Goal: Information Seeking & Learning: Learn about a topic

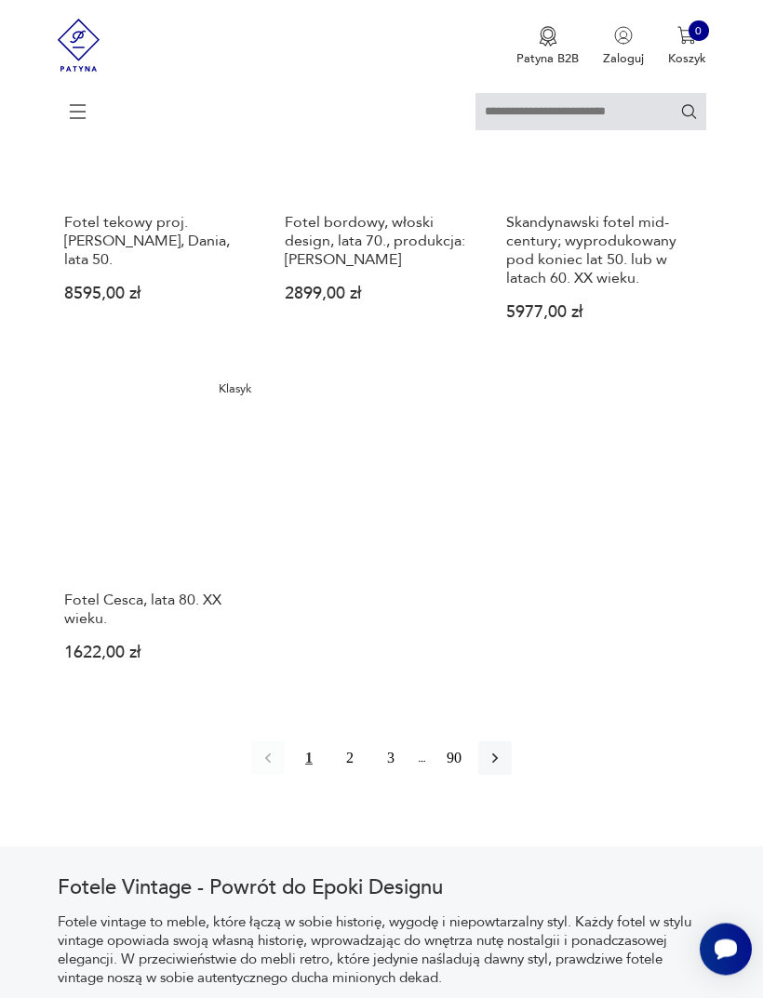
scroll to position [2239, 0]
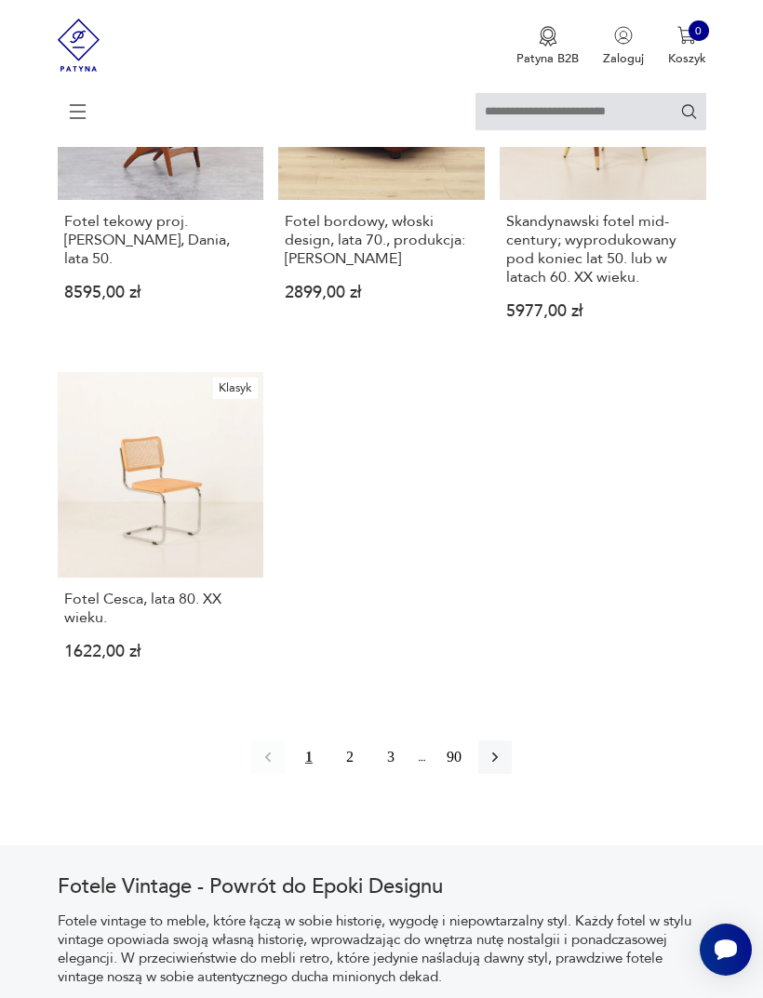
click at [333, 774] on button "2" at bounding box center [349, 756] width 33 height 33
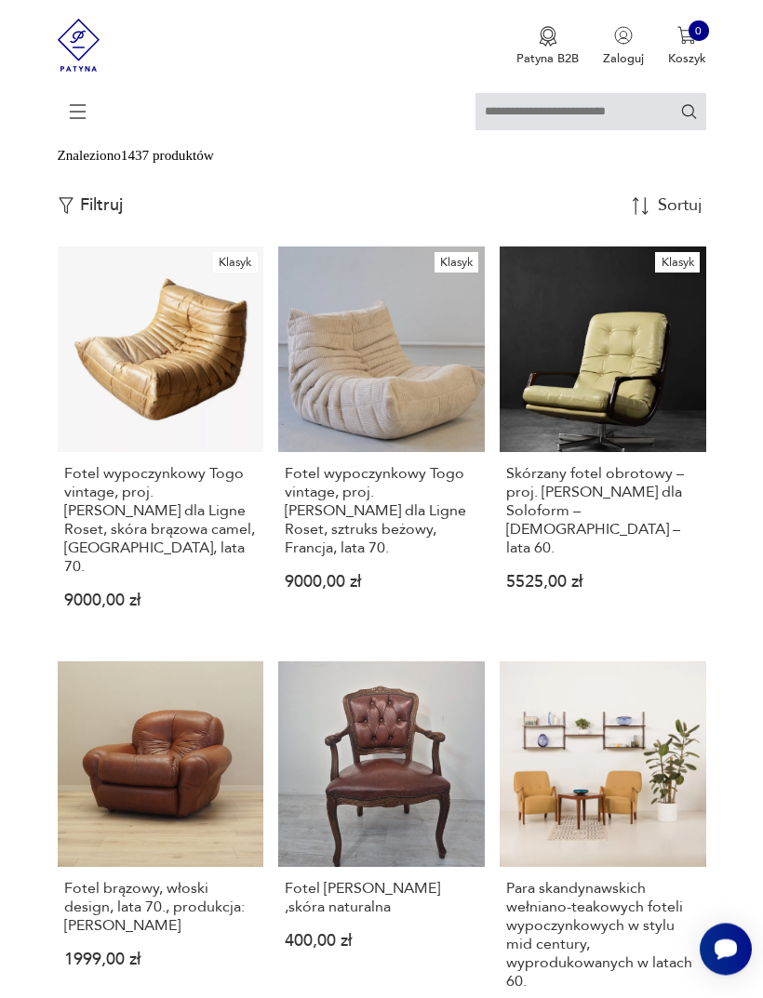
scroll to position [340, 0]
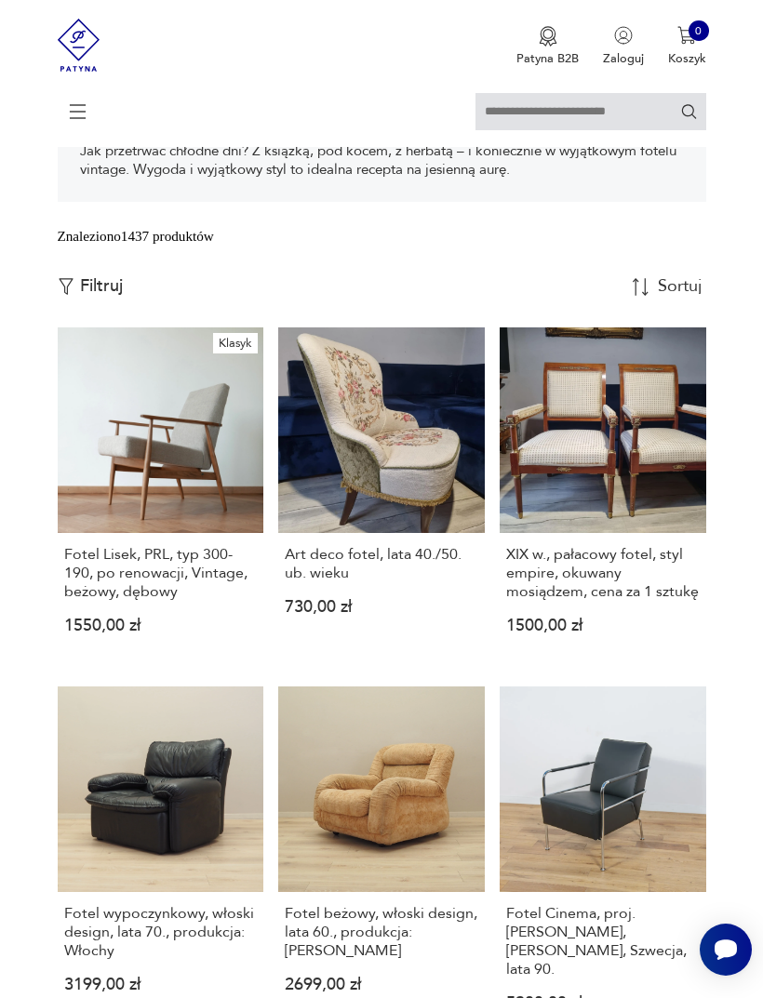
click at [77, 115] on icon at bounding box center [78, 111] width 65 height 65
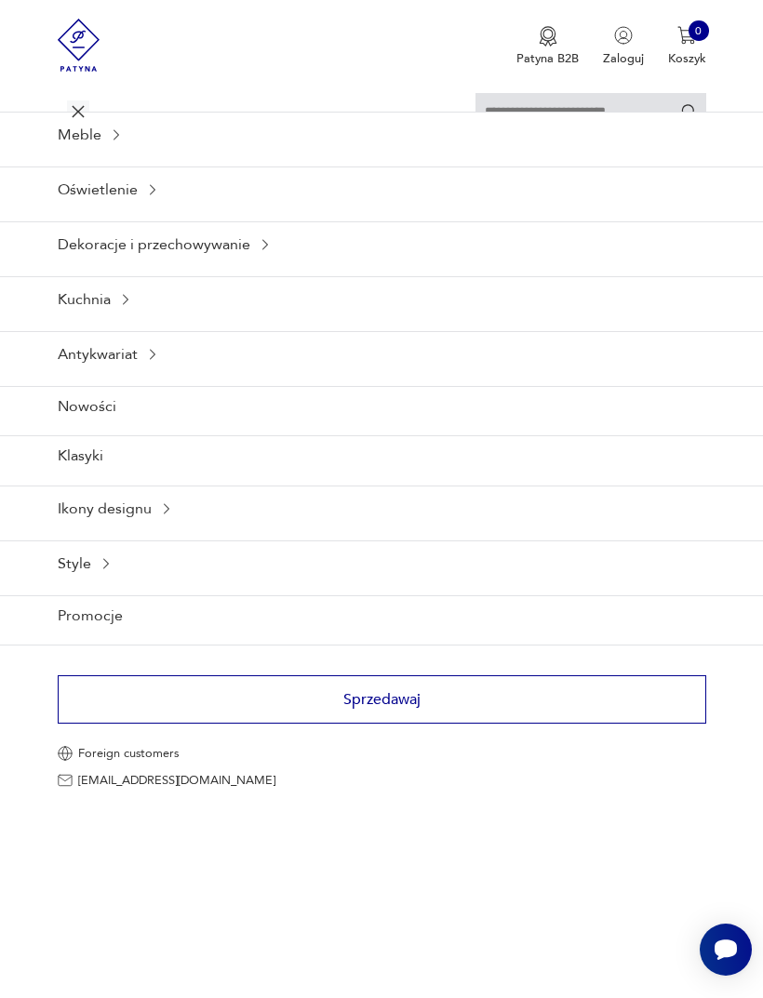
click at [95, 156] on div "Meble" at bounding box center [381, 135] width 763 height 46
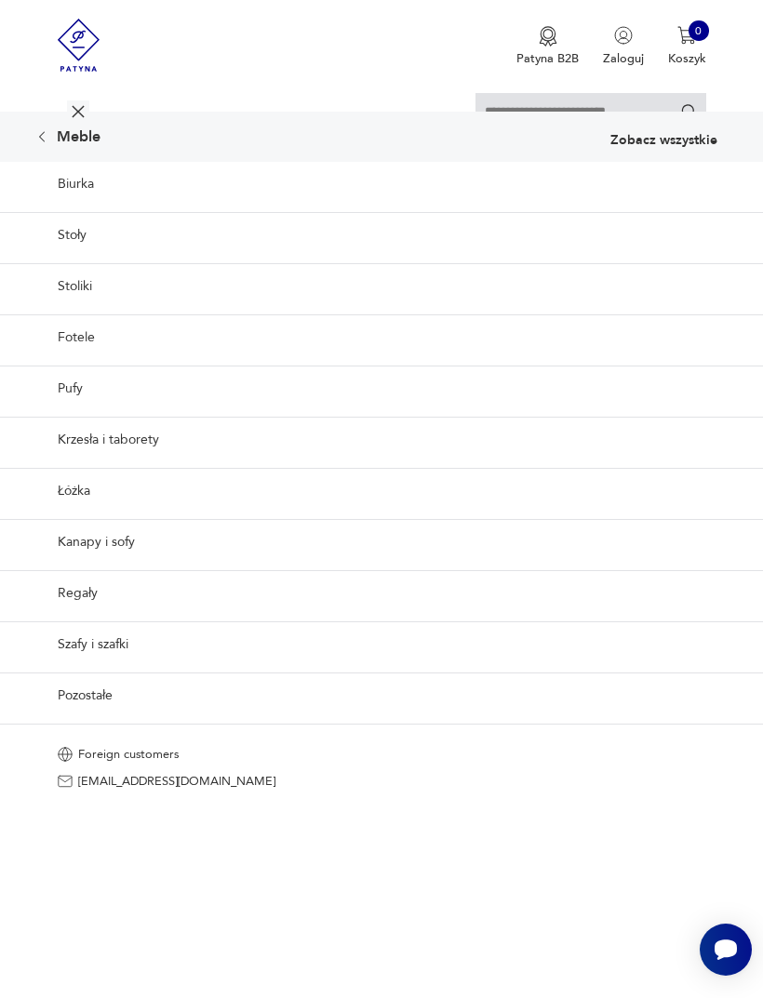
click at [143, 462] on link "Krzesła i taborety" at bounding box center [381, 440] width 763 height 46
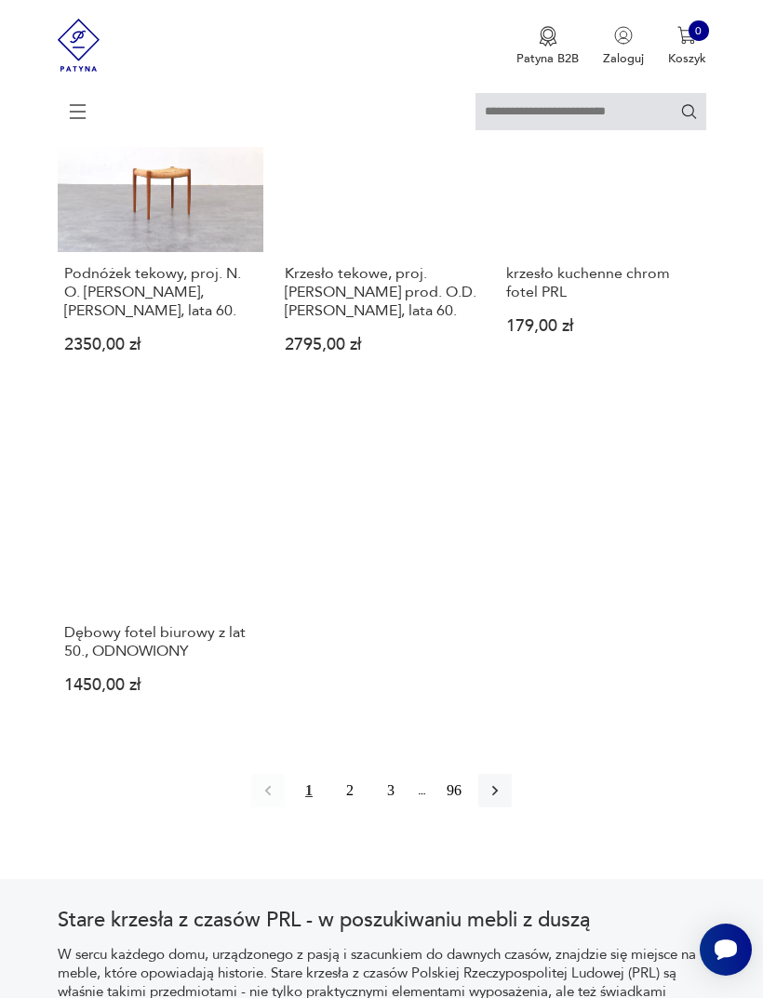
scroll to position [2168, 0]
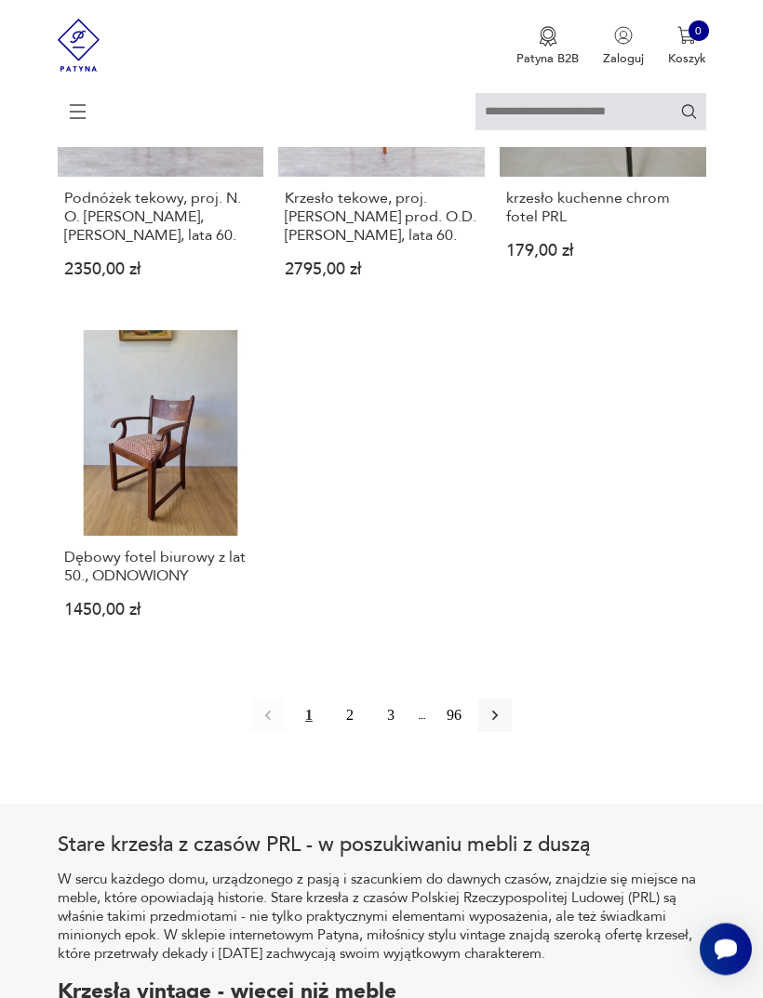
click at [346, 733] on button "2" at bounding box center [349, 716] width 33 height 33
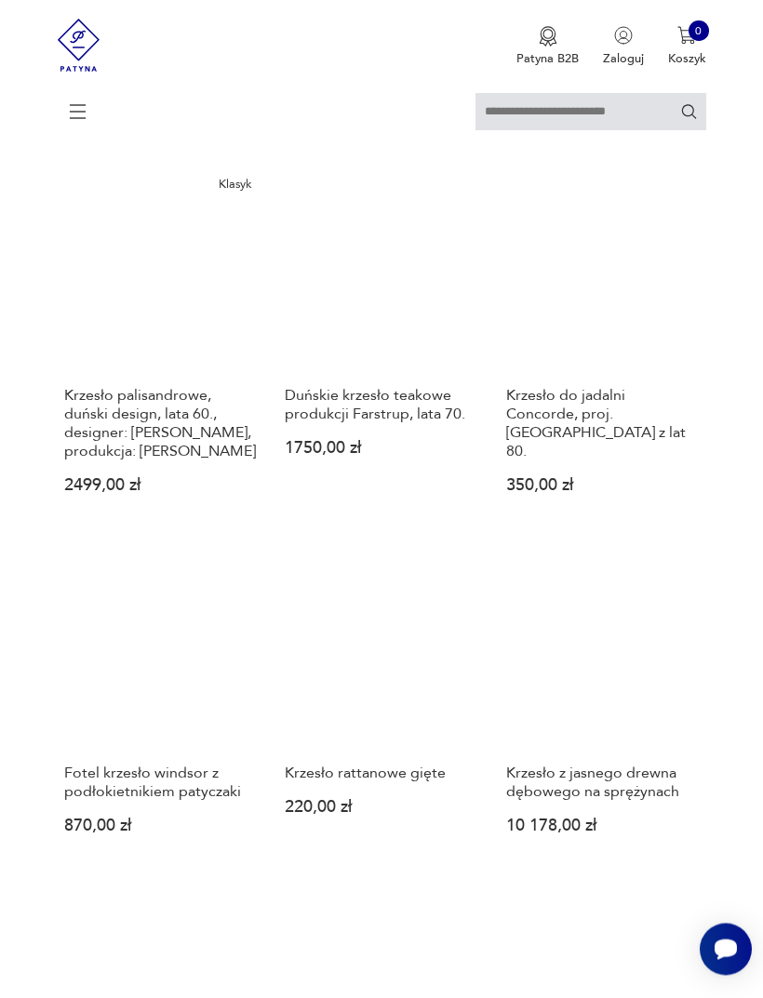
scroll to position [360, 0]
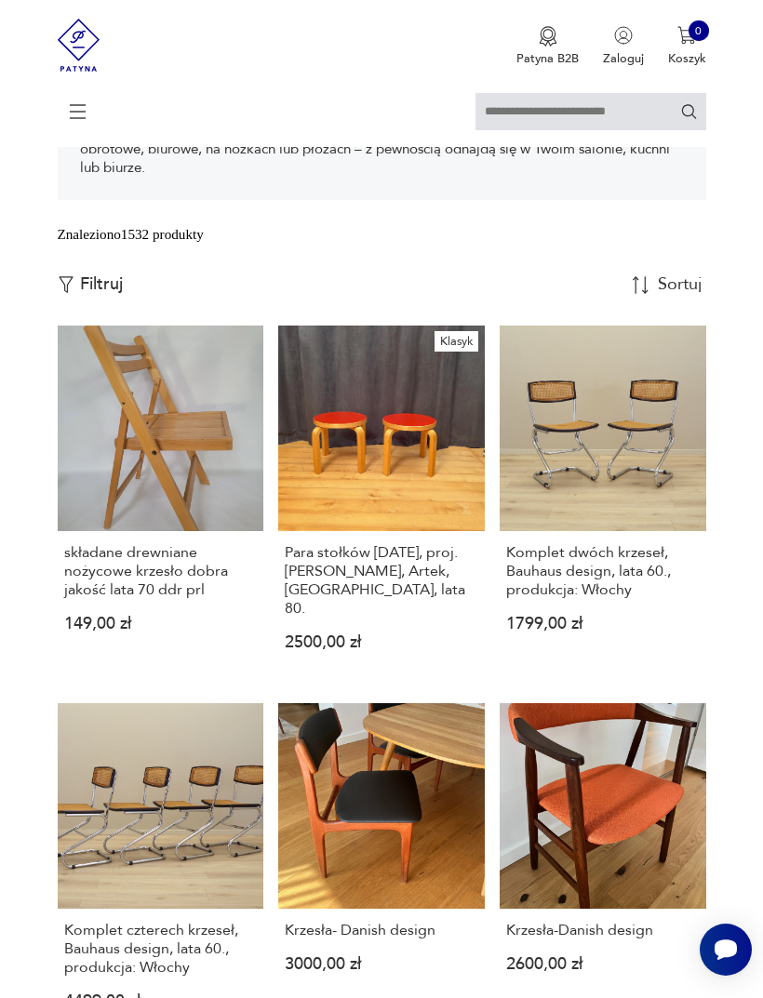
click at [102, 295] on p "Filtruj" at bounding box center [101, 284] width 43 height 20
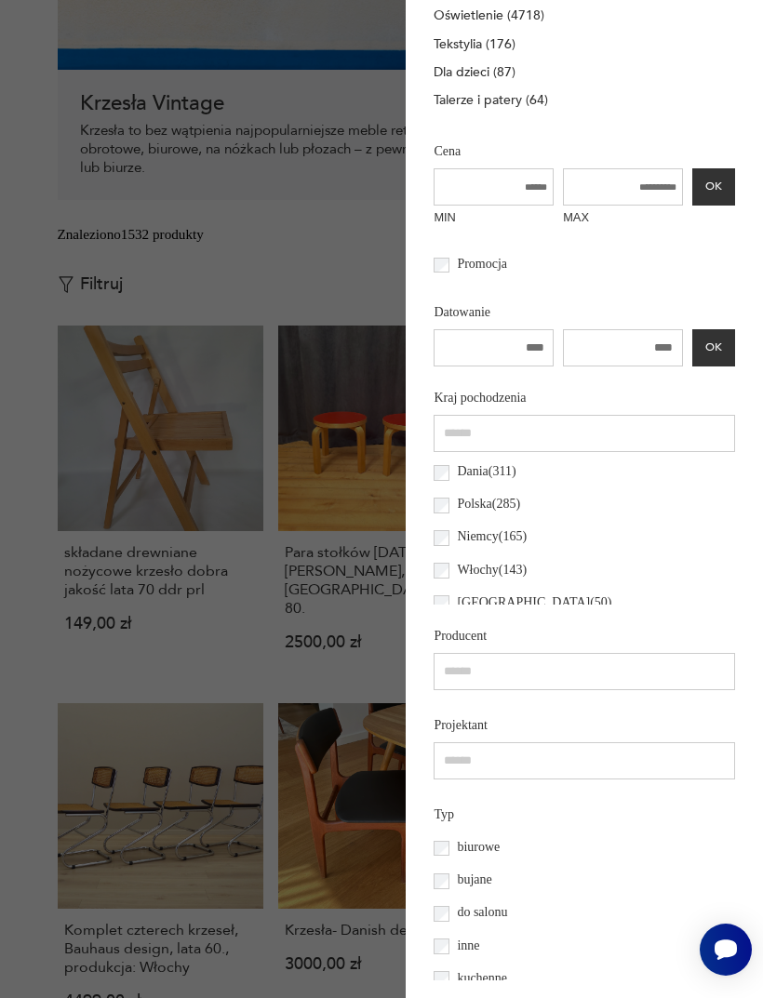
scroll to position [574, 0]
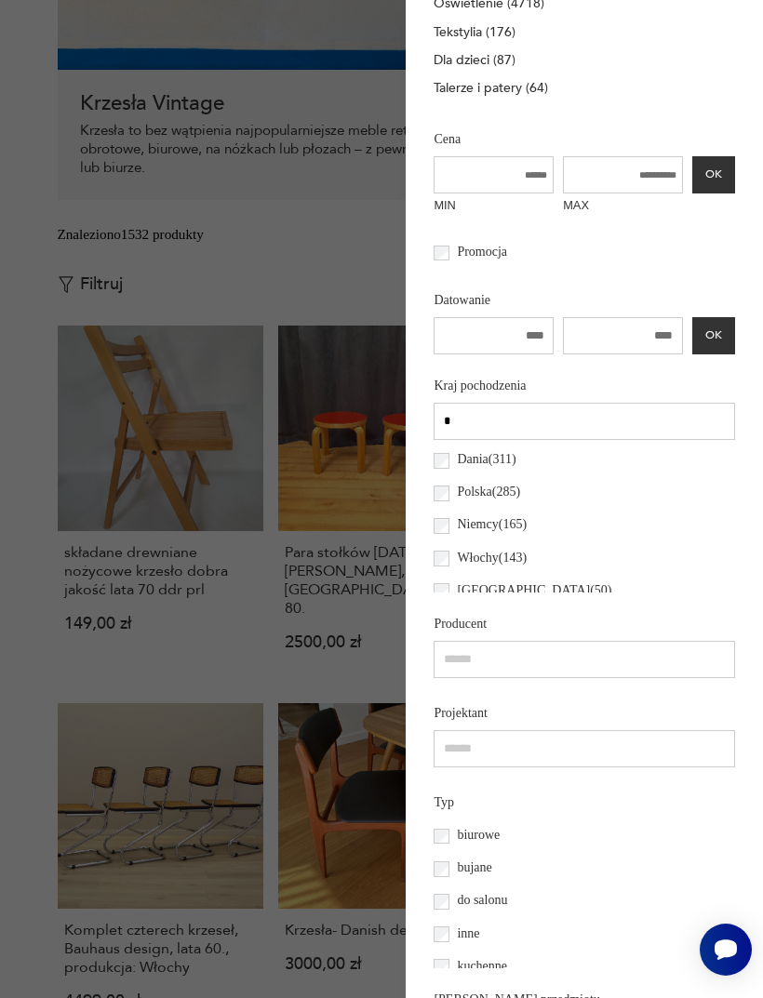
type input "*"
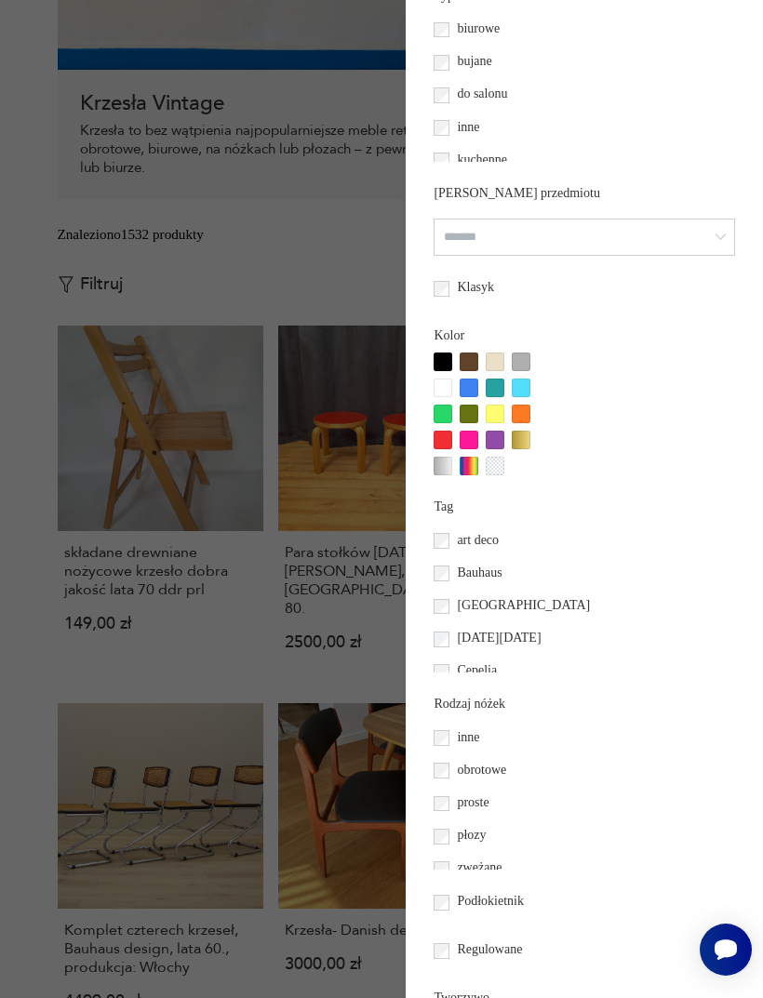
scroll to position [1386, 0]
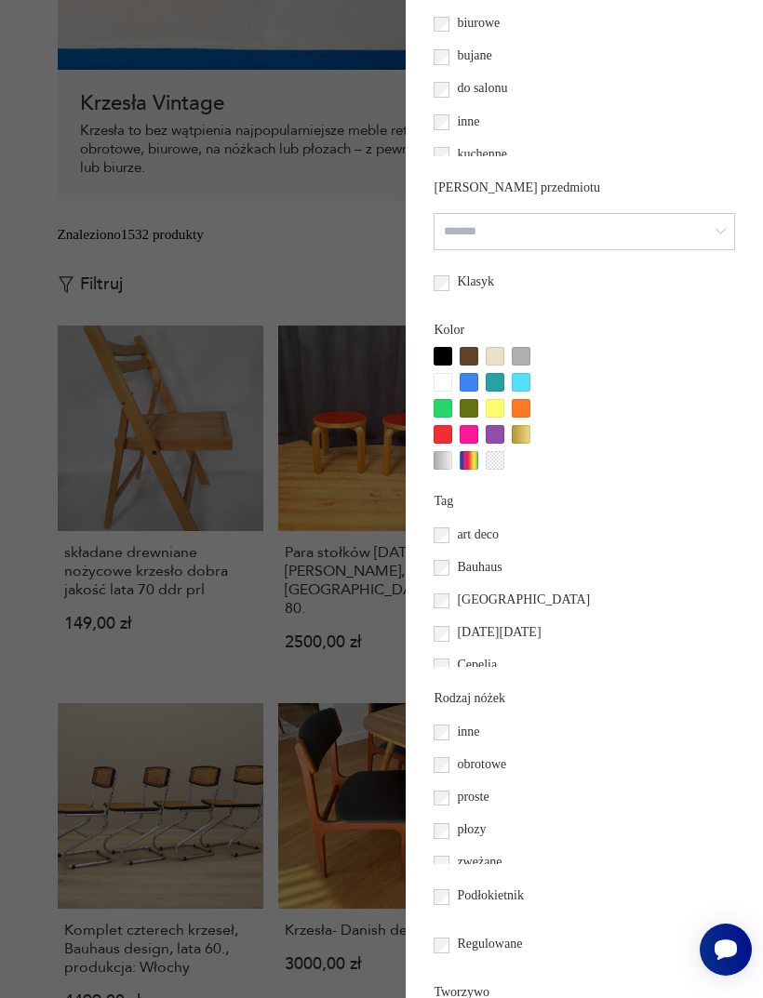
click at [675, 514] on div "Filtruj produkty Cena MIN MAX OK Promocja Datowanie OK Kraj pochodzenia Dania (…" at bounding box center [583, 365] width 300 height 2108
click at [486, 444] on div at bounding box center [495, 434] width 19 height 19
click at [460, 470] on div at bounding box center [489, 408] width 112 height 123
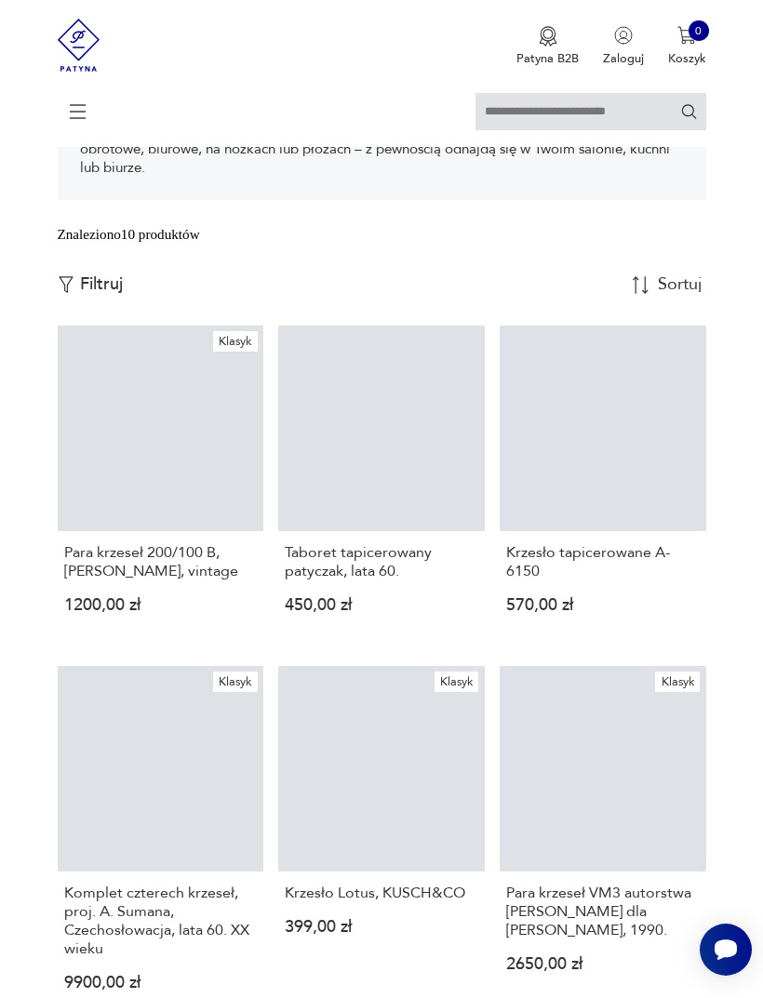
click at [466, 642] on div "Taboret tapicerowany patyczak, lata 60. 450,00 zł" at bounding box center [381, 586] width 207 height 111
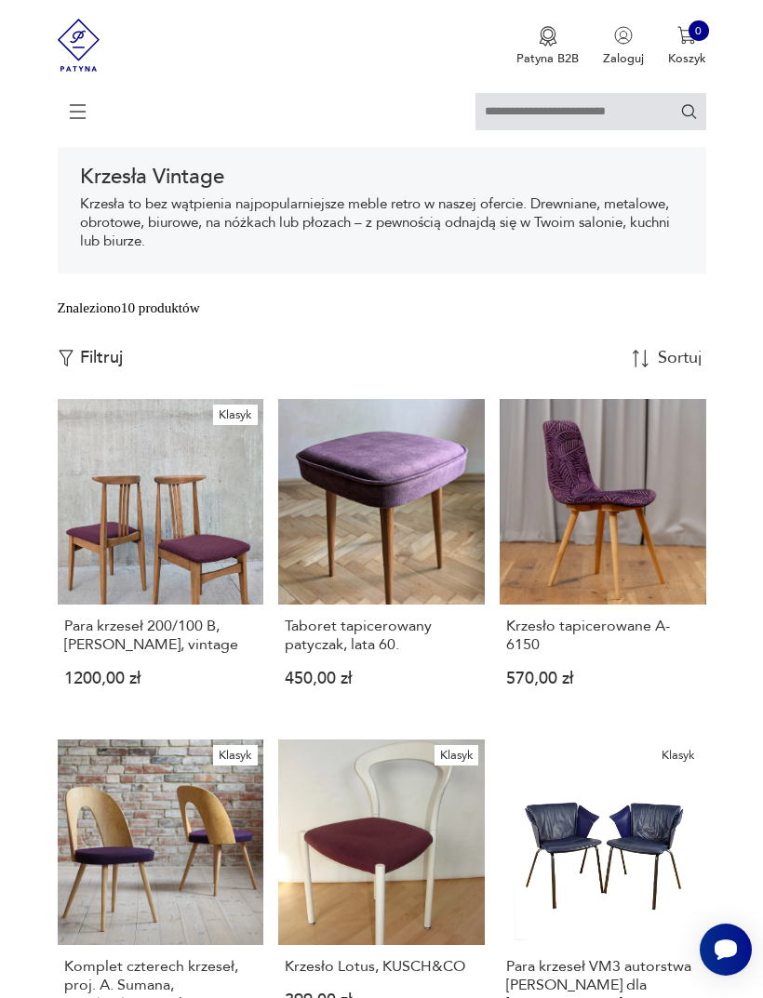
scroll to position [287, 0]
click at [72, 366] on img "button" at bounding box center [66, 357] width 17 height 17
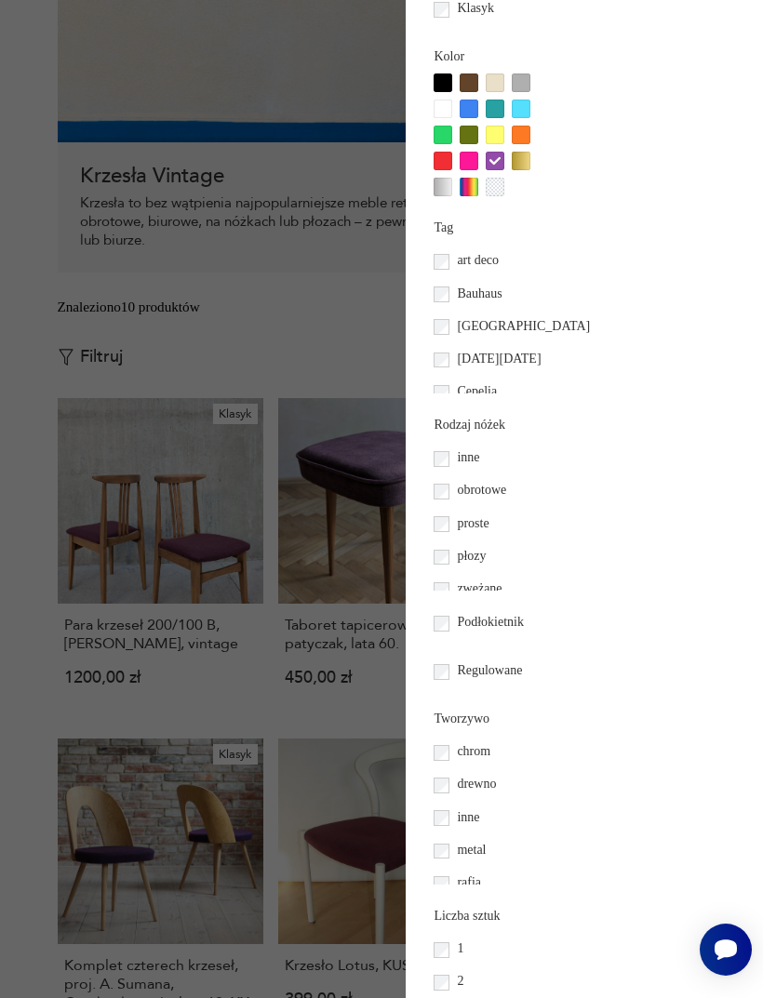
scroll to position [1591, 0]
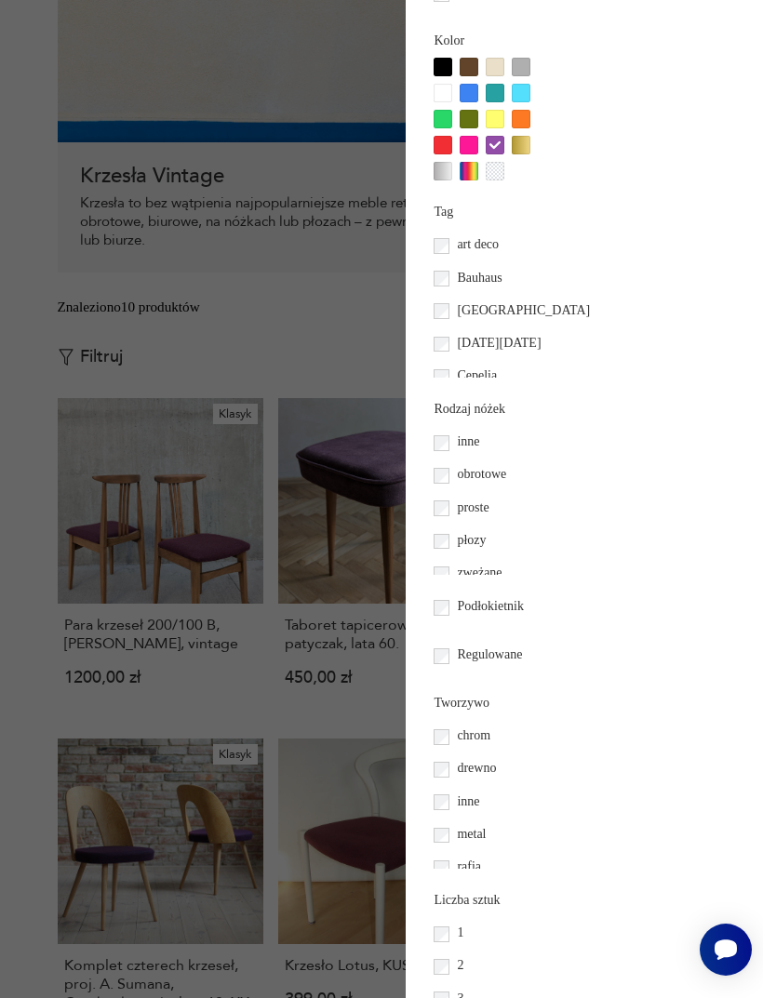
click at [460, 154] on div at bounding box center [469, 145] width 19 height 19
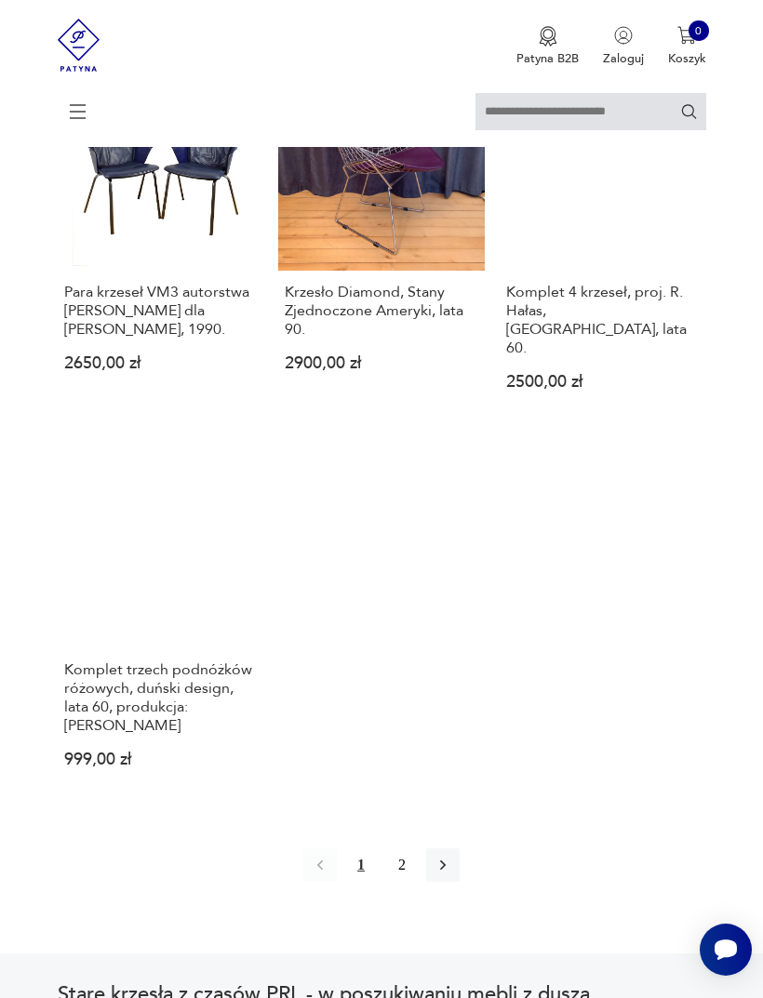
scroll to position [2154, 0]
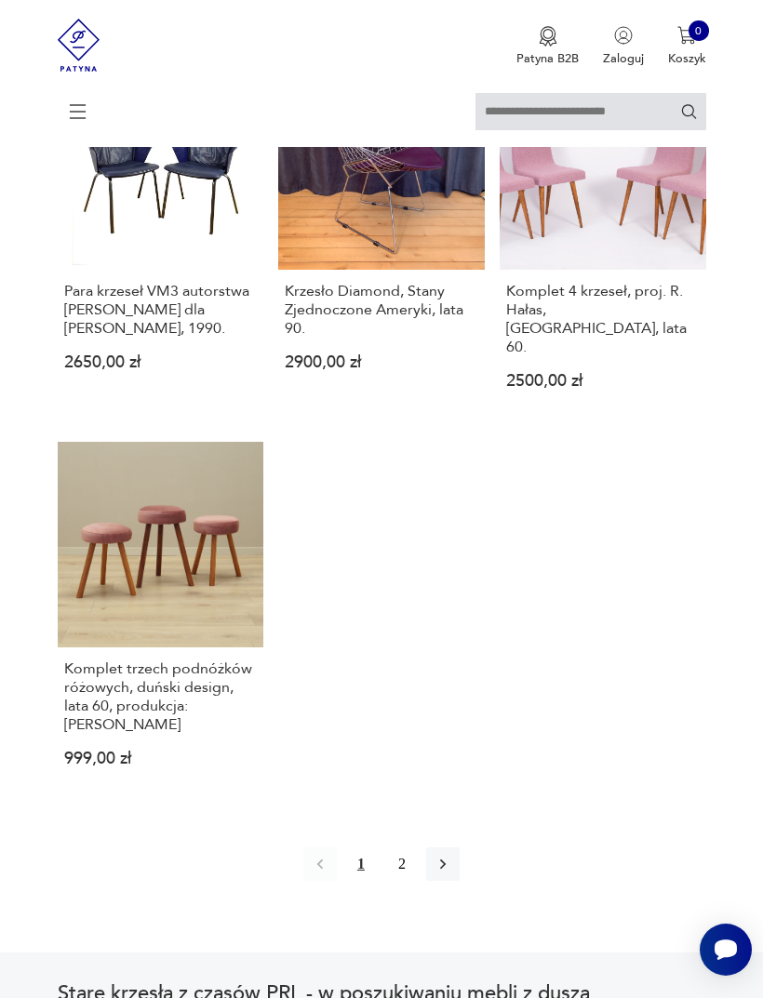
click at [401, 881] on button "2" at bounding box center [401, 863] width 33 height 33
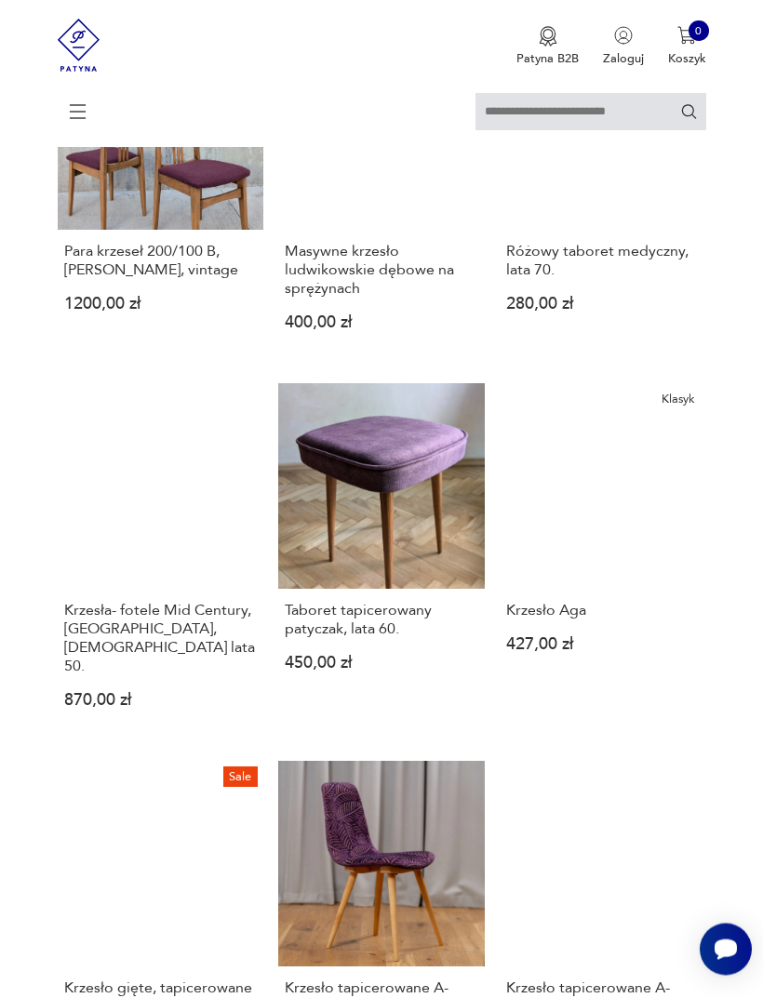
scroll to position [360, 0]
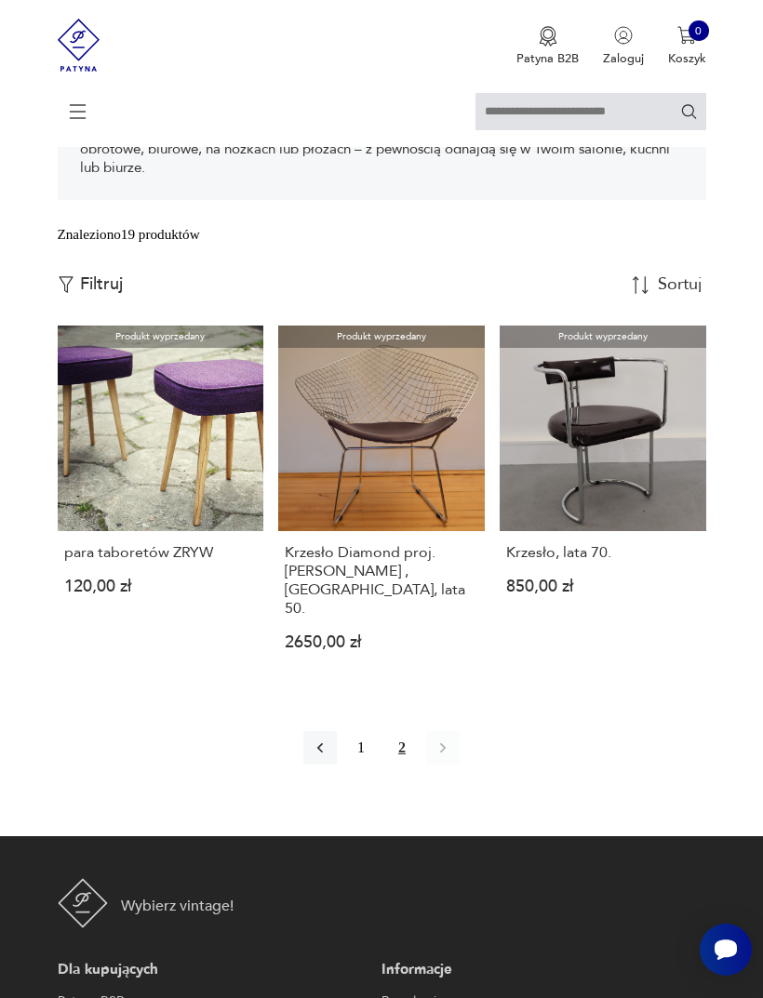
click at [88, 118] on icon at bounding box center [78, 111] width 65 height 65
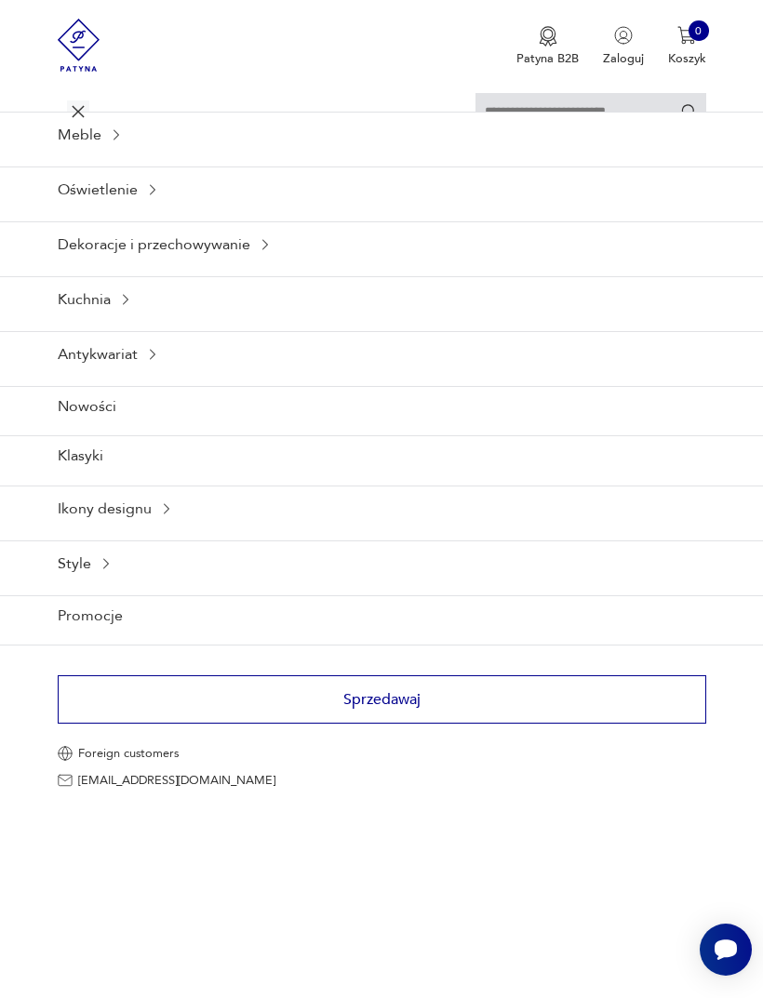
click at [93, 157] on div "Meble" at bounding box center [381, 135] width 763 height 46
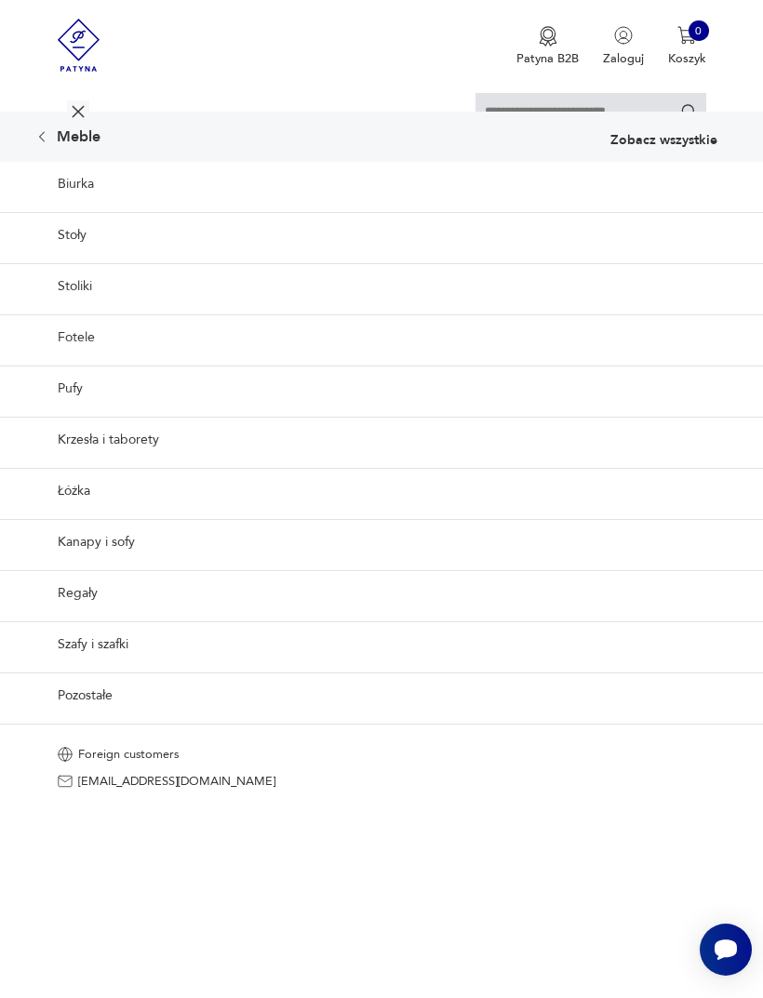
click at [109, 360] on link "Fotele" at bounding box center [381, 337] width 763 height 46
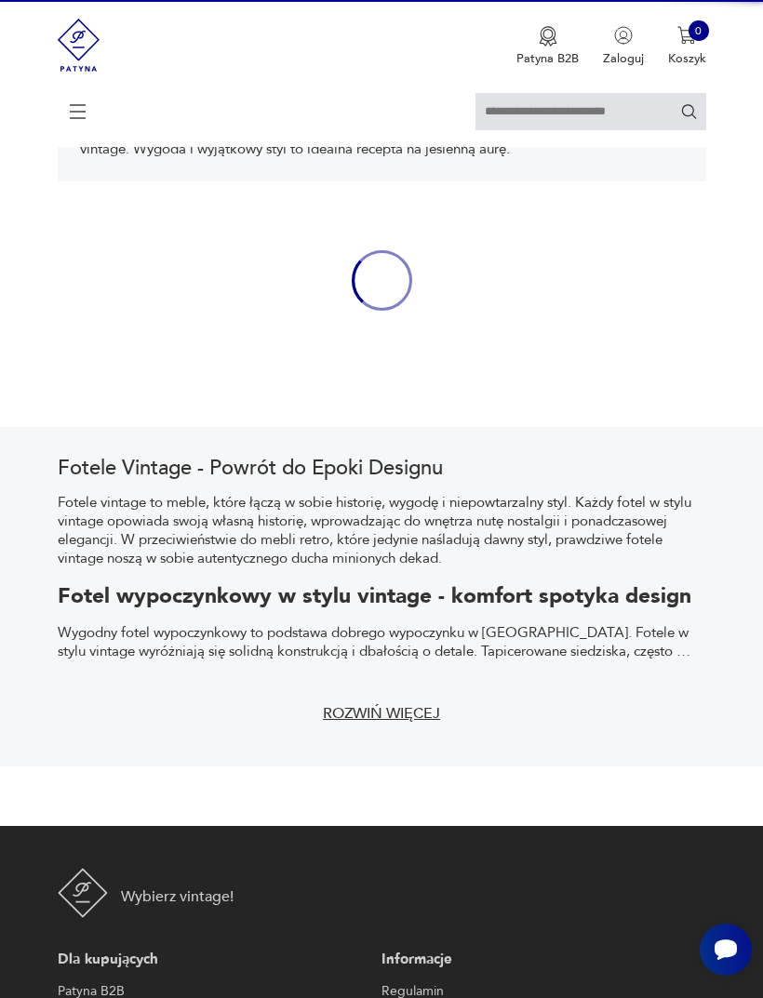
scroll to position [356, 0]
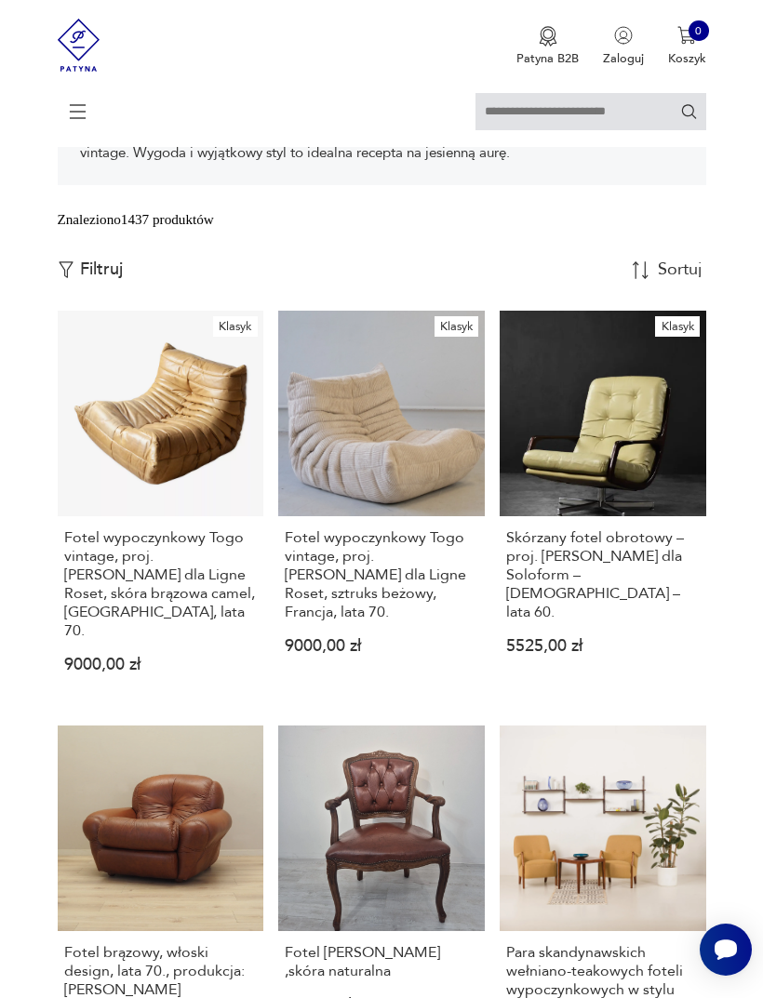
click at [87, 280] on p "Filtruj" at bounding box center [101, 270] width 43 height 20
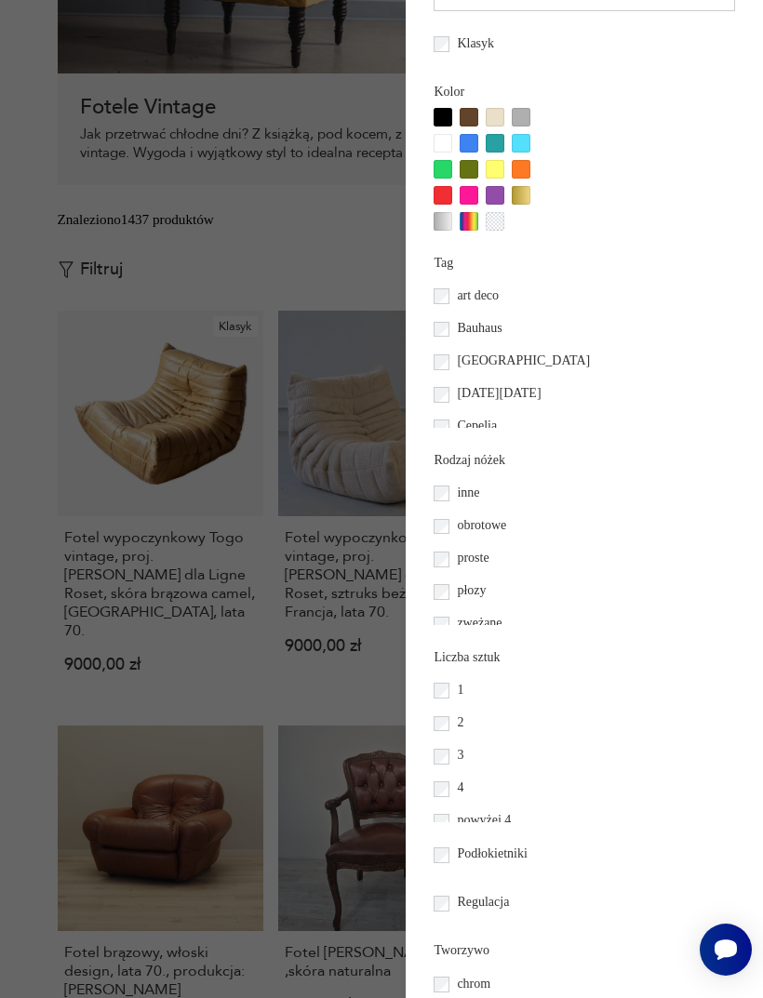
scroll to position [1572, 0]
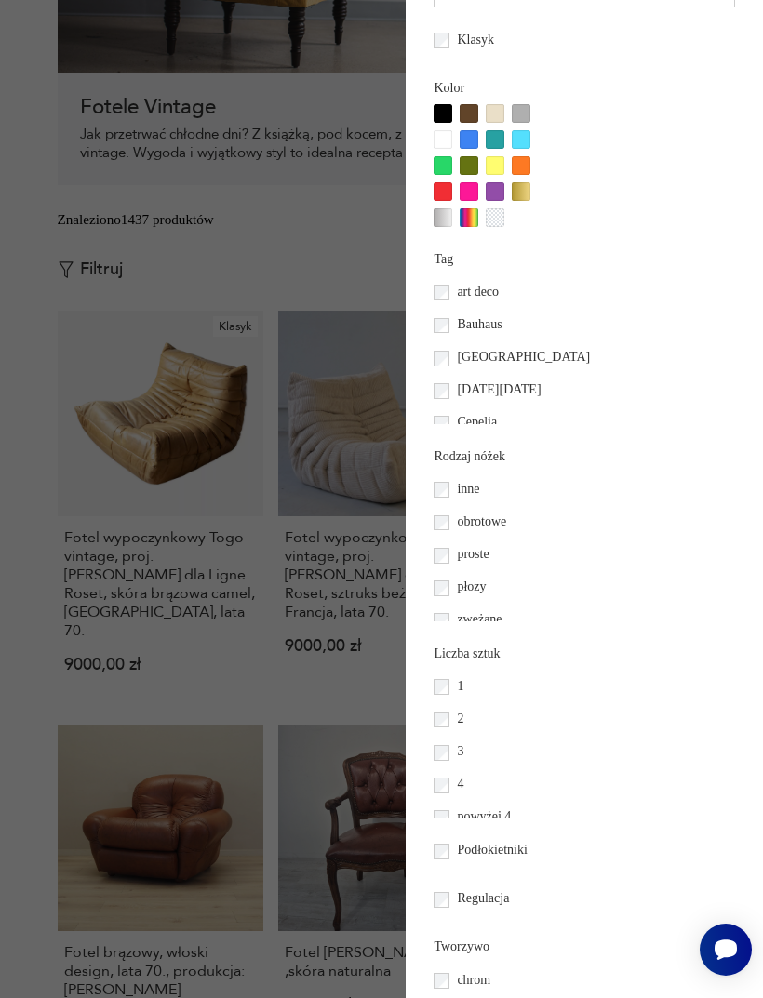
click at [486, 201] on div at bounding box center [495, 191] width 19 height 19
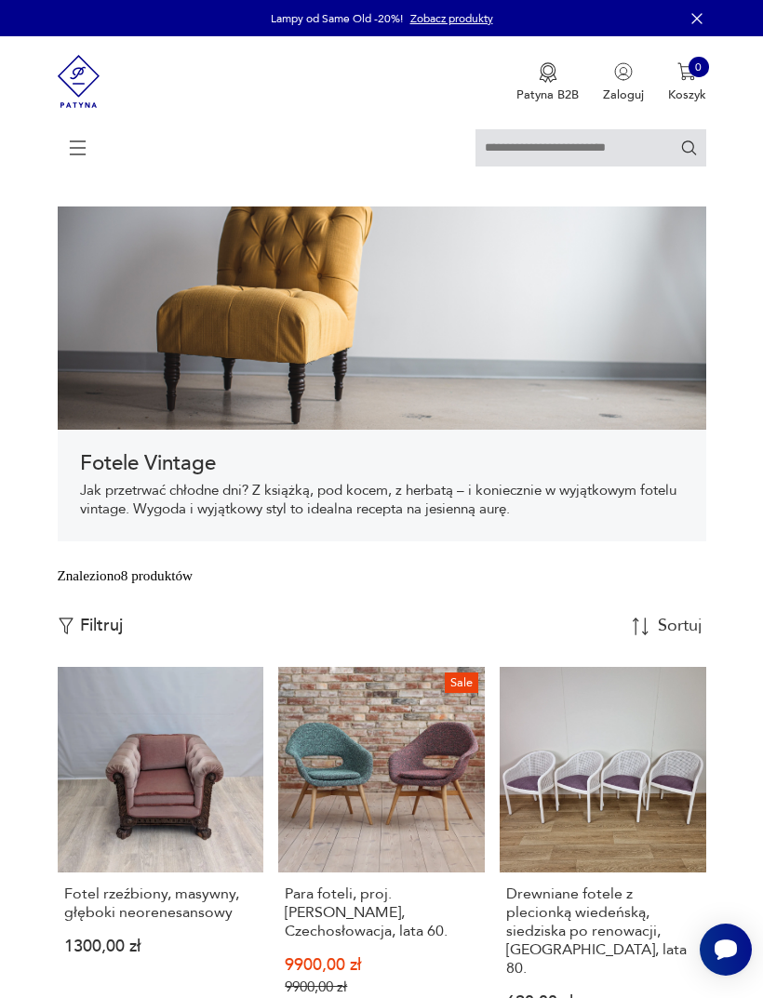
click at [62, 166] on div at bounding box center [382, 156] width 648 height 54
click at [96, 636] on p "Filtruj" at bounding box center [101, 626] width 43 height 20
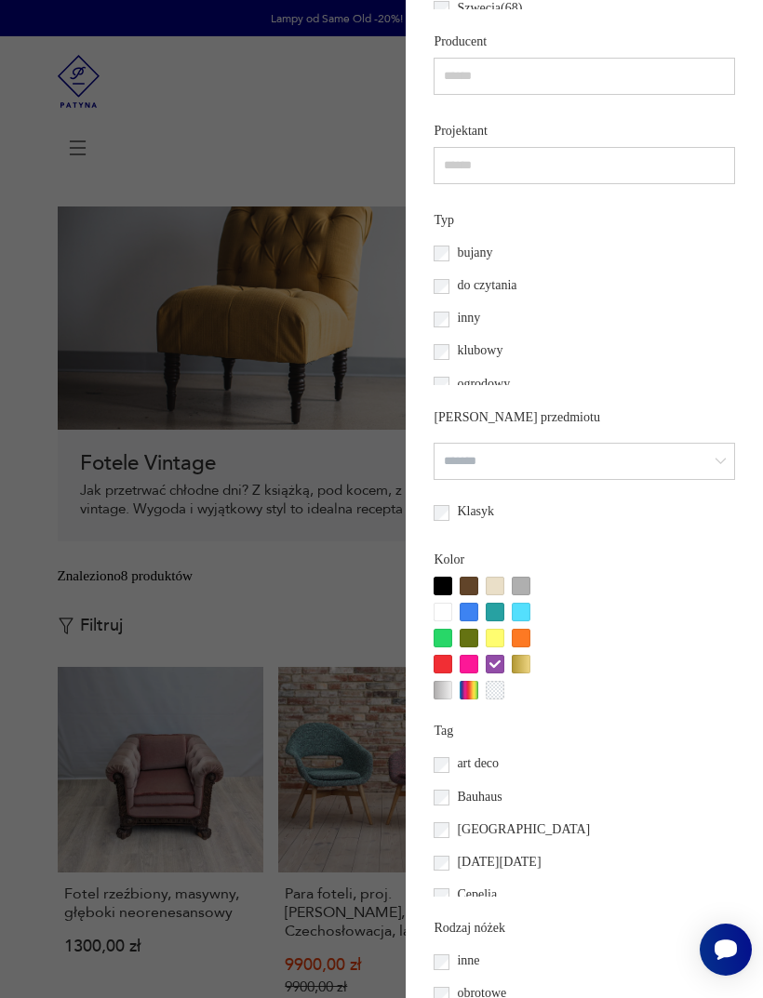
scroll to position [1071, 0]
click at [460, 674] on div at bounding box center [469, 665] width 19 height 19
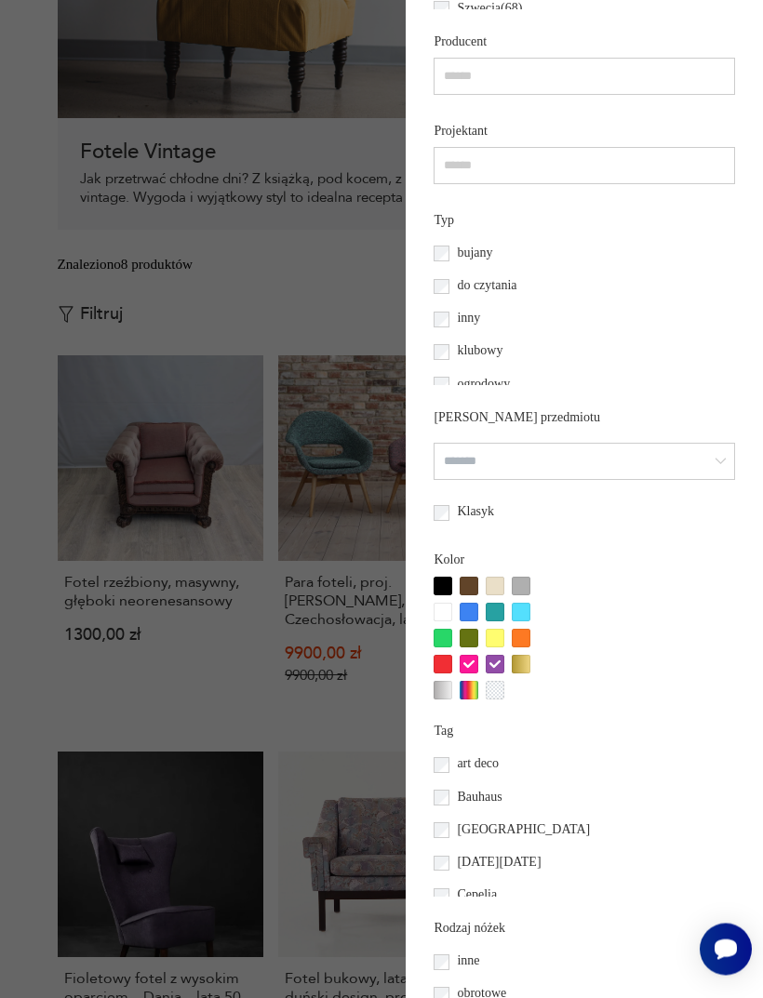
scroll to position [340, 0]
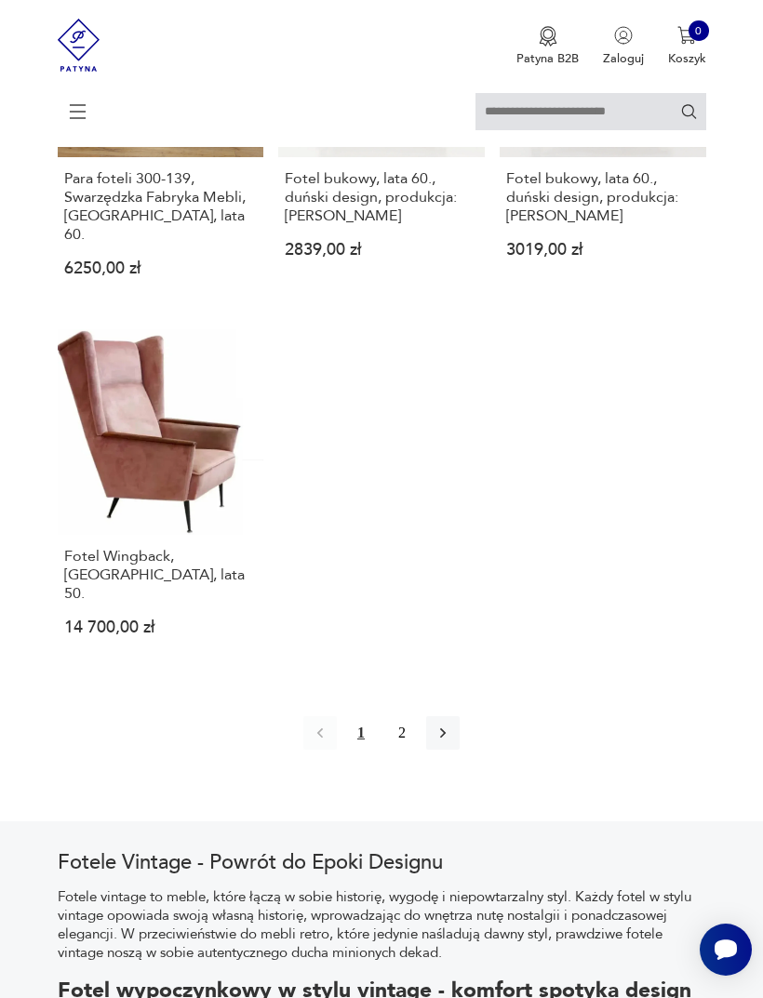
click at [390, 750] on button "2" at bounding box center [401, 732] width 33 height 33
click at [389, 750] on button "2" at bounding box center [401, 732] width 33 height 33
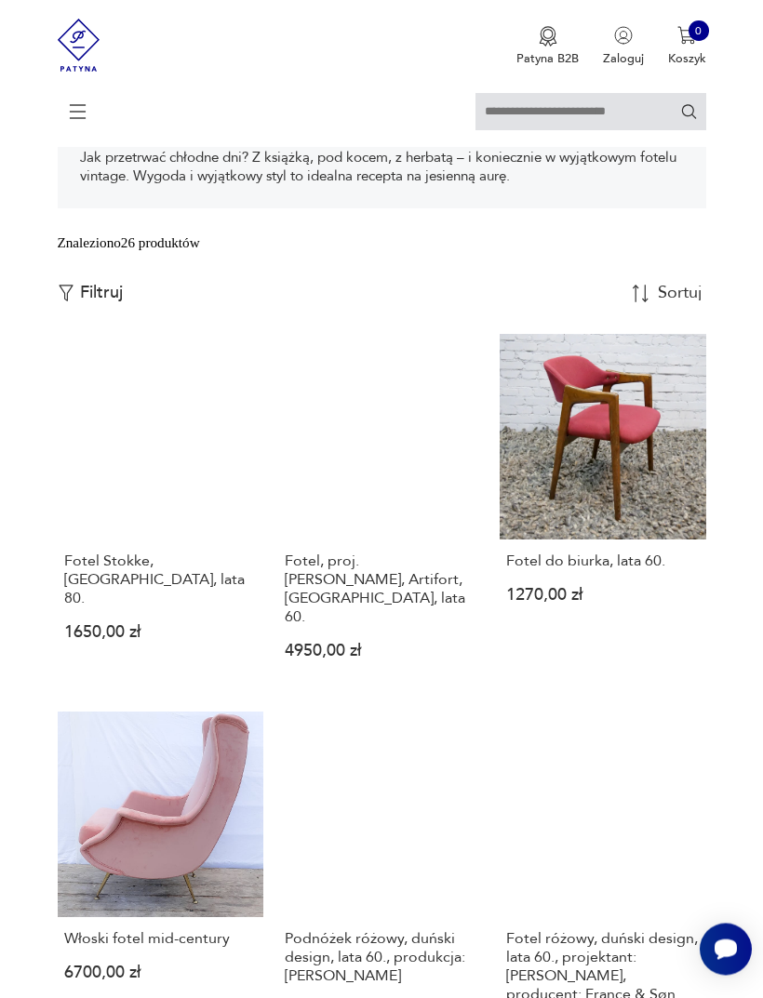
scroll to position [304, 0]
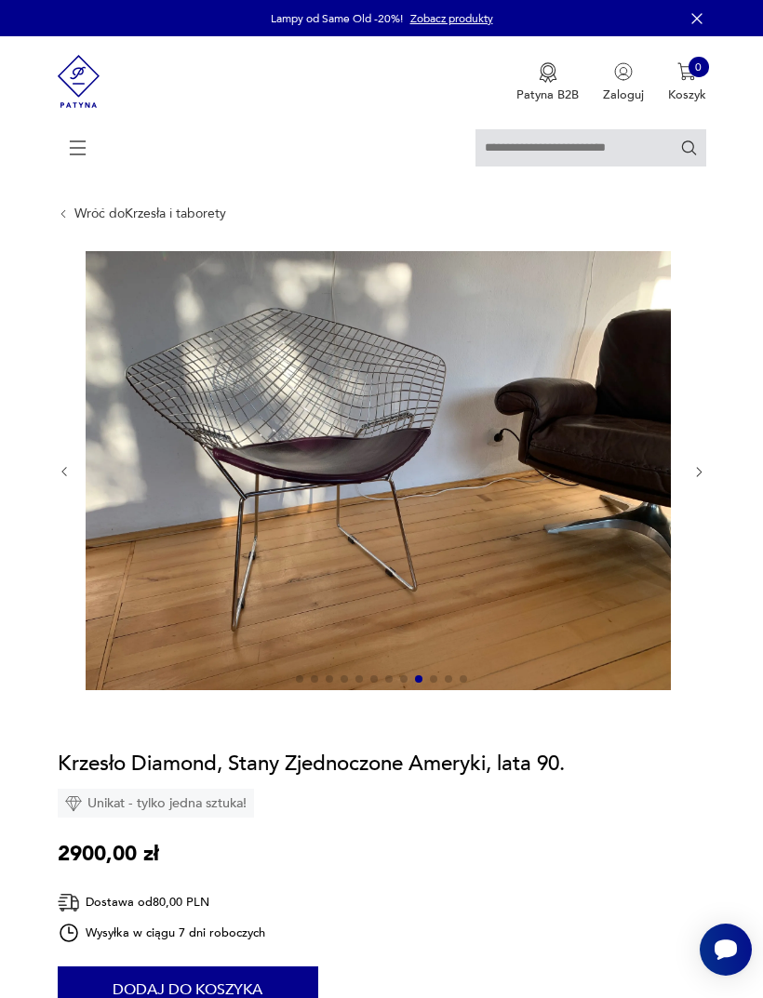
click at [87, 73] on img at bounding box center [79, 81] width 43 height 90
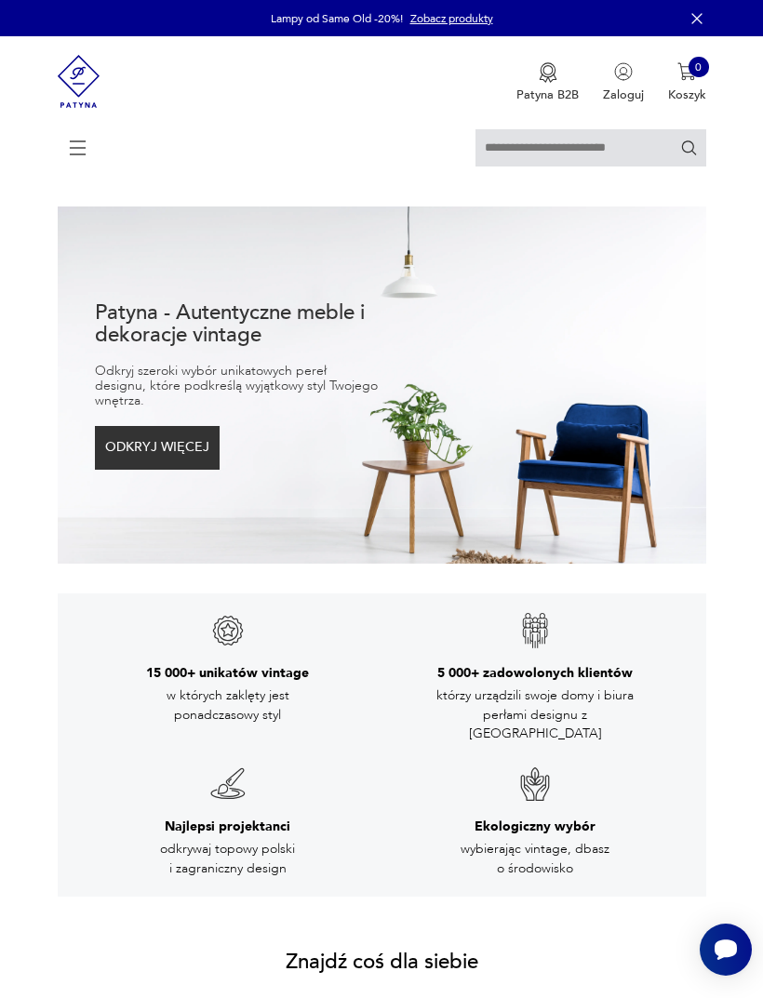
click at [82, 148] on icon at bounding box center [78, 147] width 65 height 65
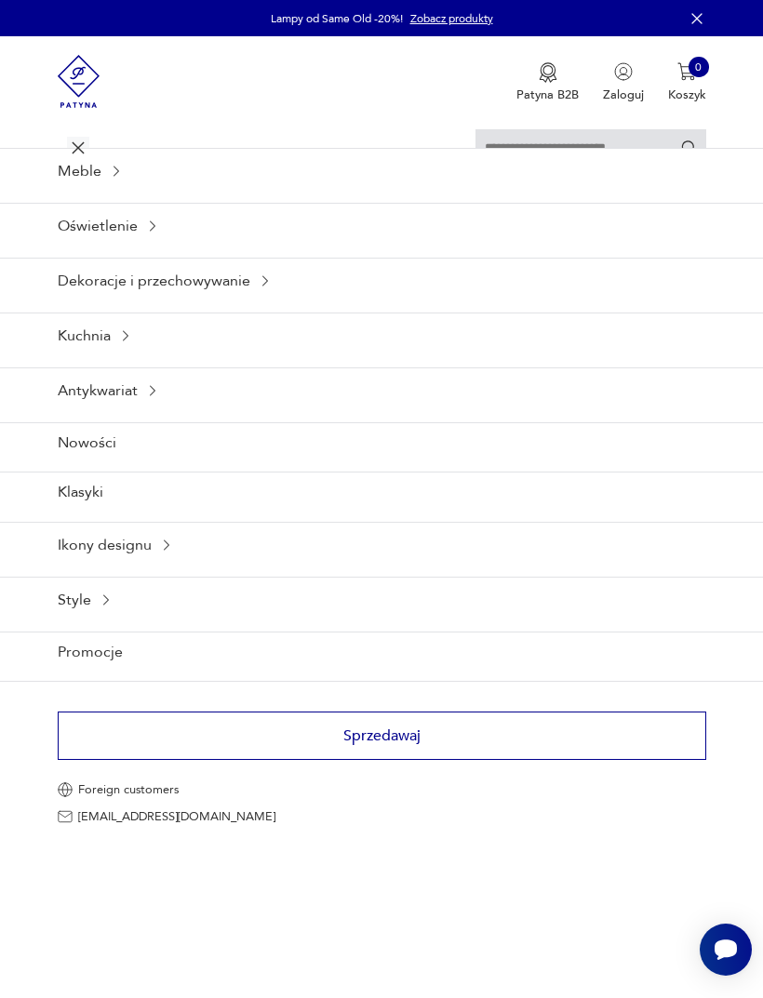
click at [118, 179] on icon at bounding box center [116, 171] width 15 height 15
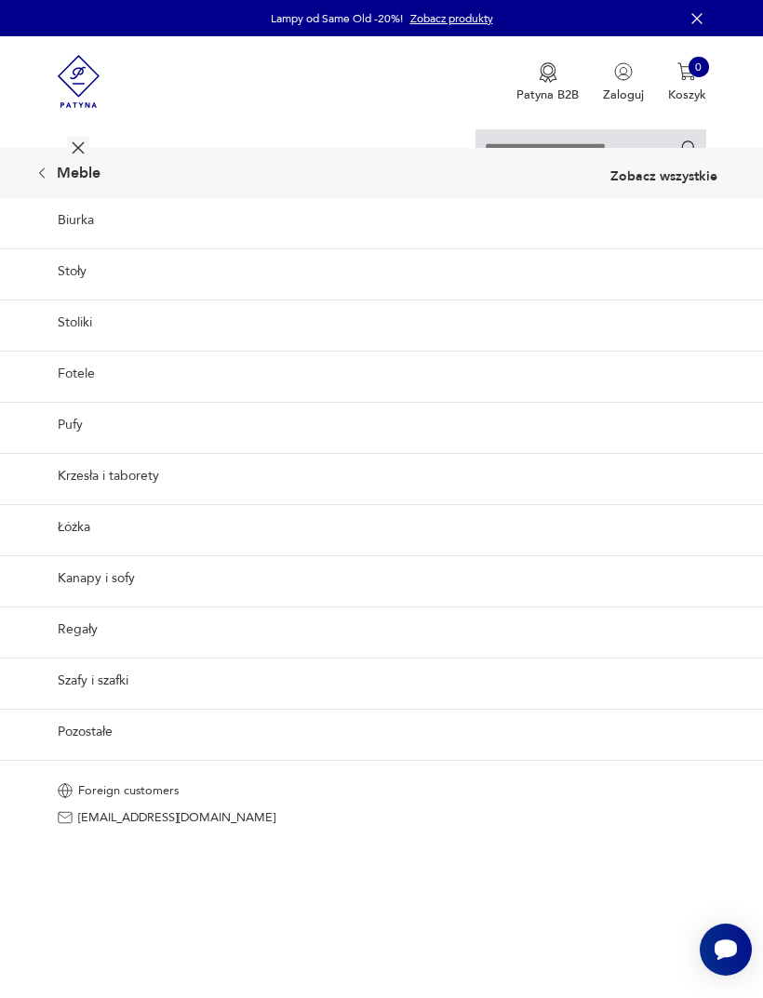
click at [652, 183] on p "Zobacz wszystkie" at bounding box center [663, 176] width 107 height 13
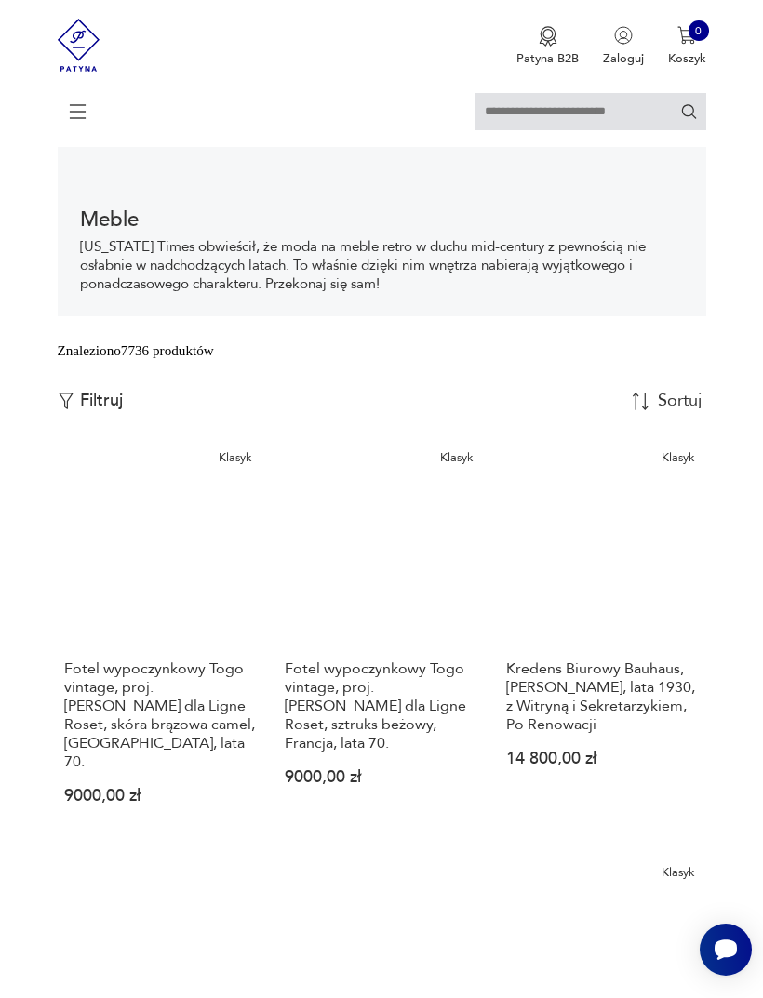
scroll to position [245, 0]
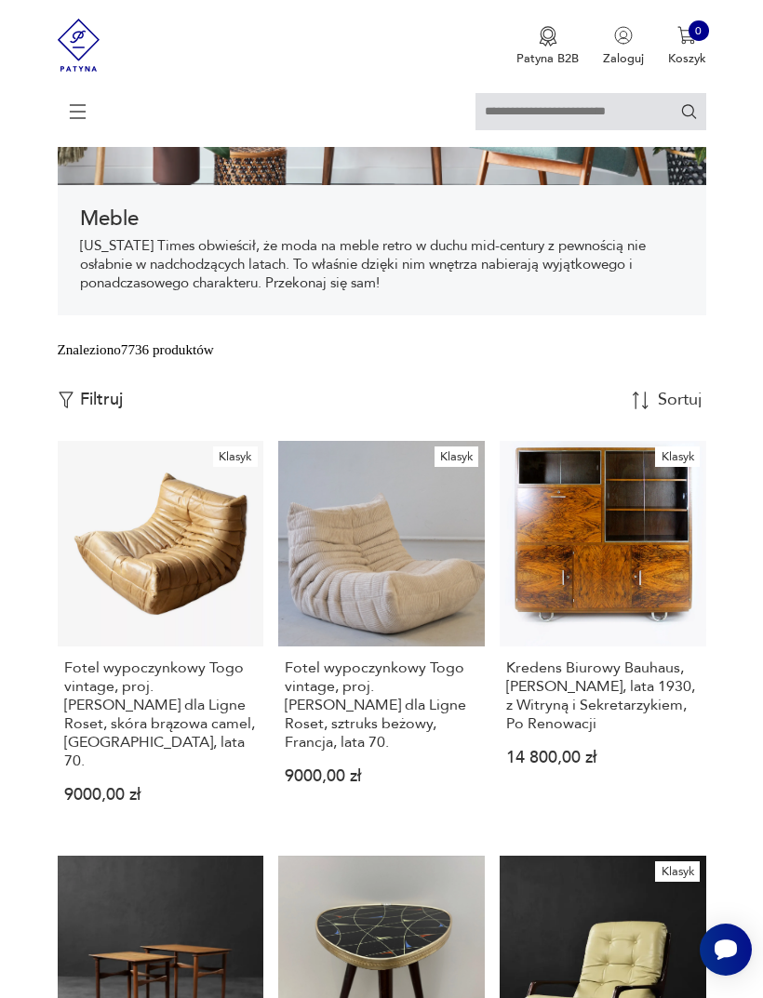
click at [90, 410] on p "Filtruj" at bounding box center [101, 400] width 43 height 20
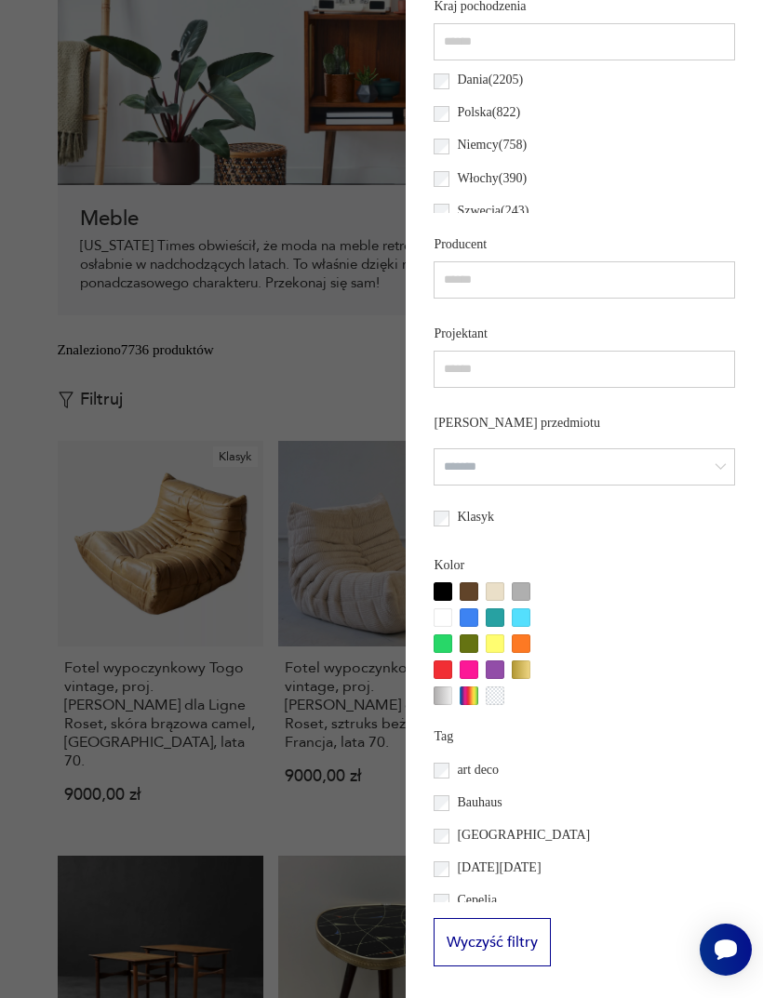
scroll to position [1018, 0]
click at [486, 679] on div at bounding box center [495, 669] width 19 height 19
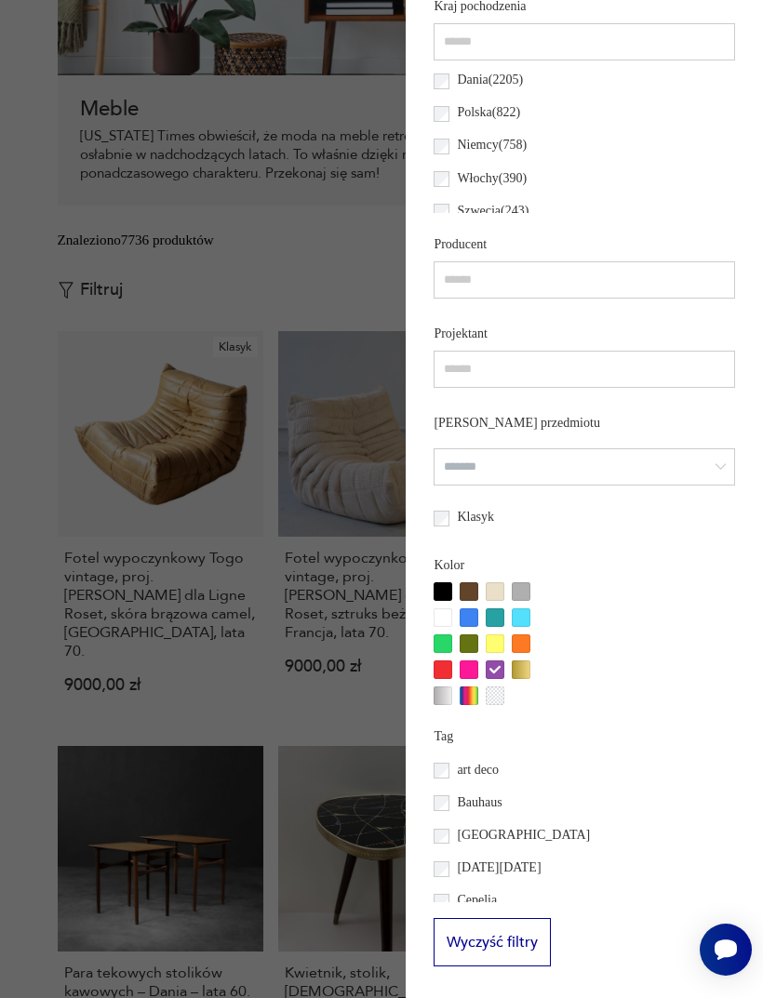
scroll to position [360, 0]
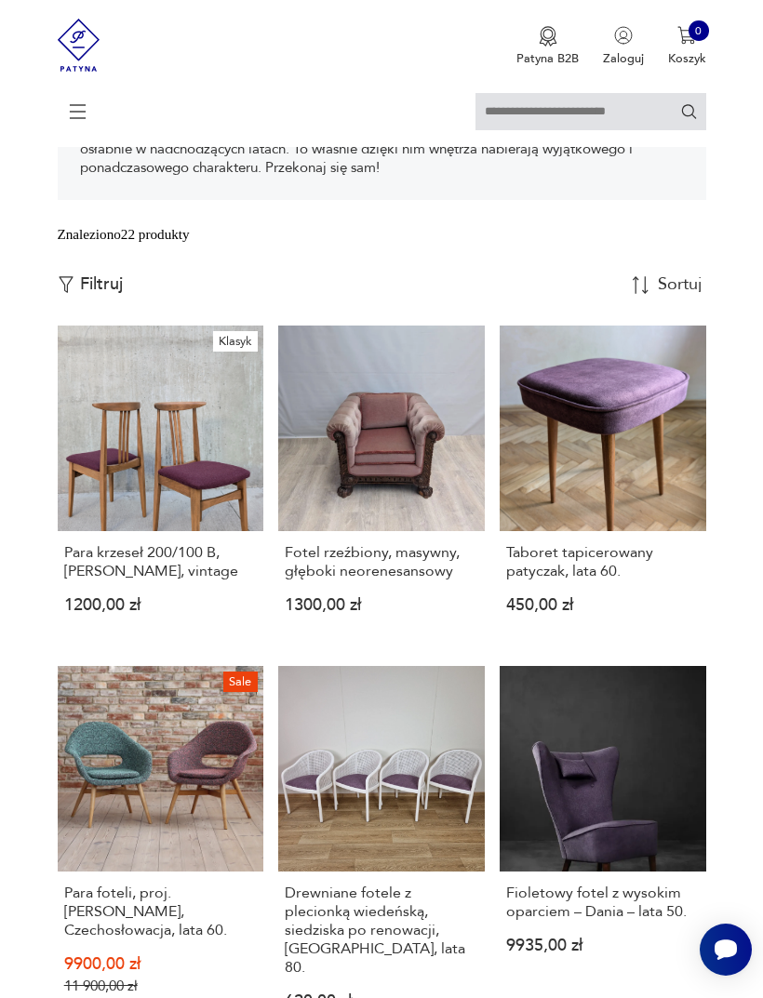
click at [89, 295] on p "Filtruj" at bounding box center [101, 284] width 43 height 20
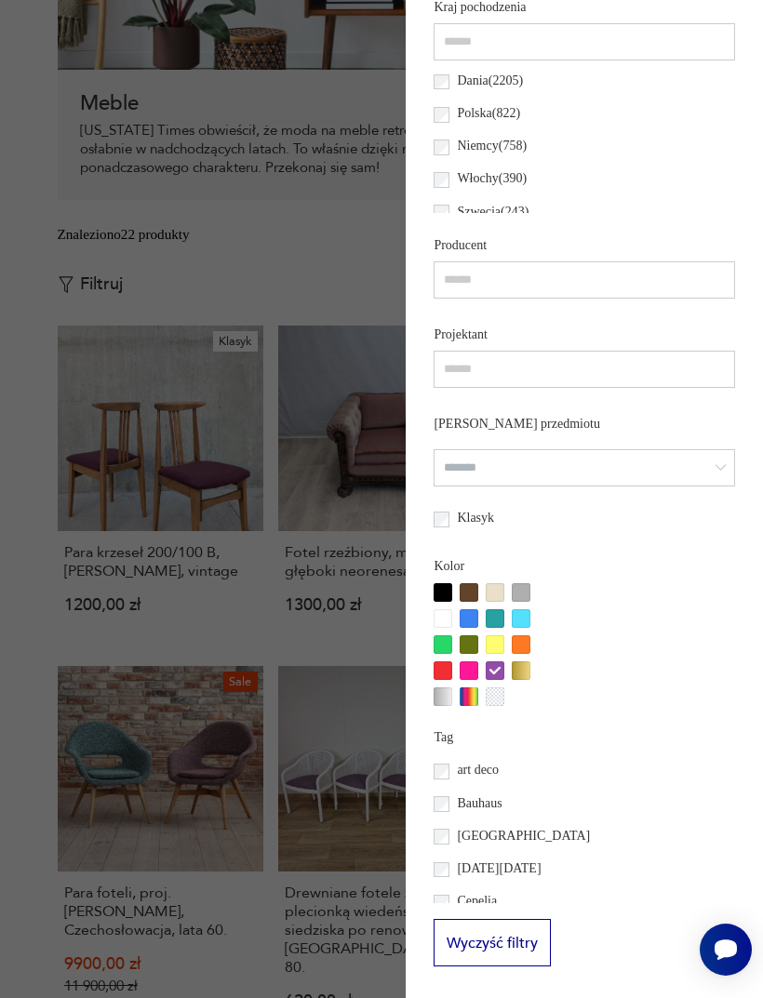
scroll to position [1033, 0]
click at [486, 628] on div at bounding box center [495, 618] width 19 height 19
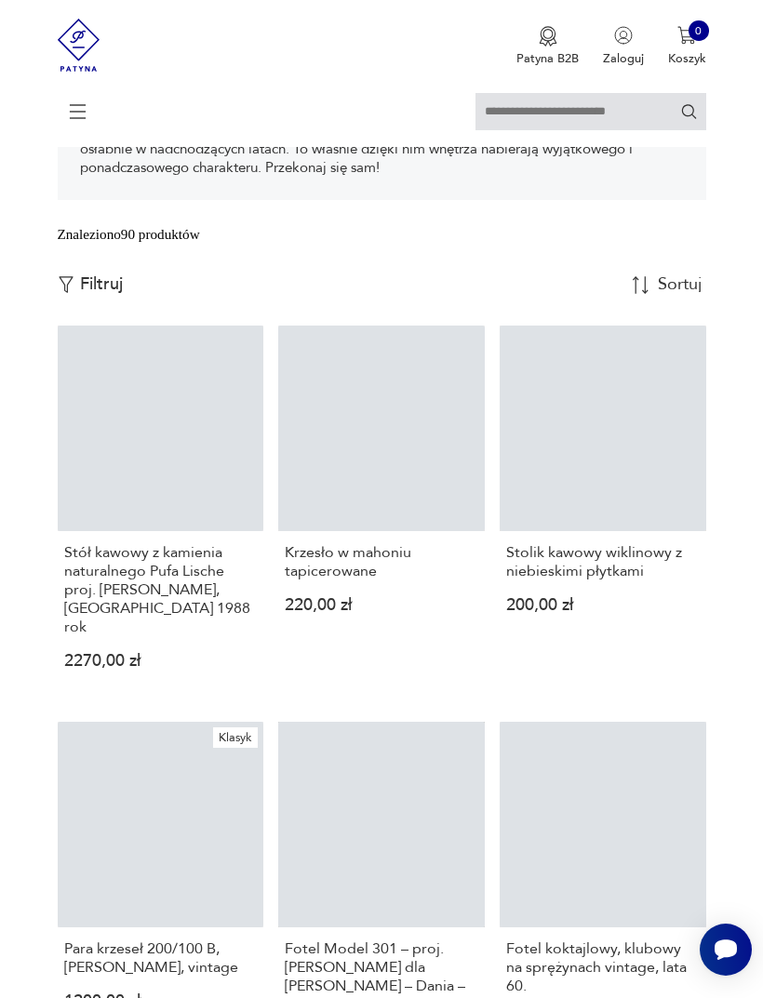
click at [433, 613] on p "220,00 zł" at bounding box center [381, 606] width 193 height 14
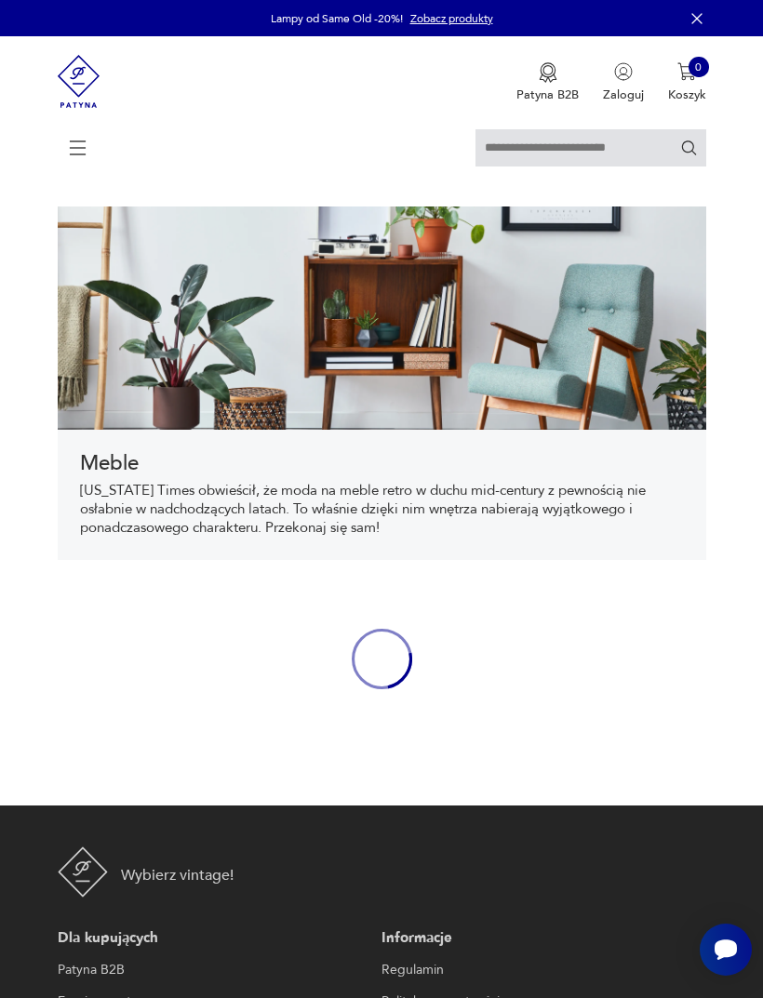
scroll to position [422, 0]
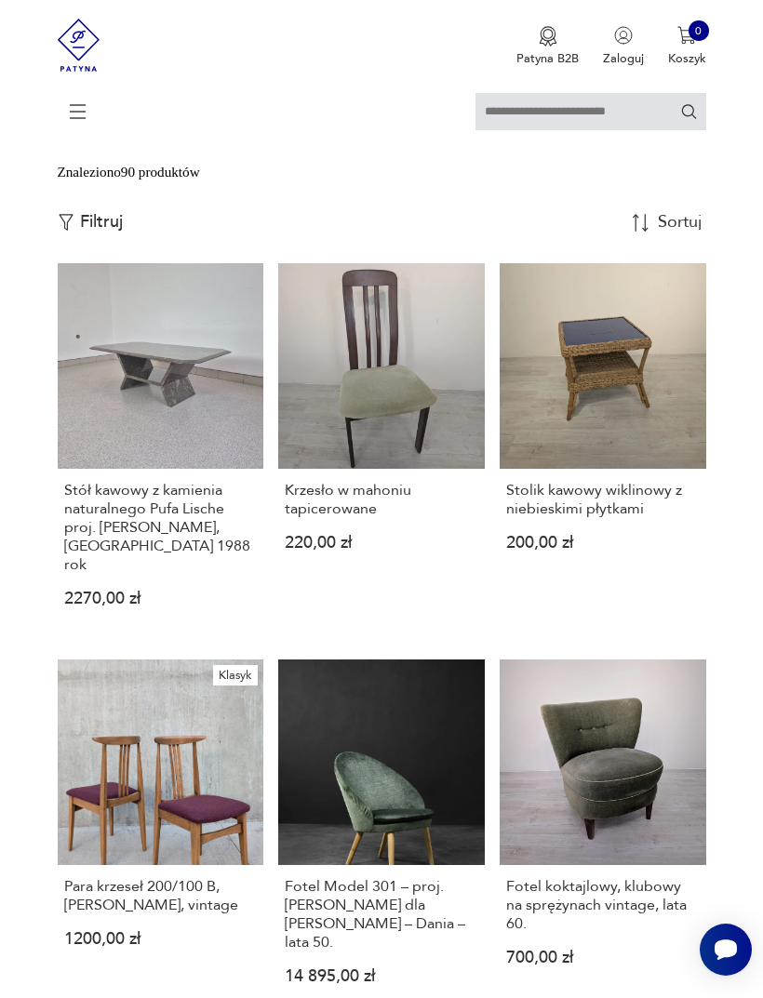
click at [74, 263] on div "Znaleziono 90 produktów Filtruj Sortuj według daty dodania Sortuj według daty d…" at bounding box center [382, 212] width 648 height 101
click at [94, 233] on p "Filtruj" at bounding box center [101, 222] width 43 height 20
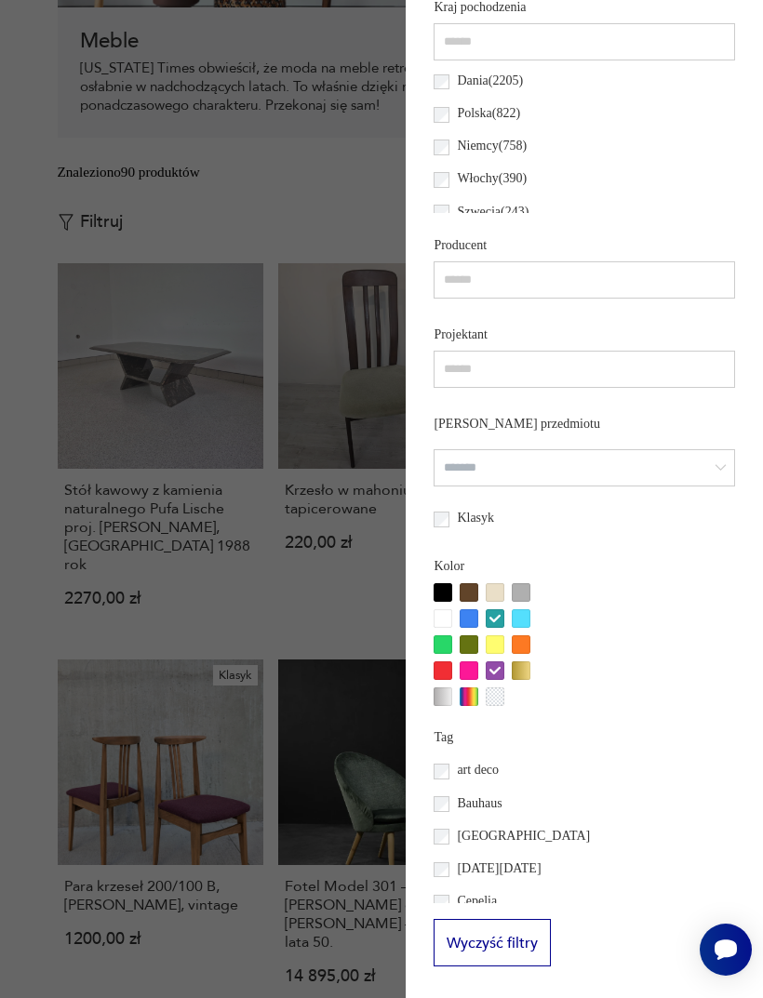
scroll to position [1096, 0]
click at [460, 661] on div at bounding box center [469, 670] width 19 height 19
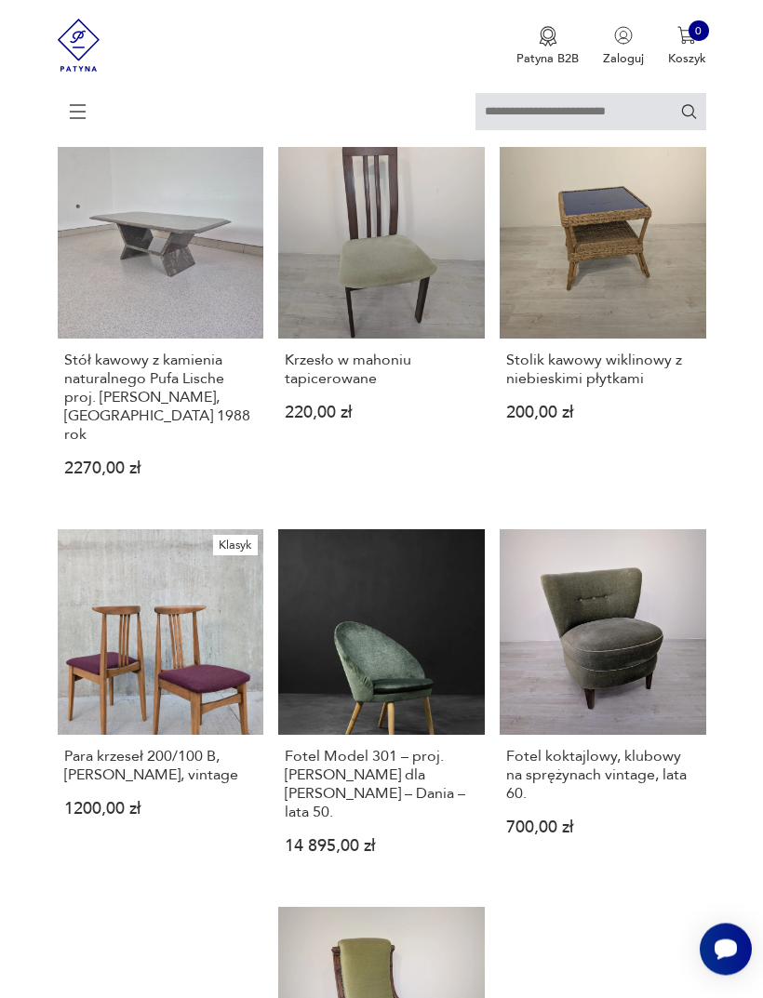
scroll to position [553, 0]
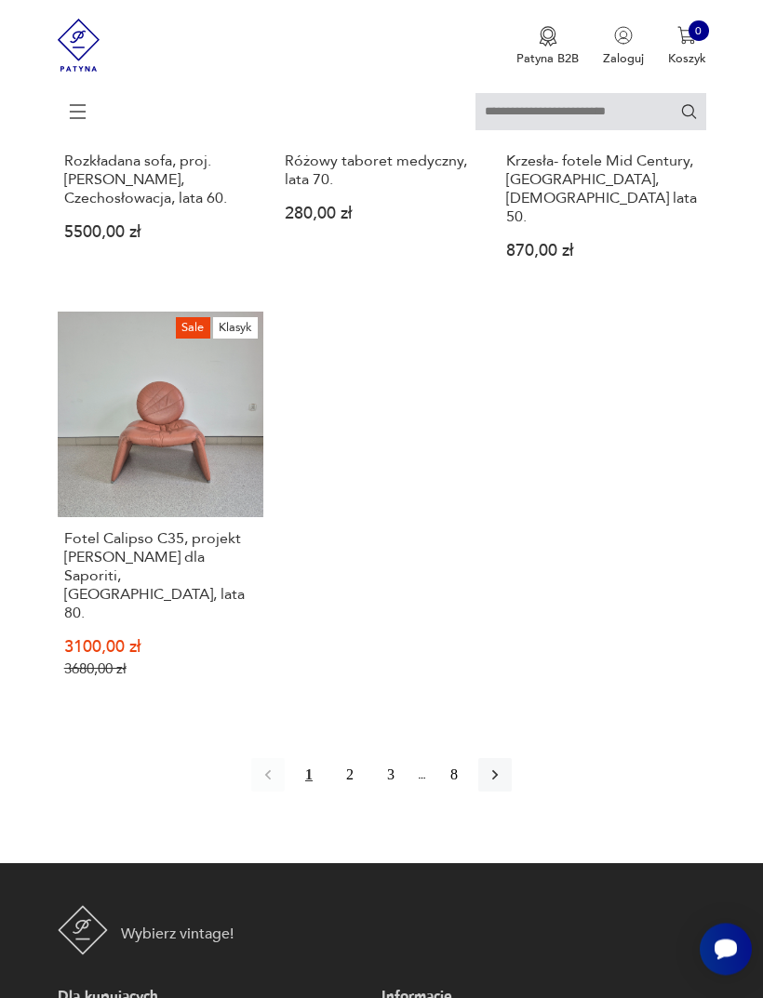
click at [333, 793] on button "2" at bounding box center [349, 775] width 33 height 33
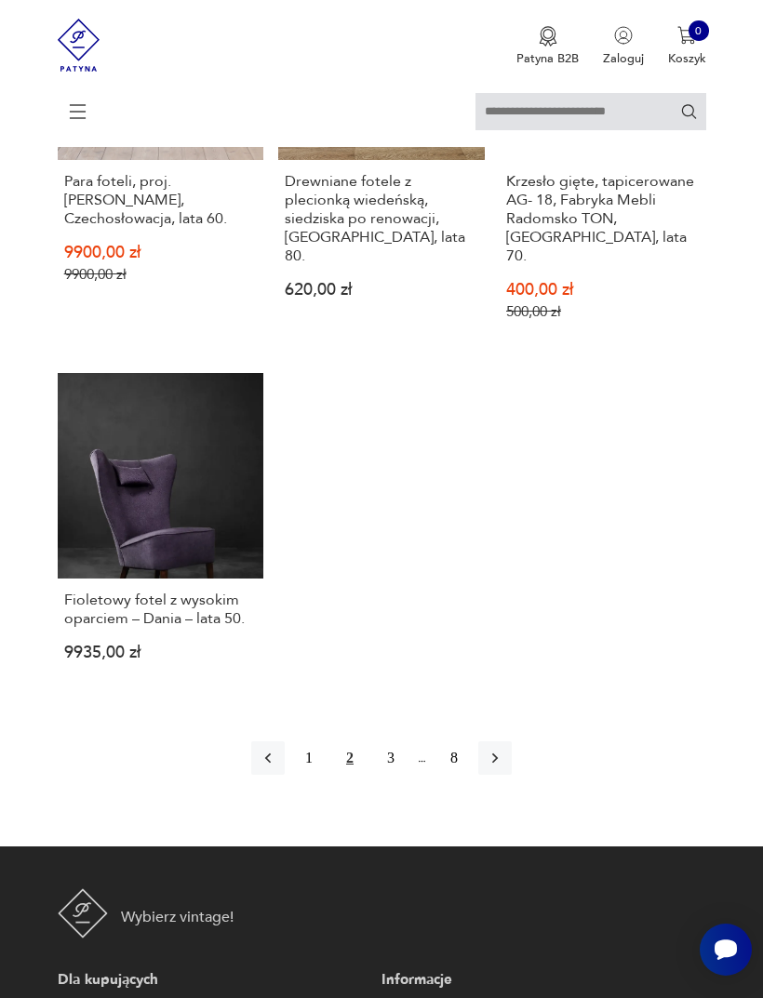
scroll to position [2239, 0]
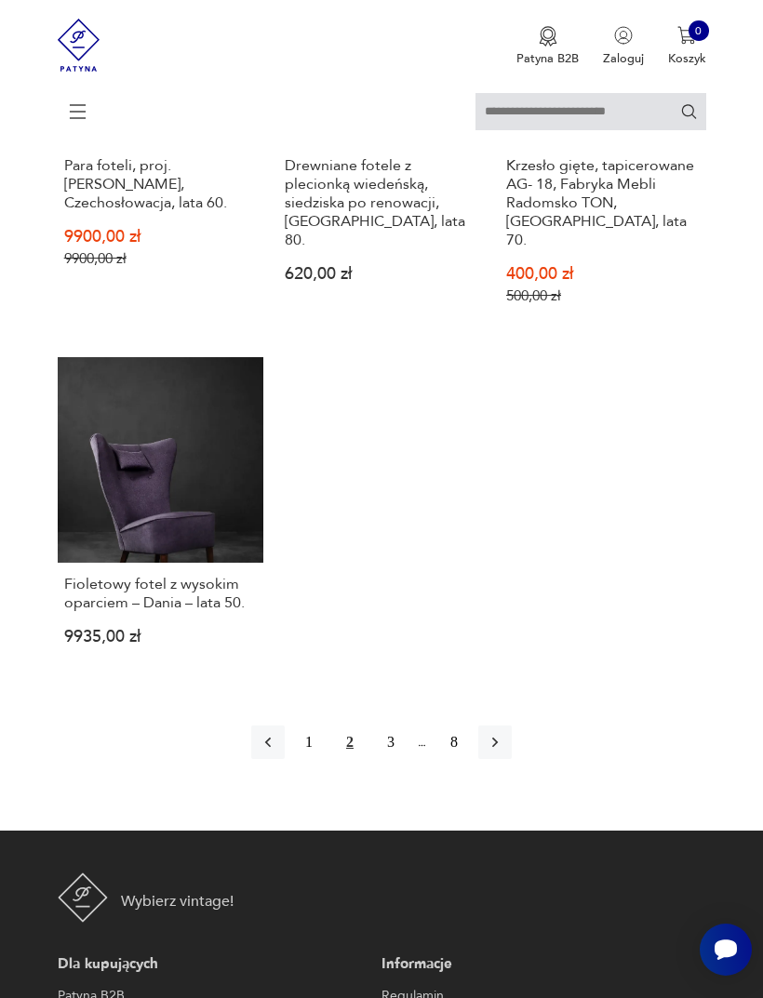
click at [385, 759] on button "3" at bounding box center [390, 742] width 33 height 33
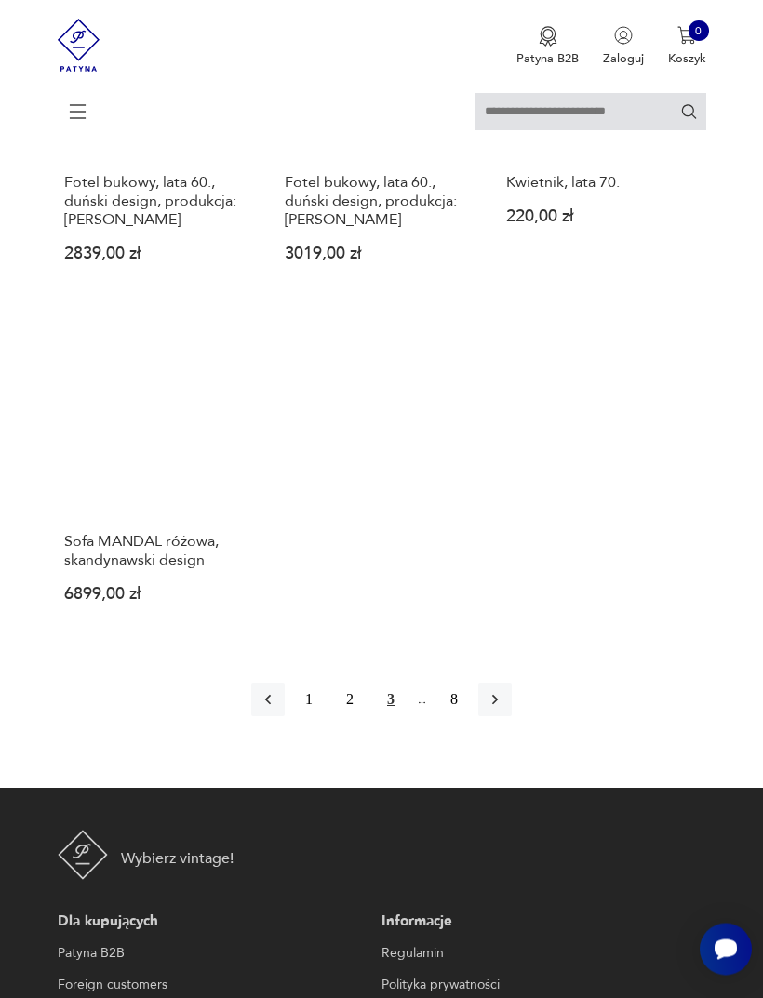
scroll to position [2236, 0]
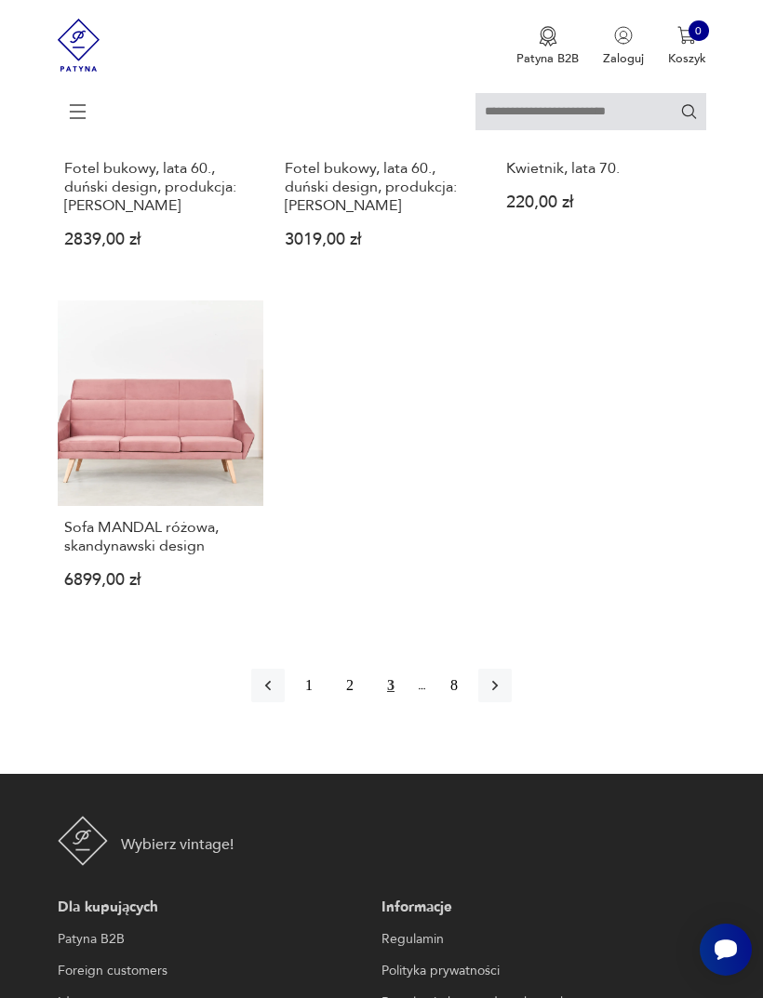
click at [504, 695] on icon "button" at bounding box center [495, 685] width 19 height 19
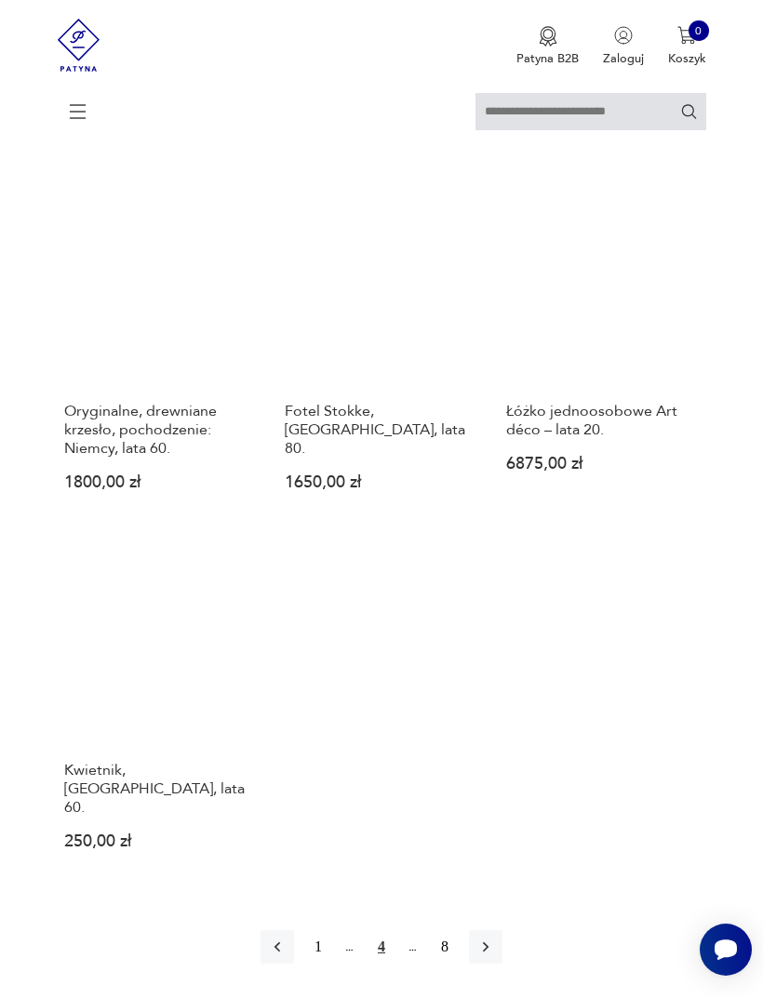
scroll to position [2058, 0]
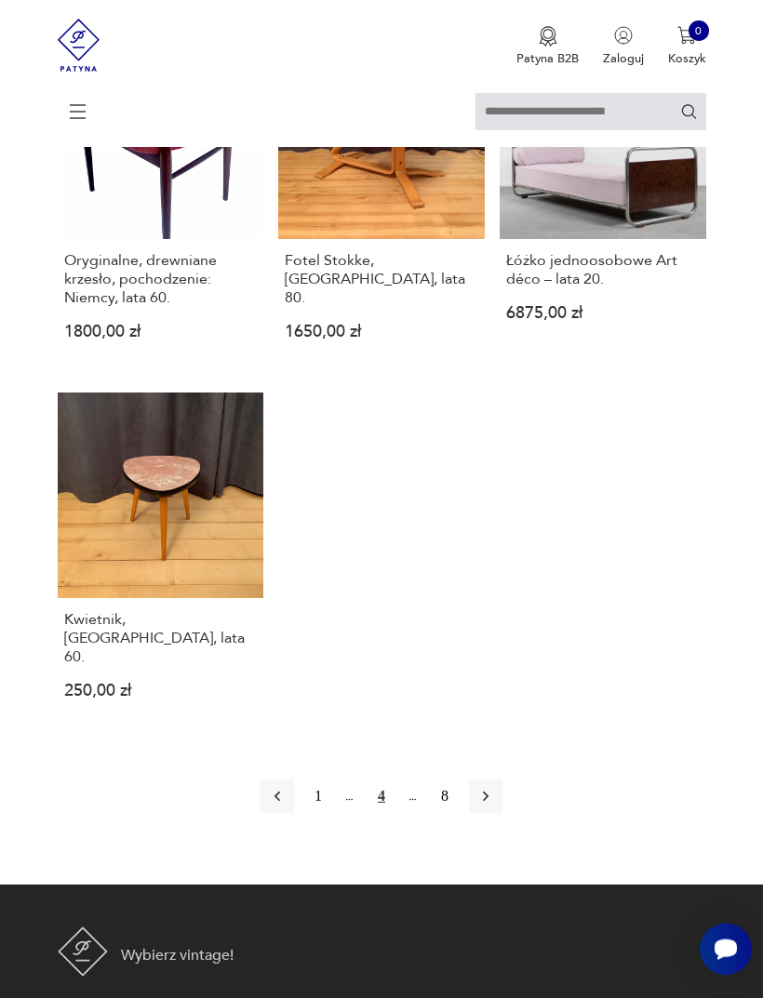
click at [495, 807] on icon "button" at bounding box center [485, 797] width 19 height 19
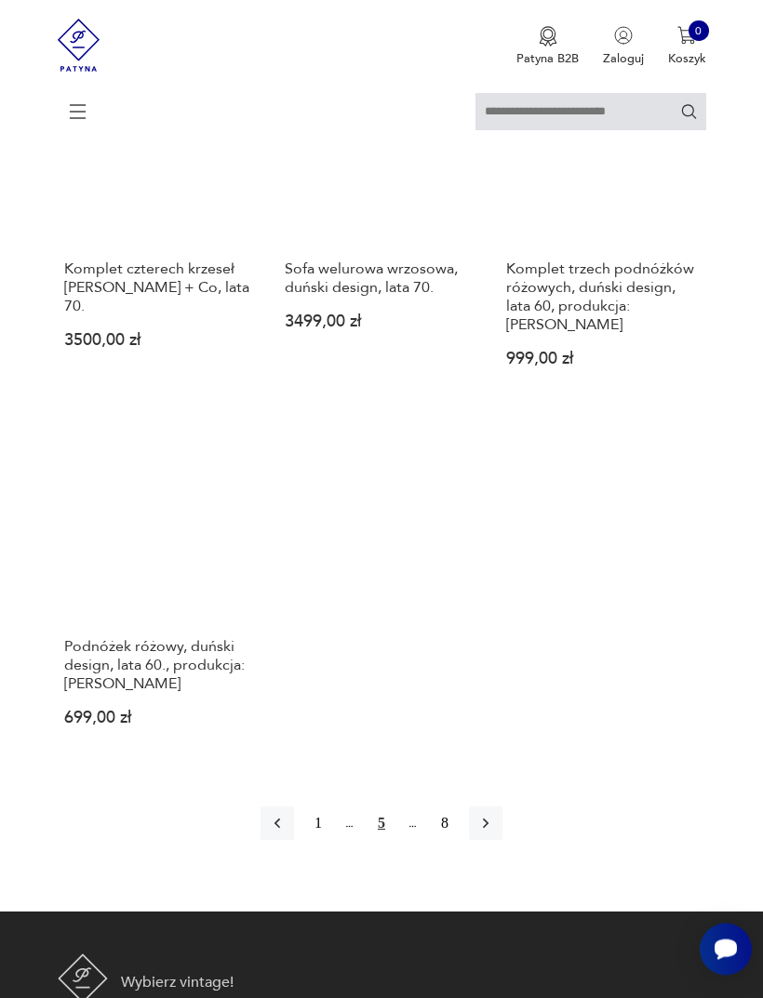
scroll to position [2096, 0]
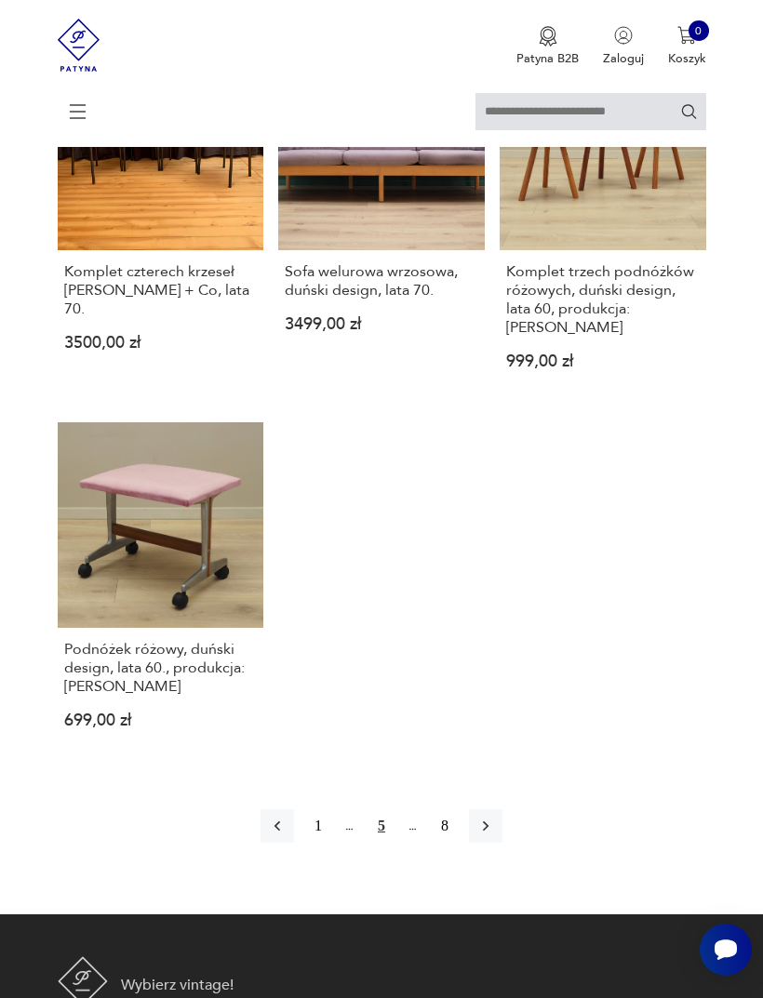
click at [495, 835] on icon "button" at bounding box center [485, 826] width 19 height 19
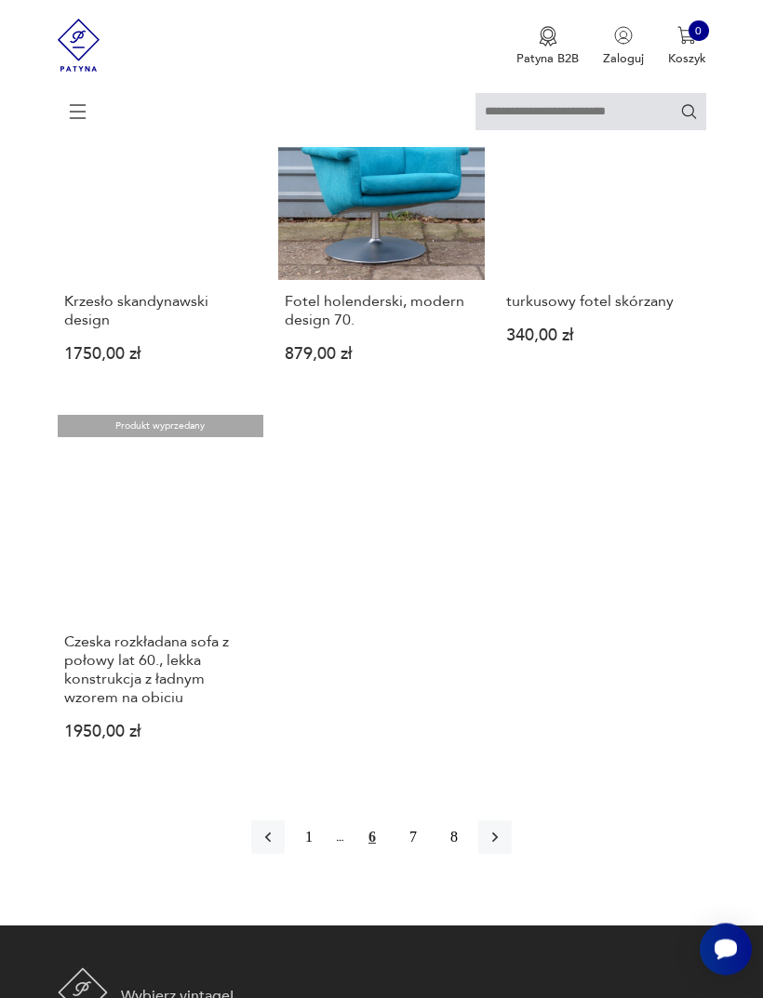
scroll to position [2162, 0]
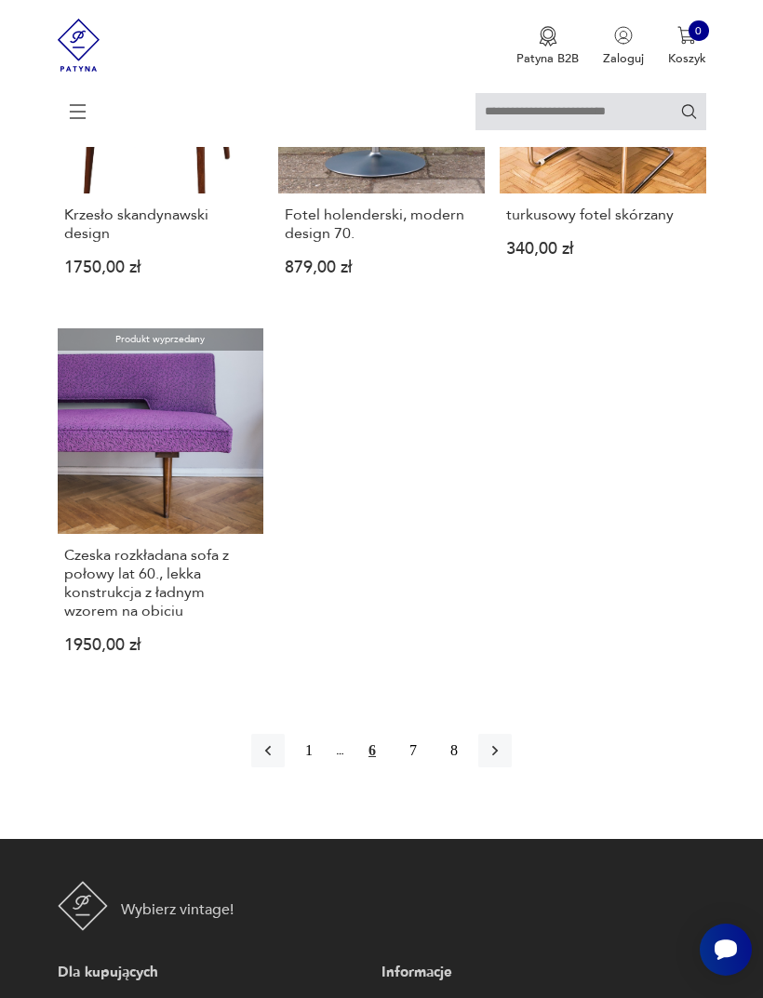
click at [498, 756] on icon "button" at bounding box center [495, 751] width 6 height 10
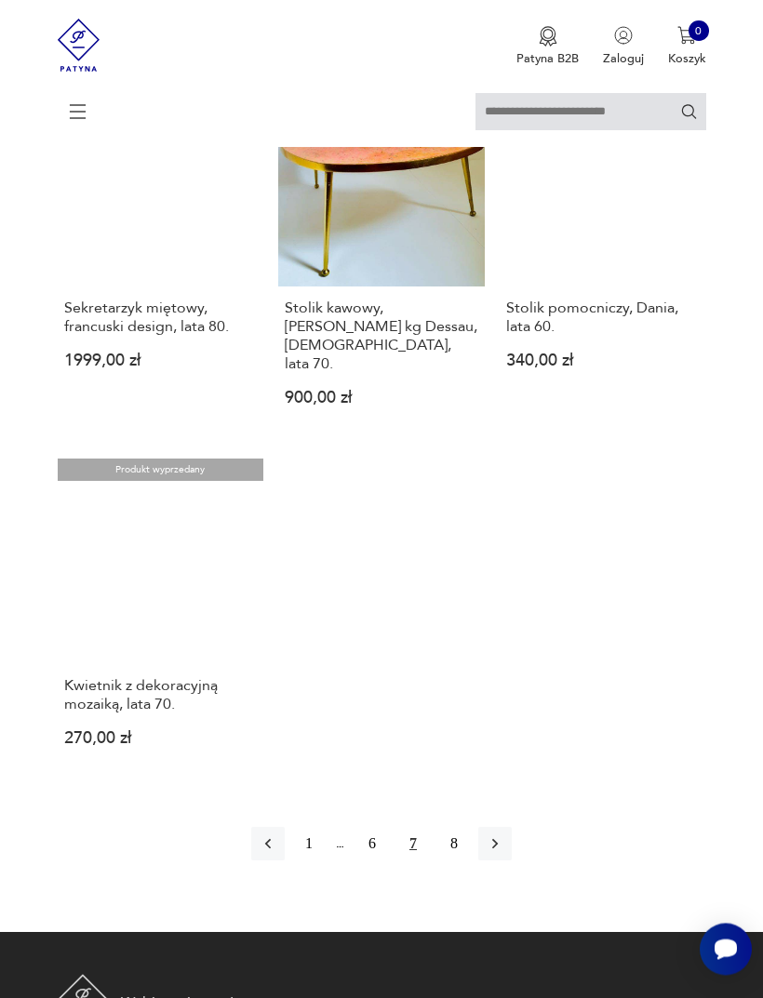
scroll to position [2081, 0]
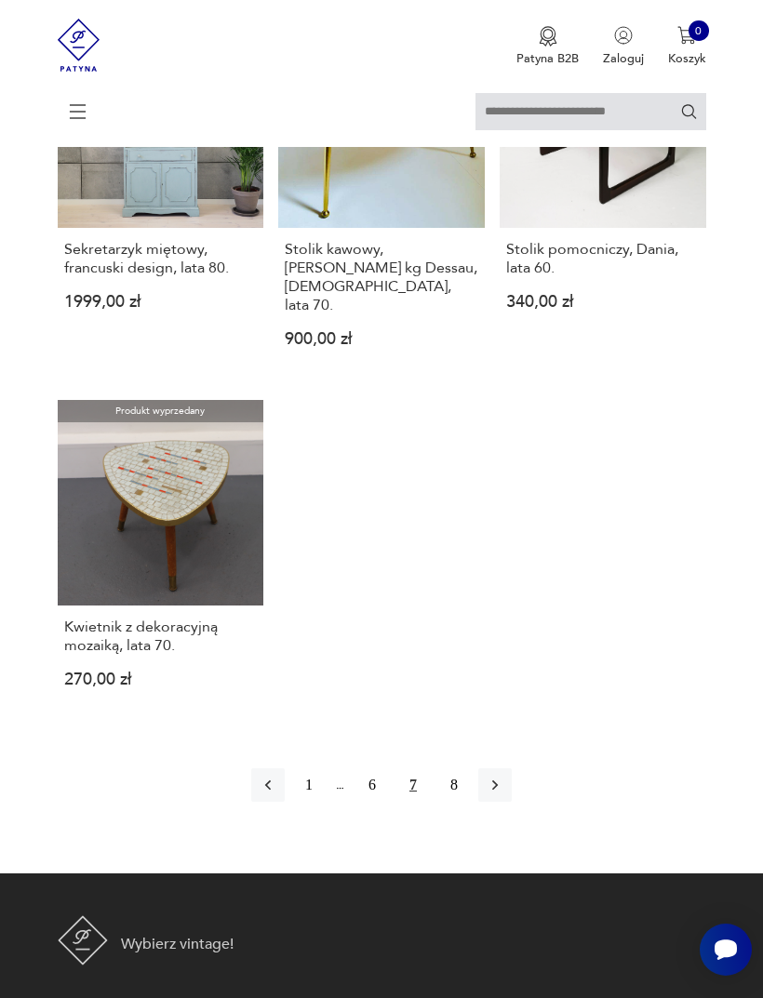
click at [503, 802] on button "button" at bounding box center [494, 784] width 33 height 33
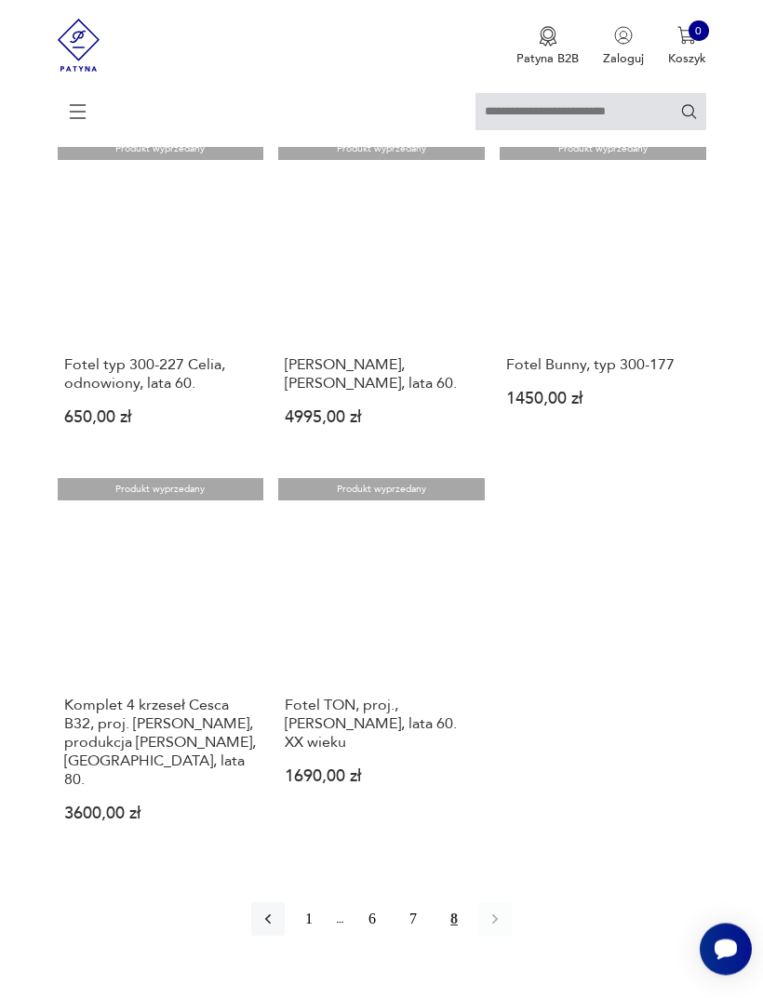
scroll to position [1702, 0]
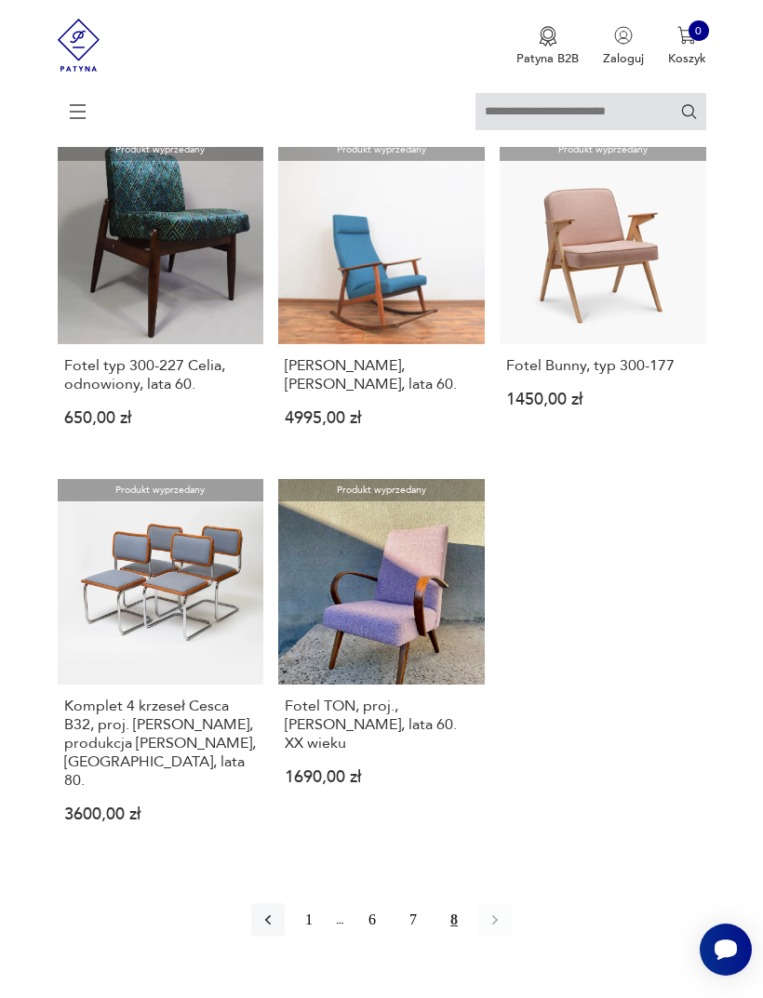
click at [77, 112] on icon at bounding box center [78, 112] width 64 height 0
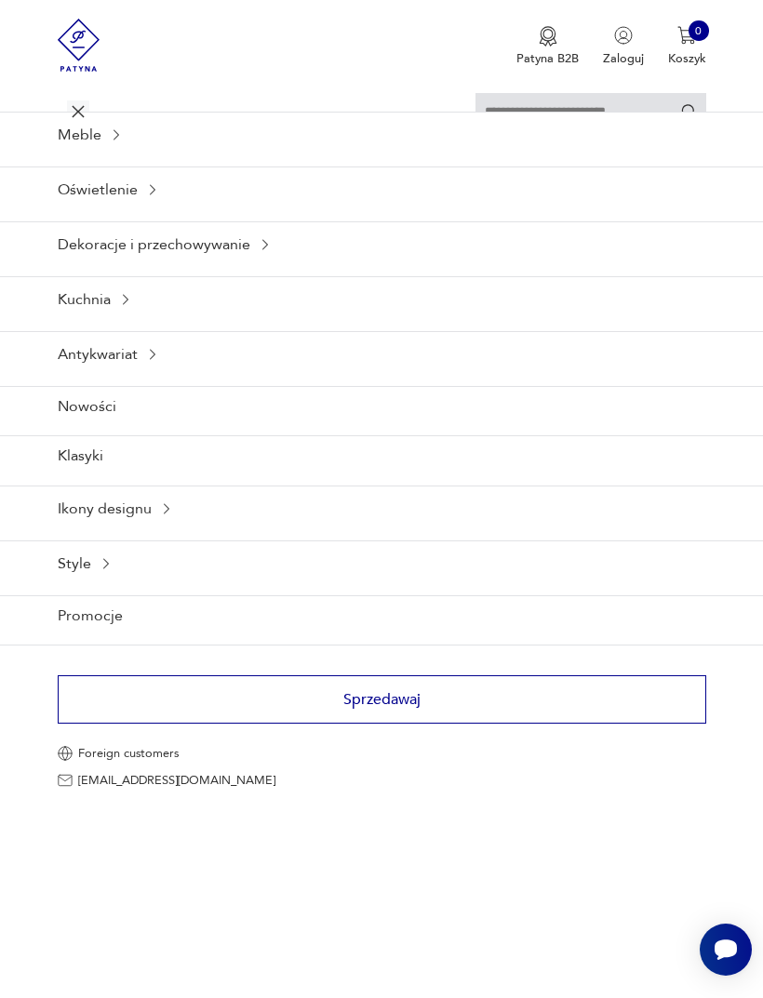
click at [141, 212] on div "Oświetlenie" at bounding box center [381, 190] width 763 height 46
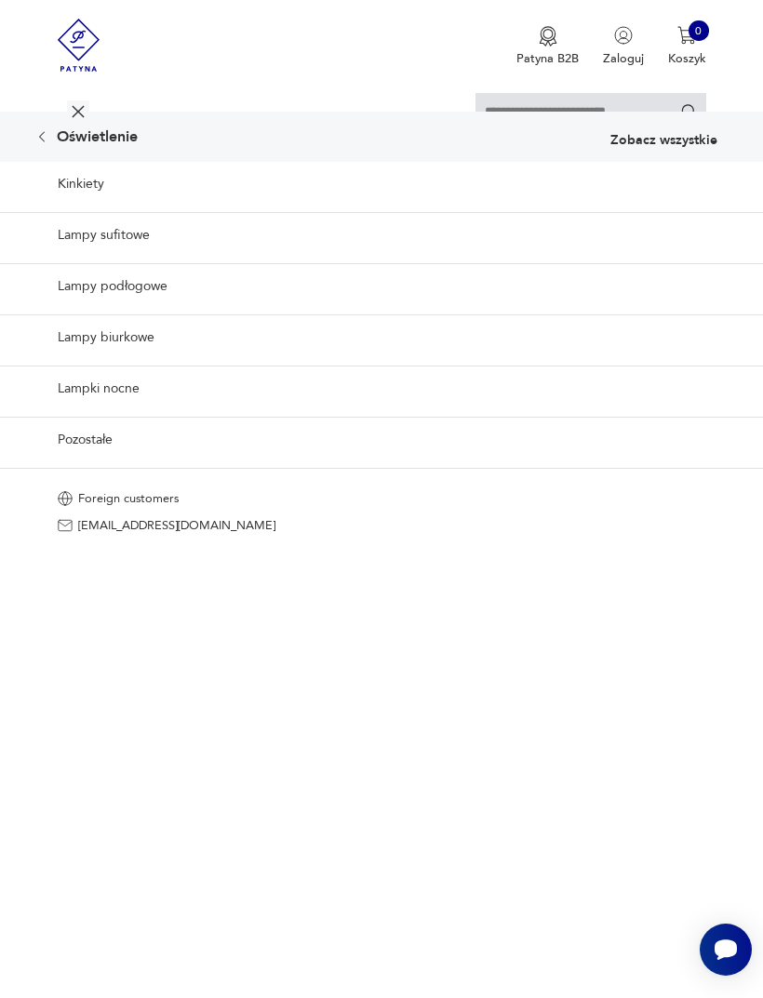
click at [647, 147] on p "Zobacz wszystkie" at bounding box center [663, 140] width 107 height 13
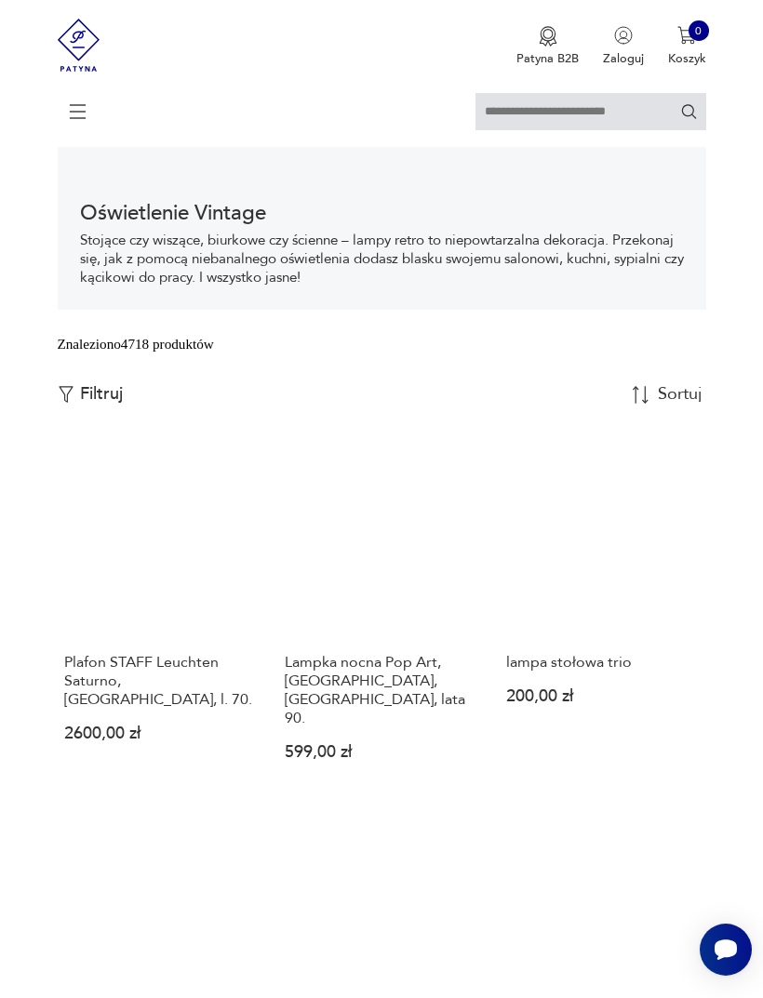
scroll to position [249, 0]
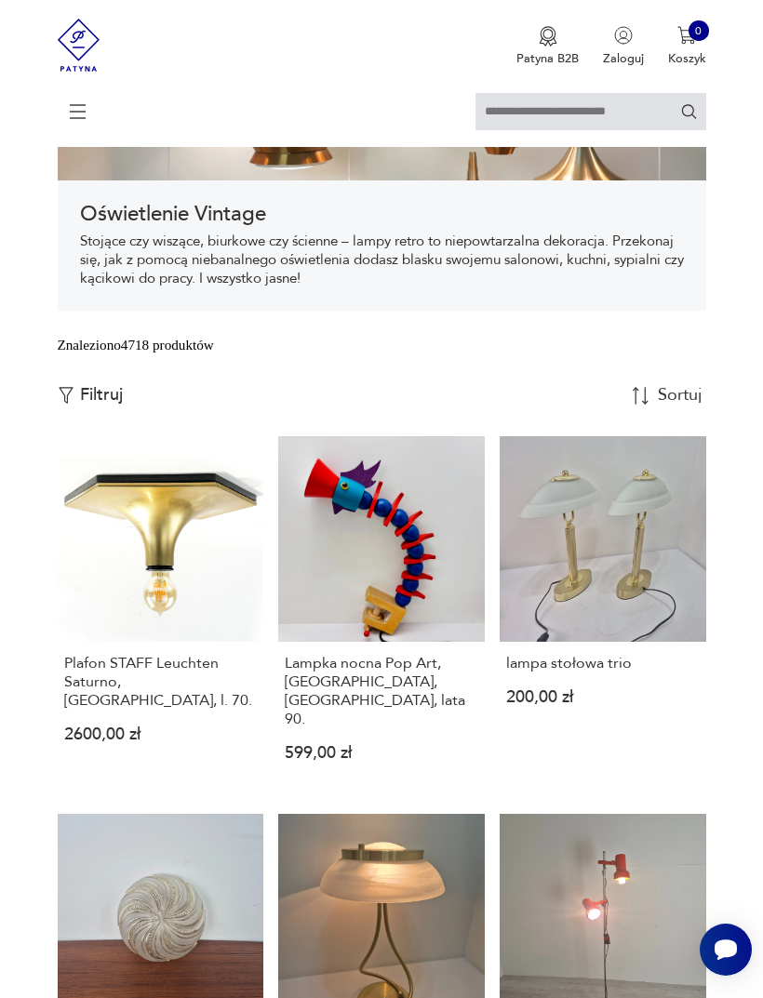
click at [87, 406] on p "Filtruj" at bounding box center [101, 395] width 43 height 20
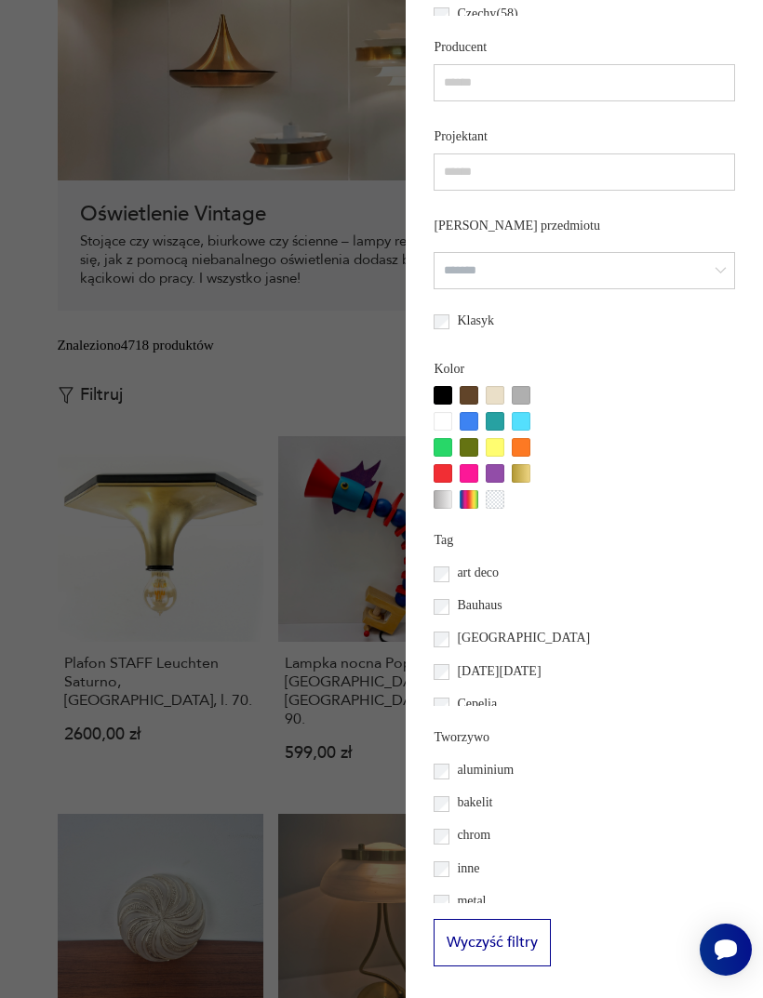
scroll to position [1051, 0]
click at [460, 483] on div at bounding box center [469, 473] width 19 height 19
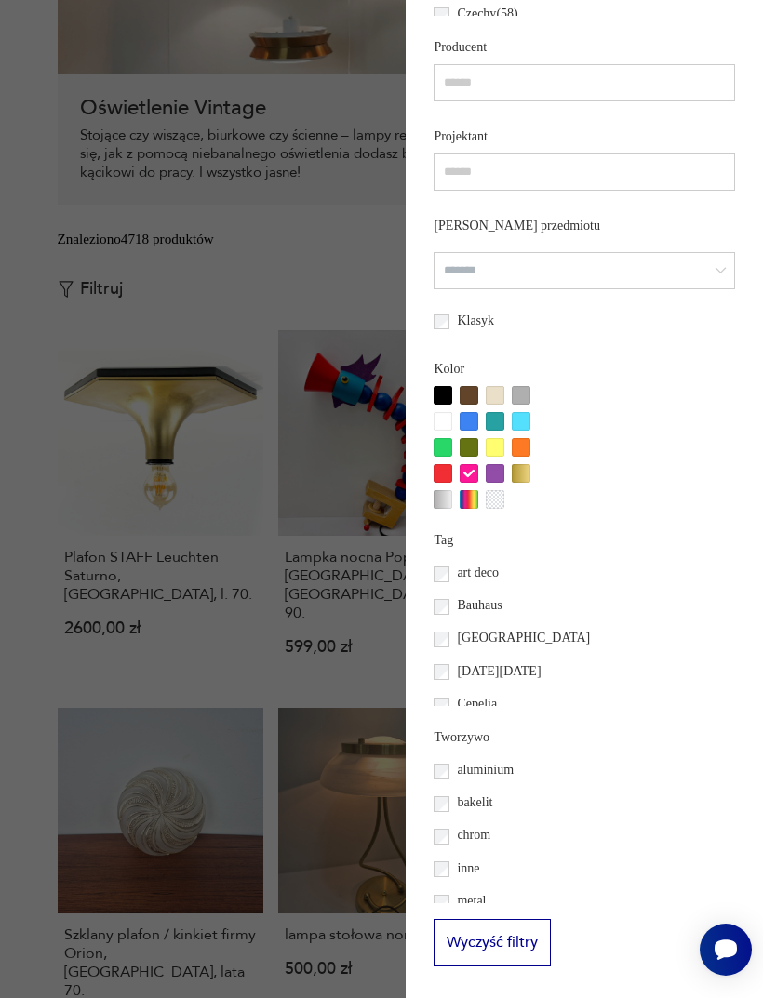
scroll to position [360, 0]
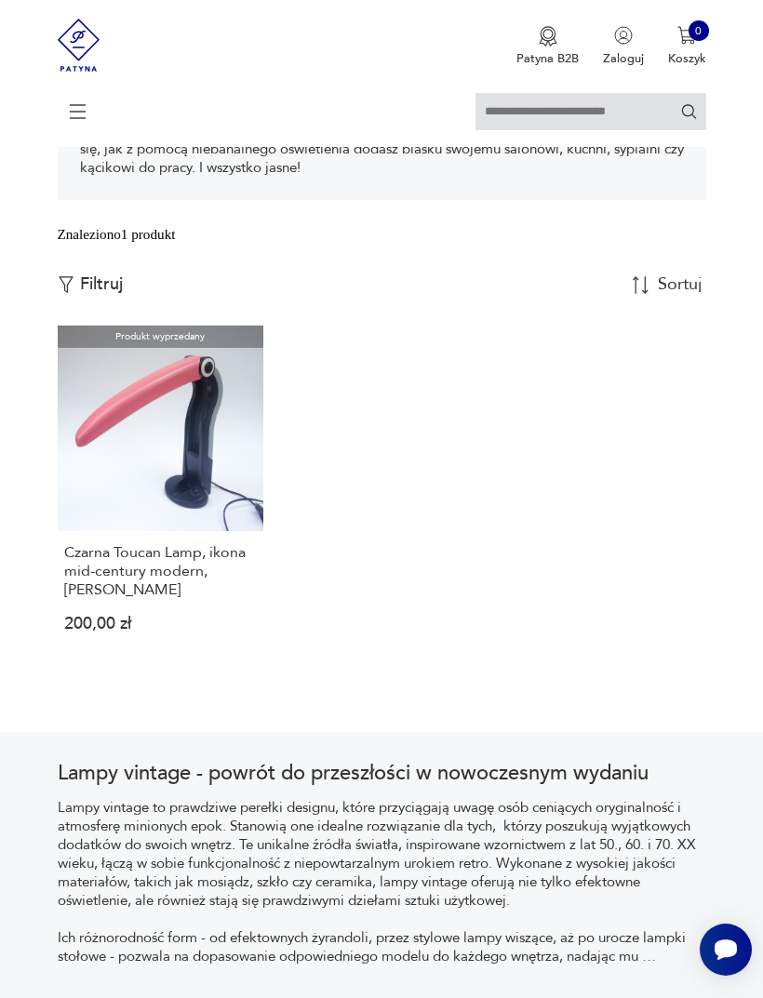
click at [99, 295] on p "Filtruj" at bounding box center [101, 284] width 43 height 20
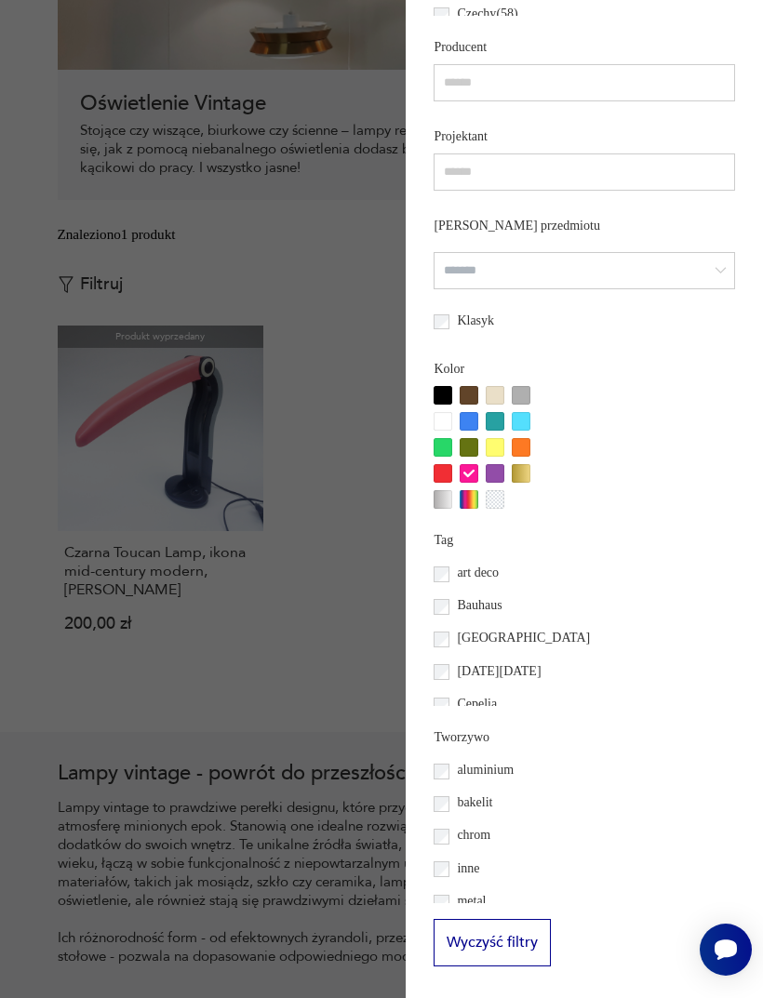
scroll to position [1190, 0]
click at [486, 412] on div at bounding box center [495, 421] width 19 height 19
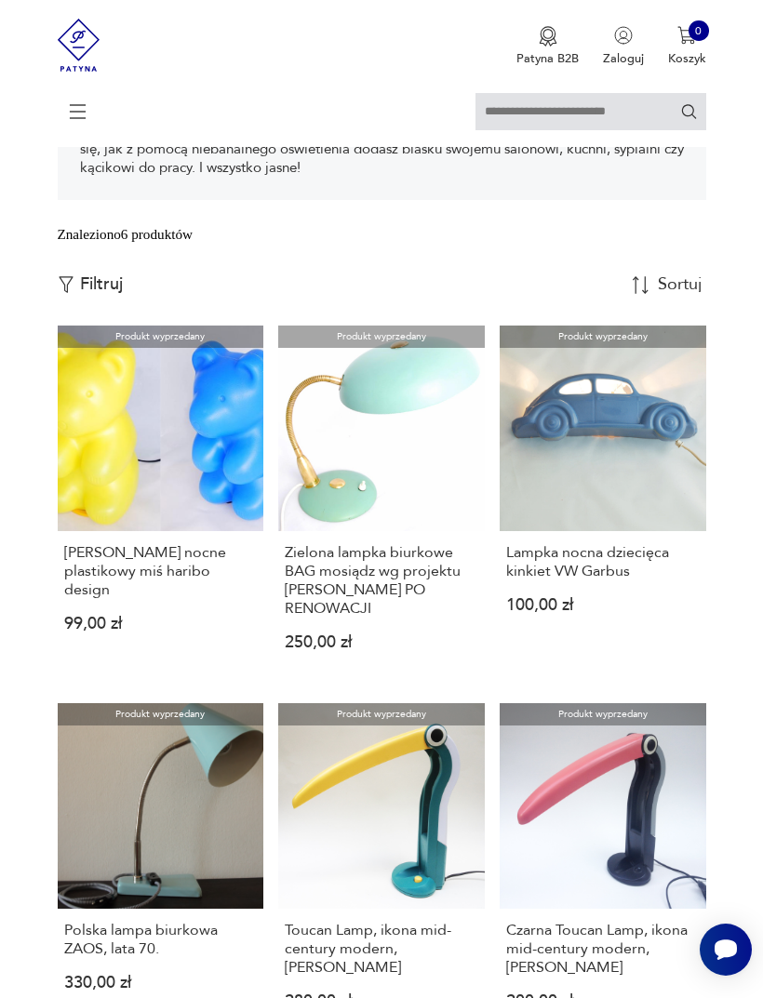
click at [105, 295] on p "Filtruj" at bounding box center [101, 284] width 43 height 20
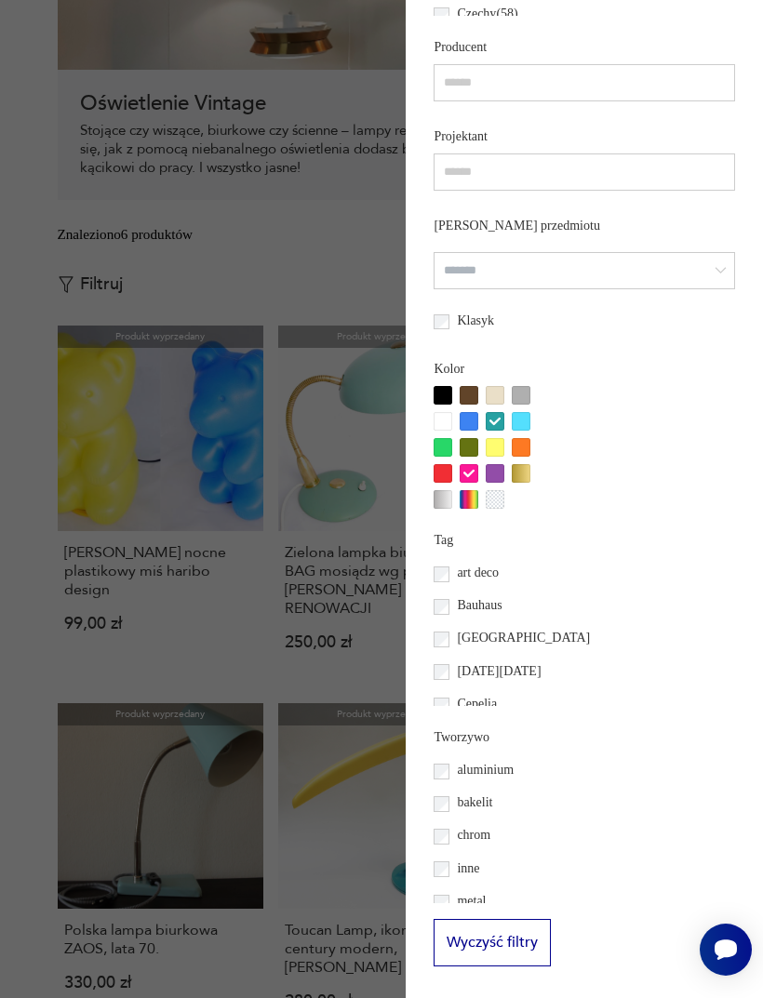
scroll to position [981, 0]
click at [486, 483] on div at bounding box center [495, 473] width 19 height 19
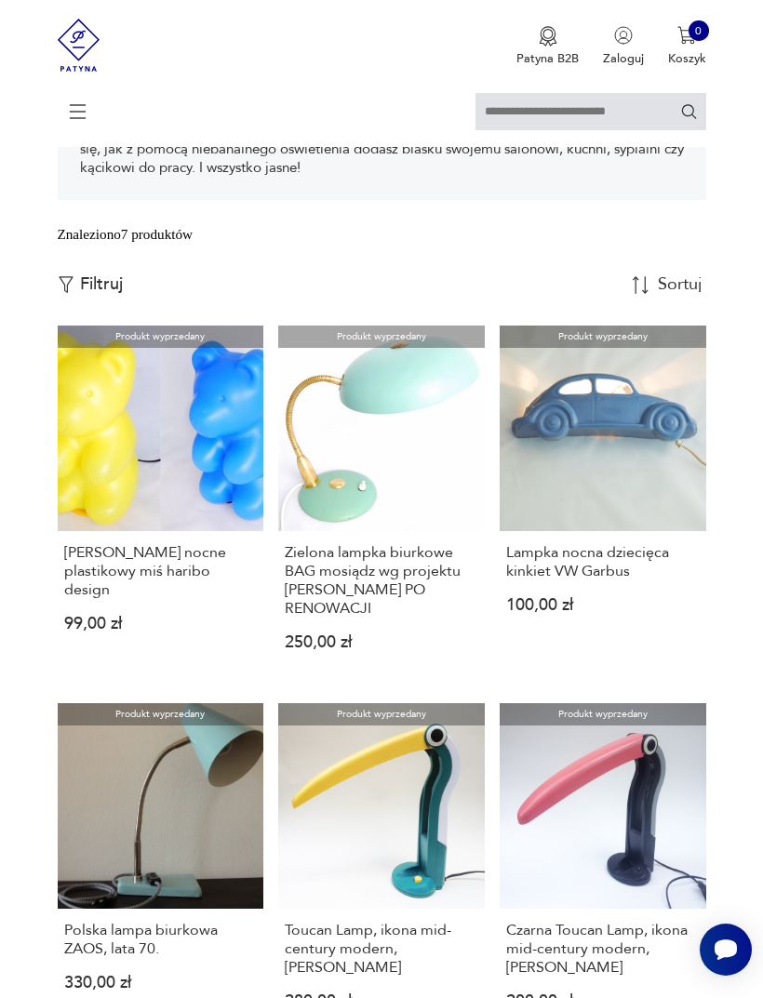
click at [88, 295] on p "Filtruj" at bounding box center [101, 284] width 43 height 20
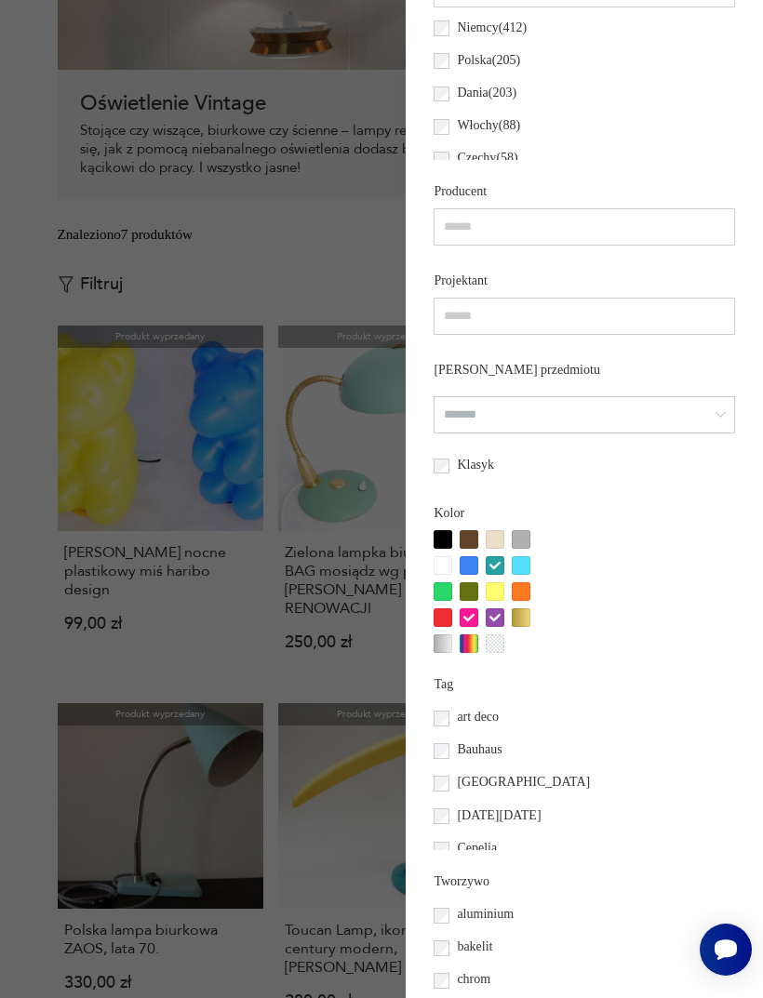
scroll to position [915, 0]
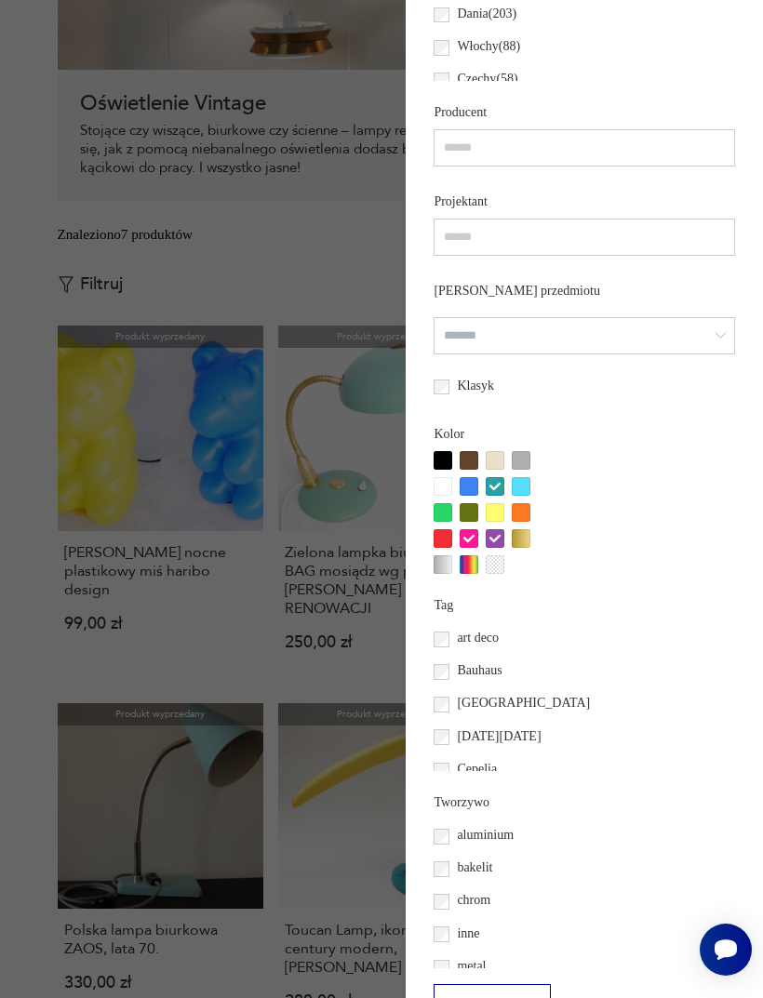
click at [460, 496] on div at bounding box center [469, 486] width 19 height 19
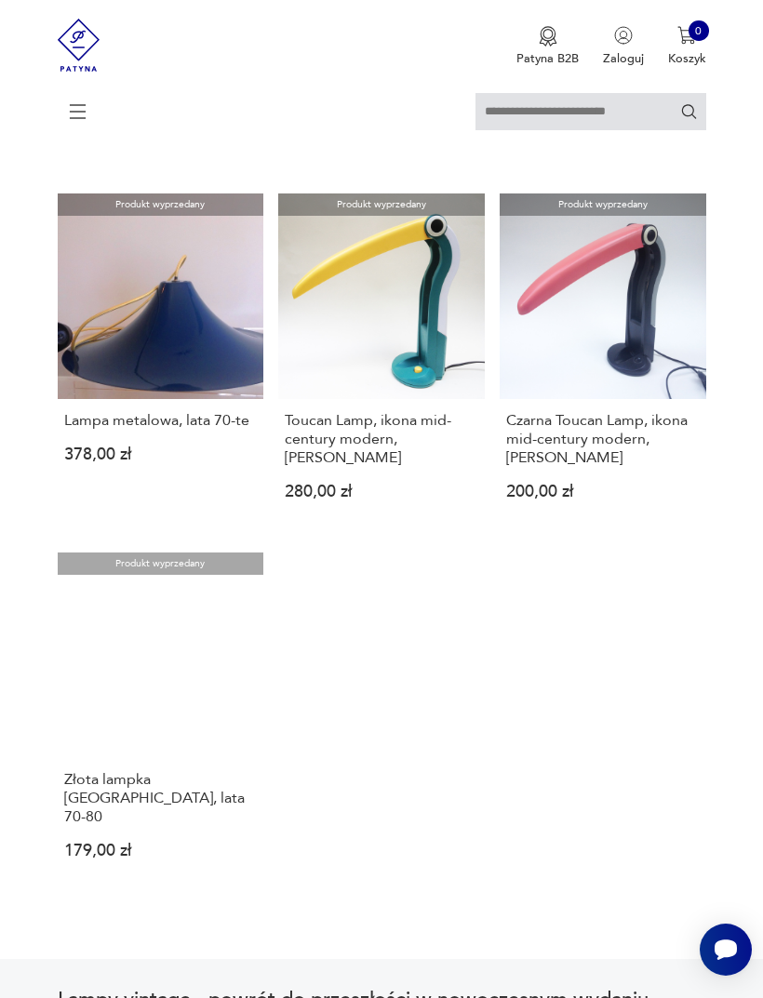
scroll to position [1207, 0]
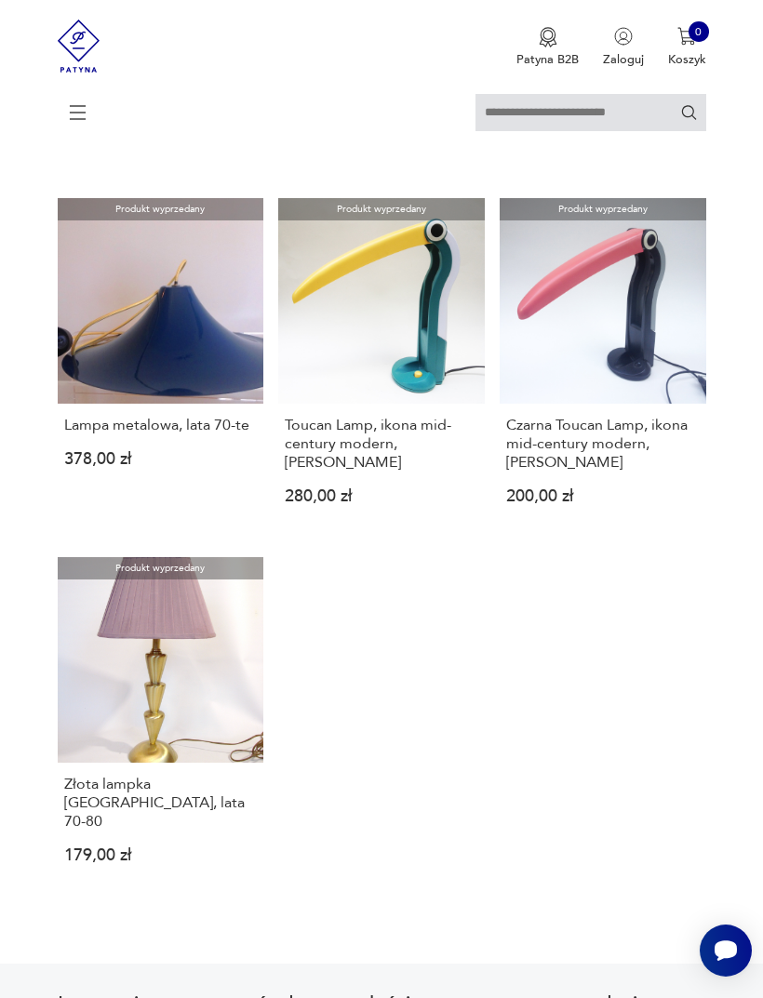
click at [87, 117] on icon at bounding box center [78, 111] width 65 height 65
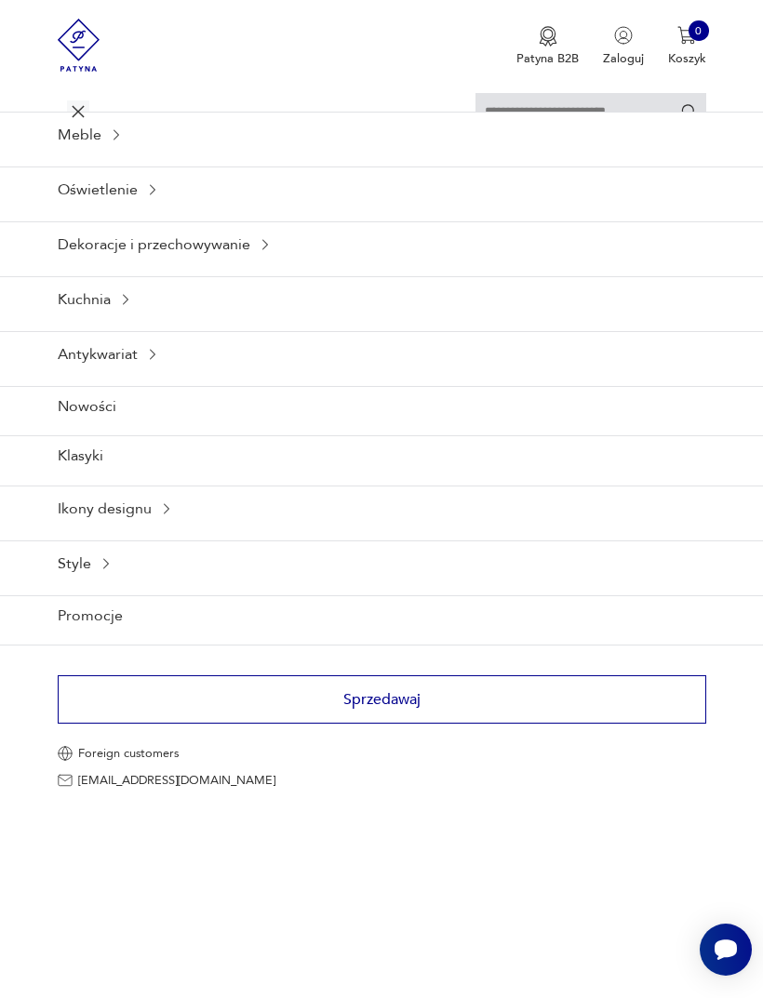
click at [167, 206] on div "Oświetlenie" at bounding box center [381, 190] width 763 height 46
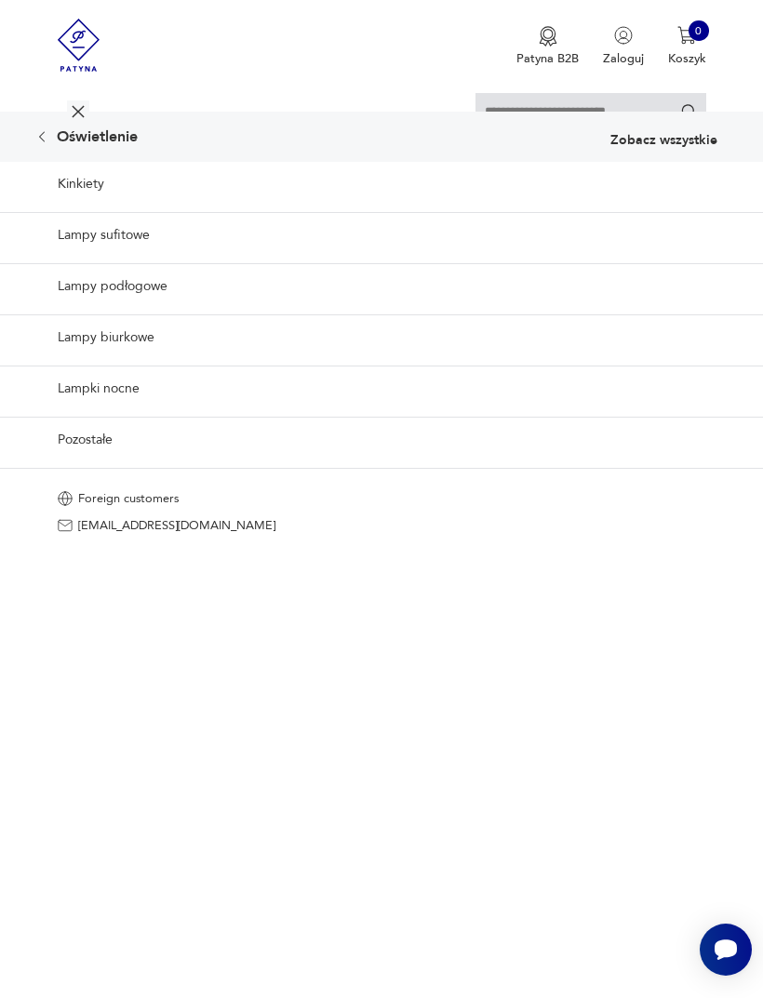
click at [675, 147] on p "Zobacz wszystkie" at bounding box center [663, 140] width 107 height 13
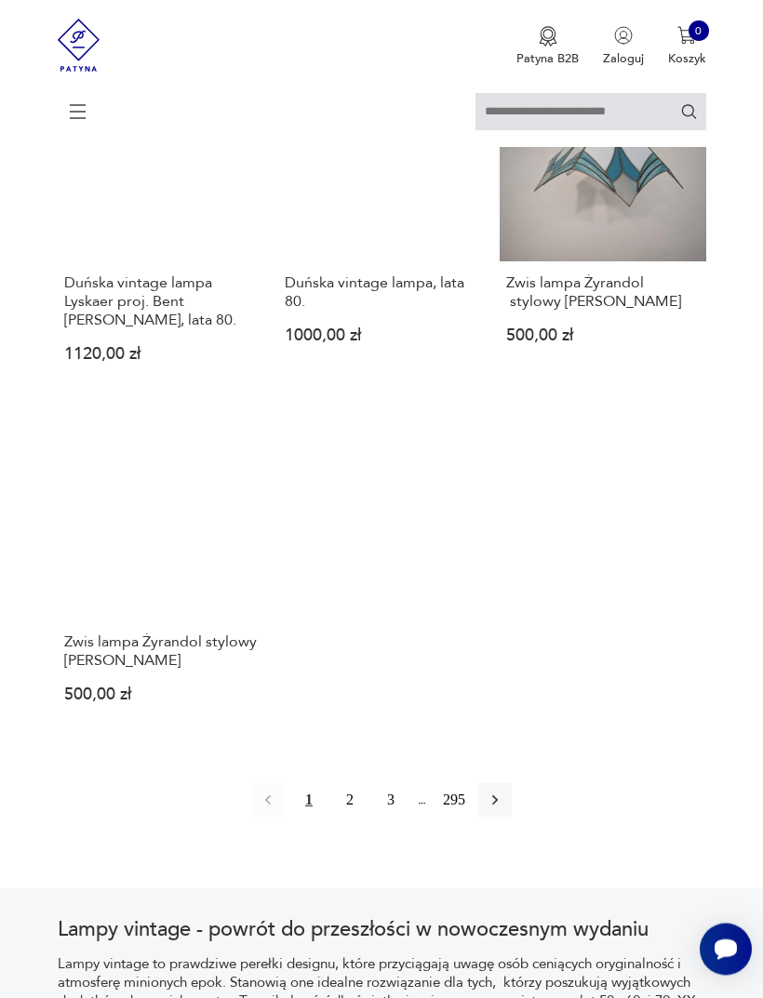
scroll to position [2134, 0]
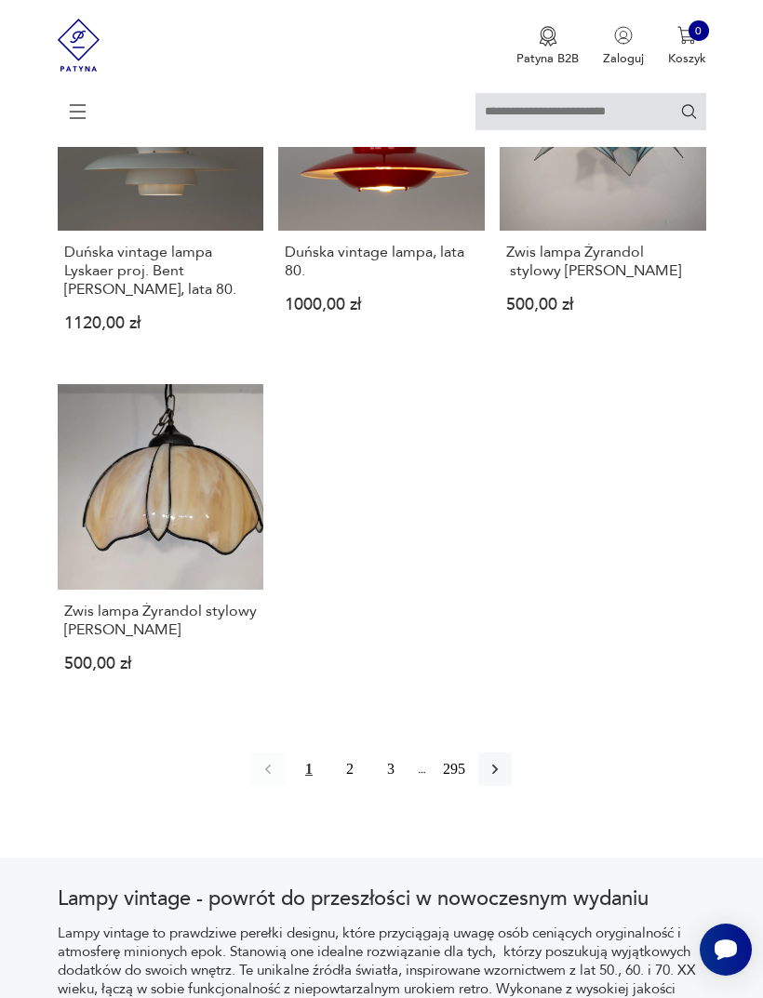
click at [341, 786] on button "2" at bounding box center [349, 769] width 33 height 33
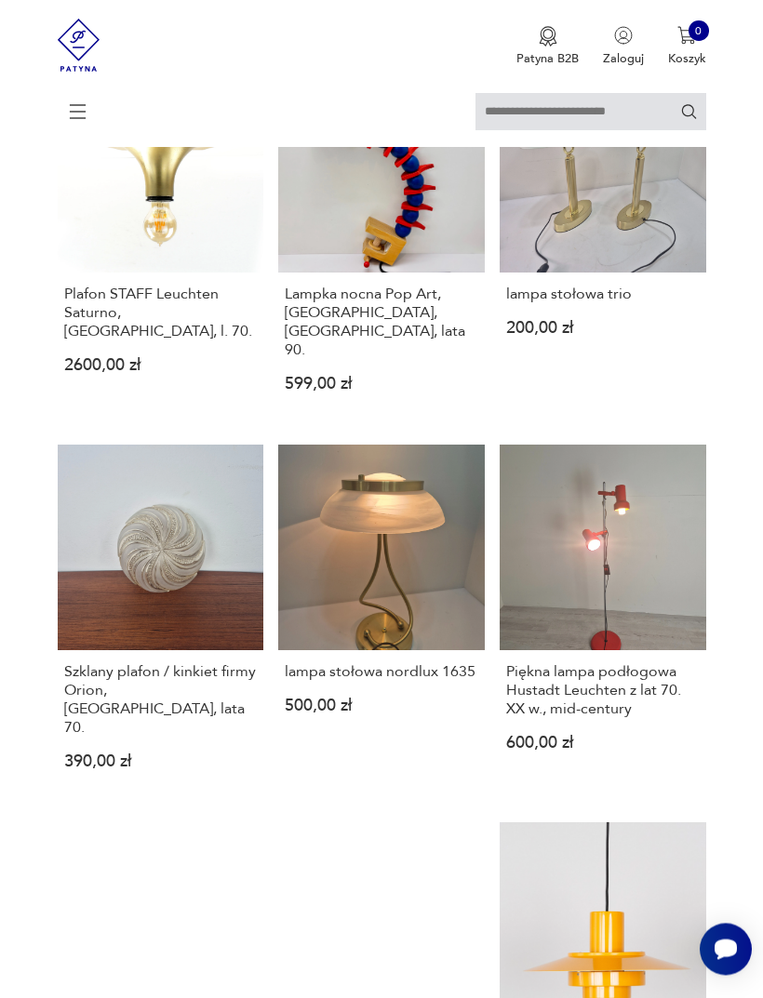
scroll to position [360, 0]
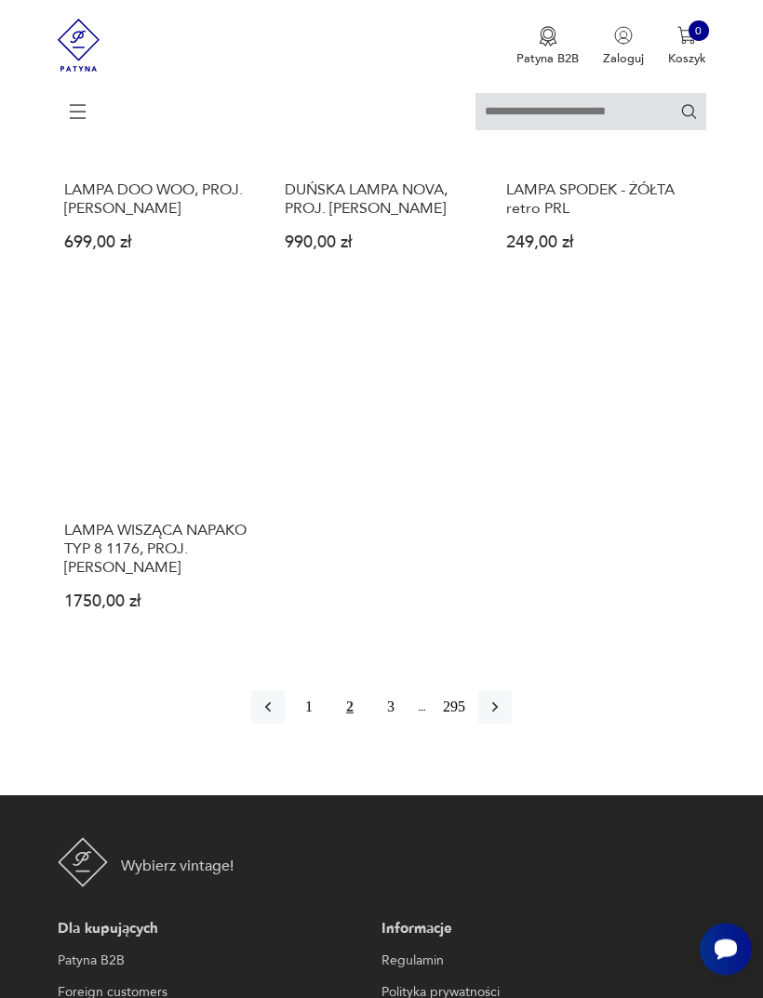
click at [390, 725] on button "3" at bounding box center [390, 707] width 33 height 33
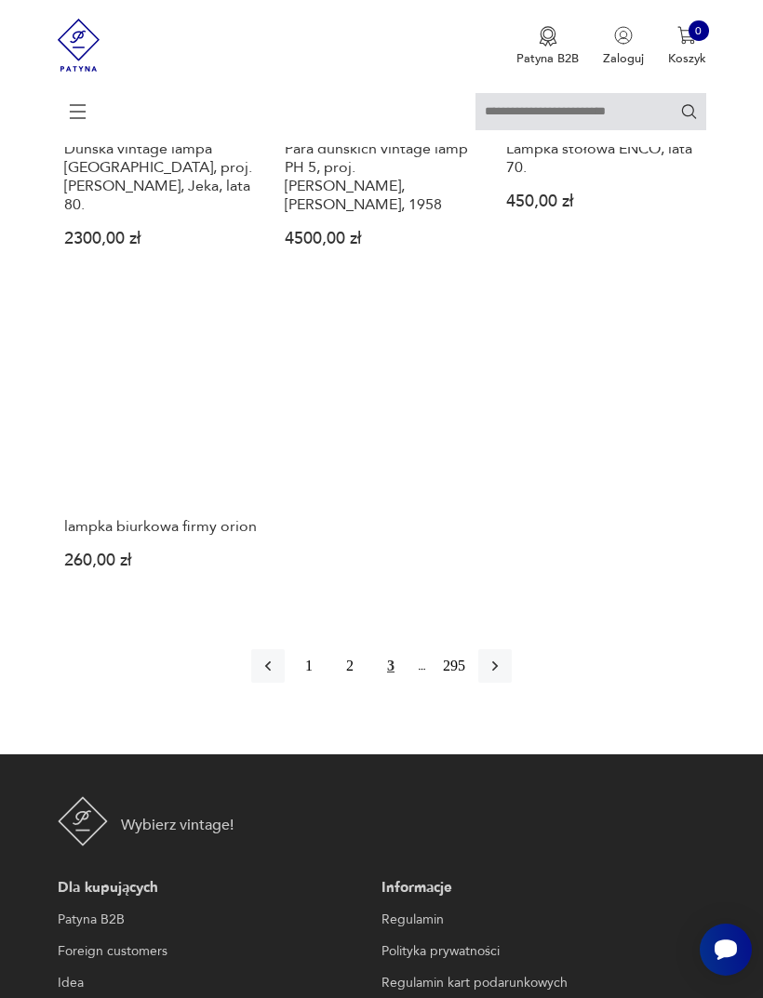
scroll to position [2232, 0]
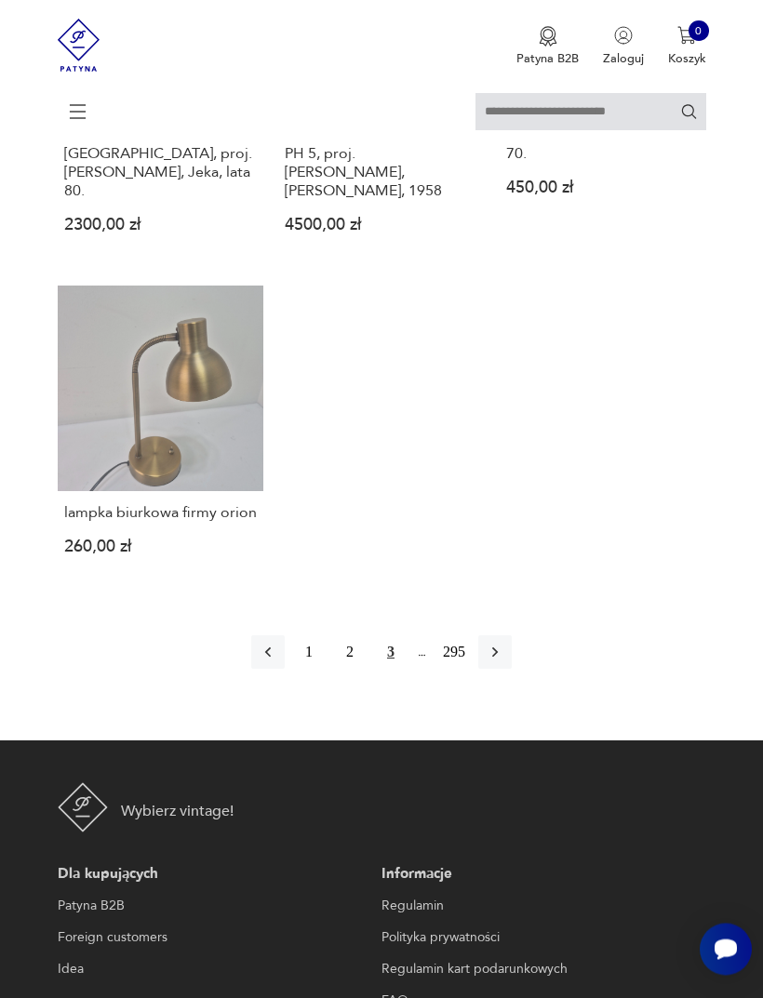
click at [504, 662] on icon "button" at bounding box center [495, 653] width 19 height 19
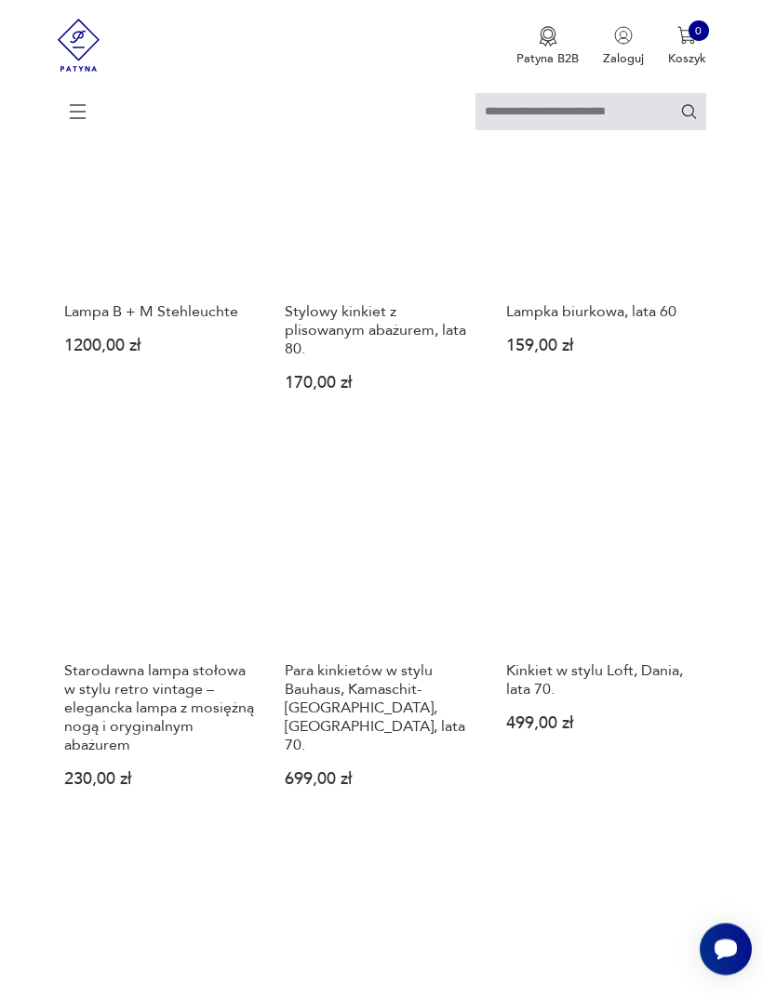
scroll to position [593, 0]
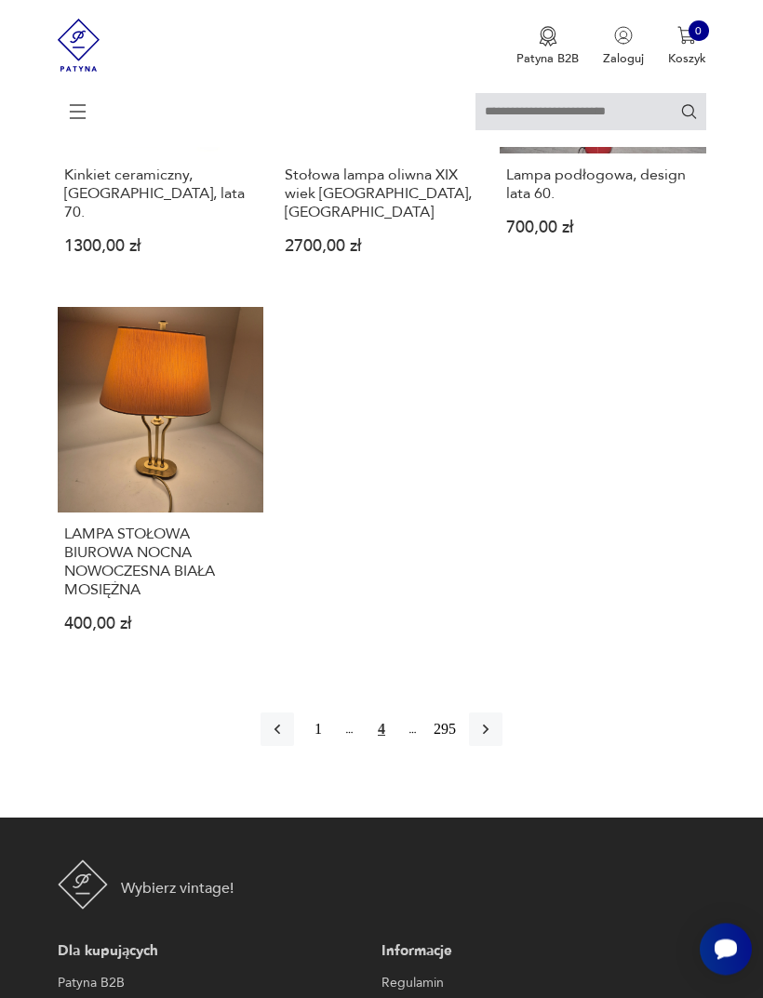
click at [502, 747] on button "button" at bounding box center [485, 729] width 33 height 33
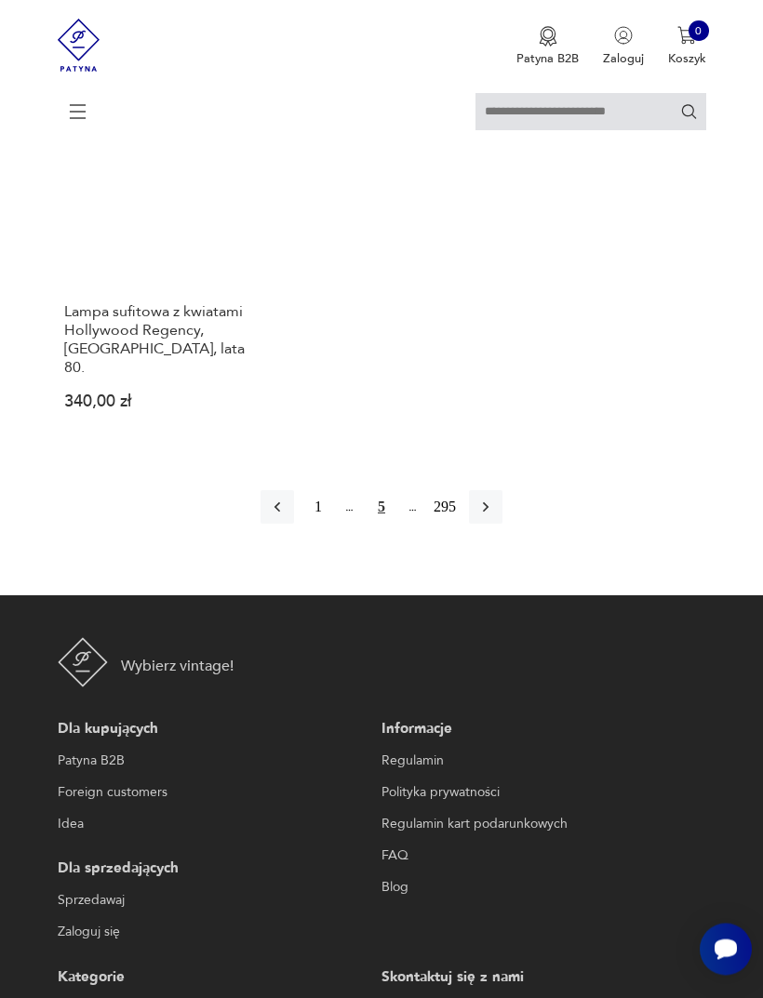
scroll to position [2458, 0]
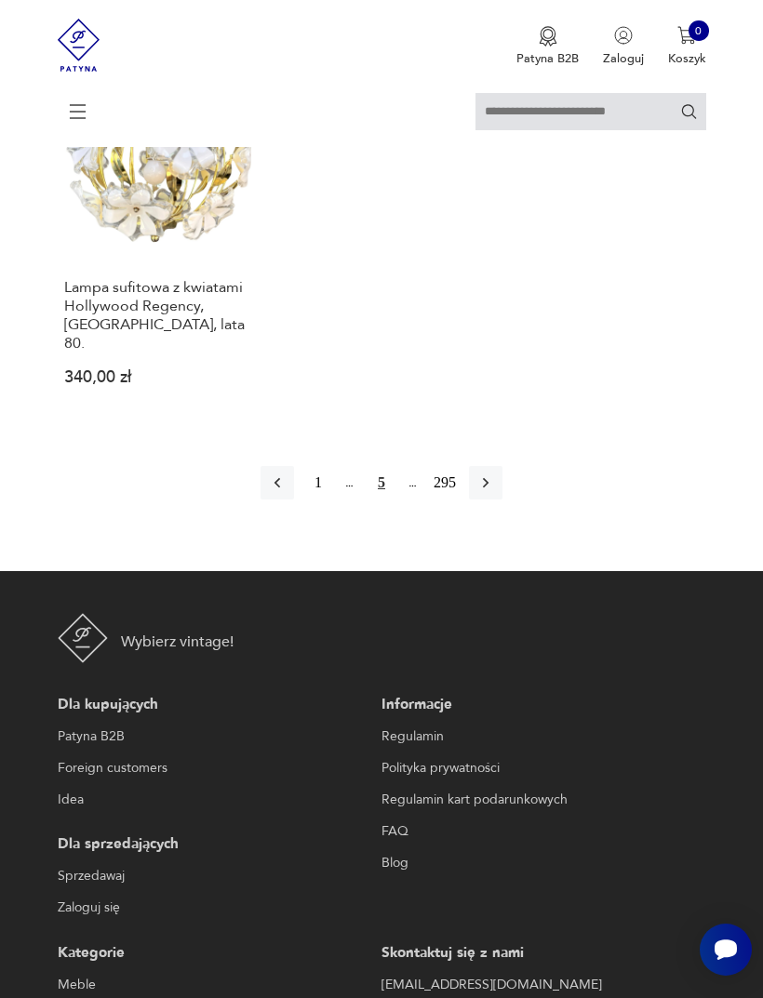
click at [495, 492] on icon "button" at bounding box center [485, 482] width 19 height 19
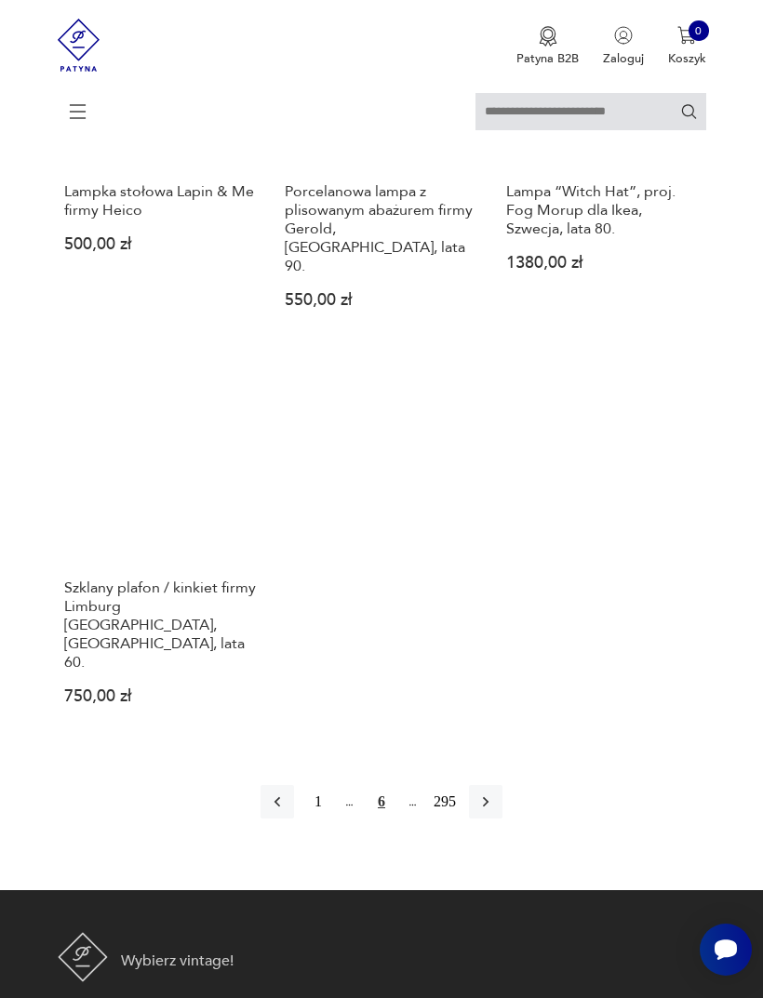
scroll to position [2233, 0]
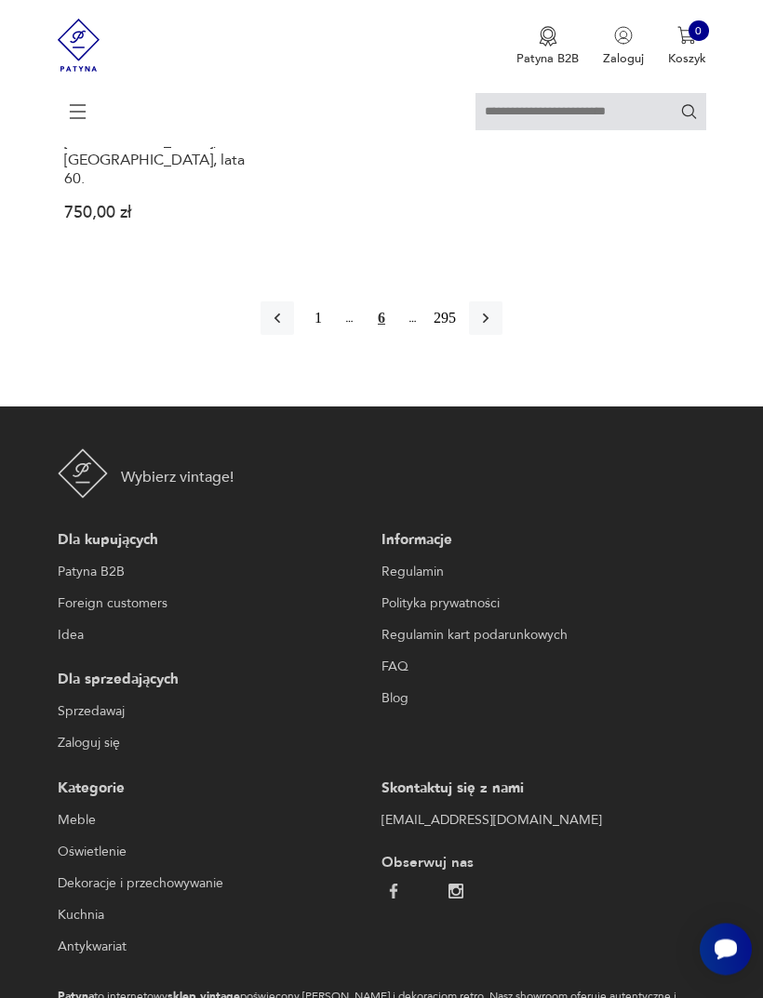
scroll to position [2753, 0]
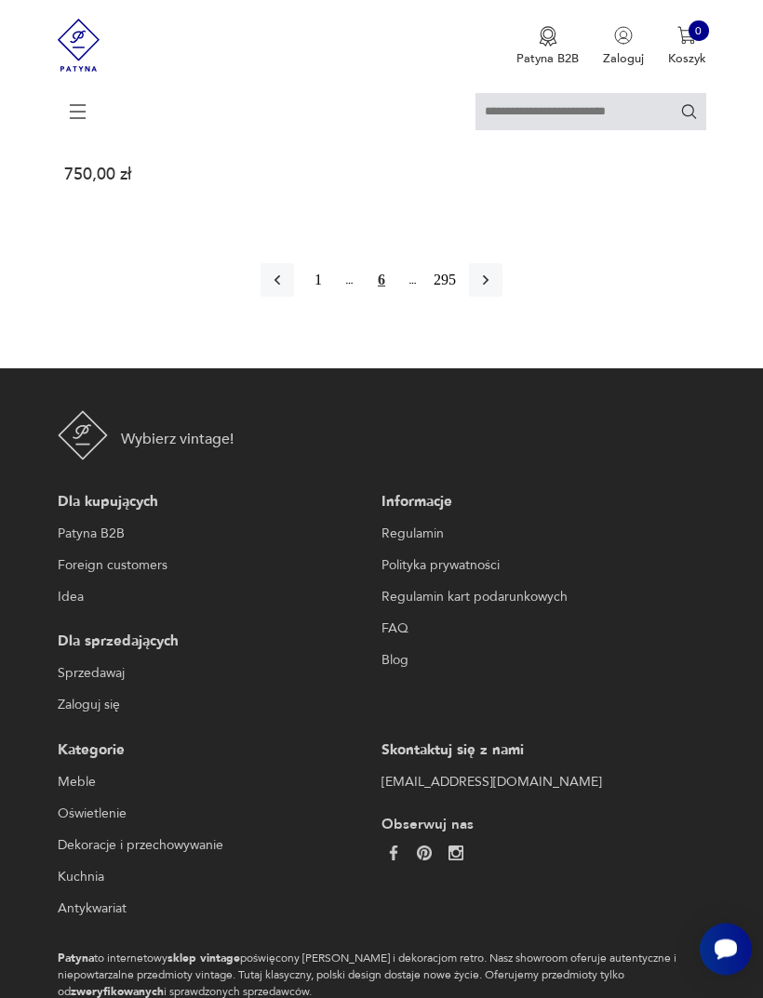
click at [495, 298] on button "button" at bounding box center [485, 280] width 33 height 33
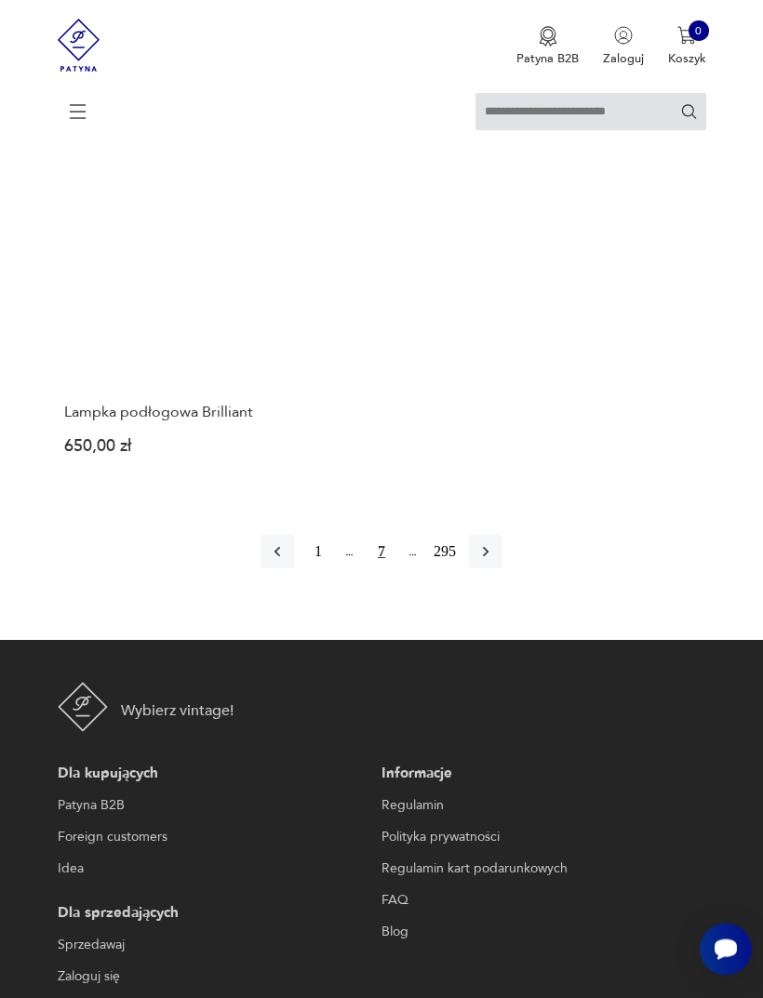
scroll to position [2310, 0]
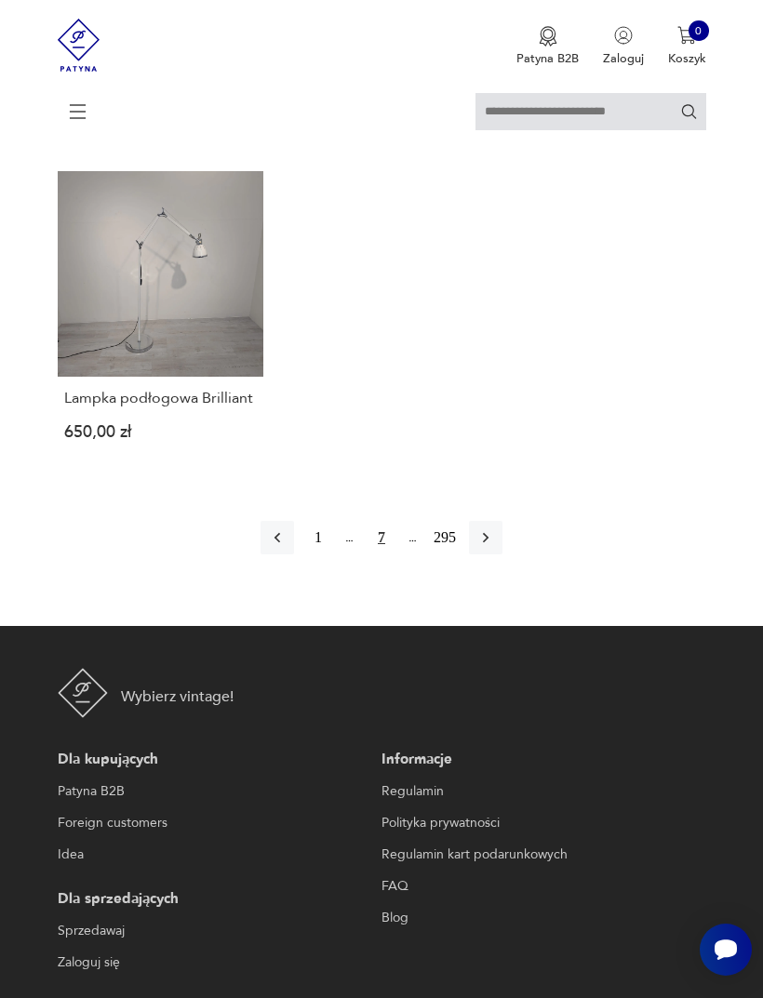
click at [495, 547] on icon "button" at bounding box center [485, 537] width 19 height 19
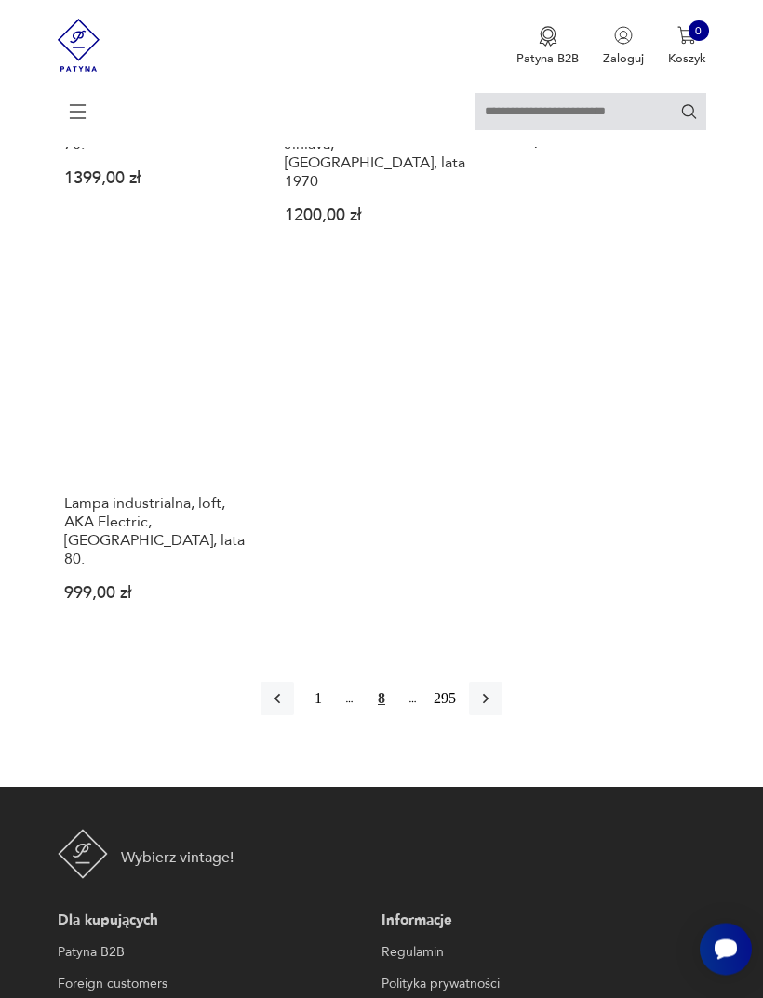
scroll to position [2279, 0]
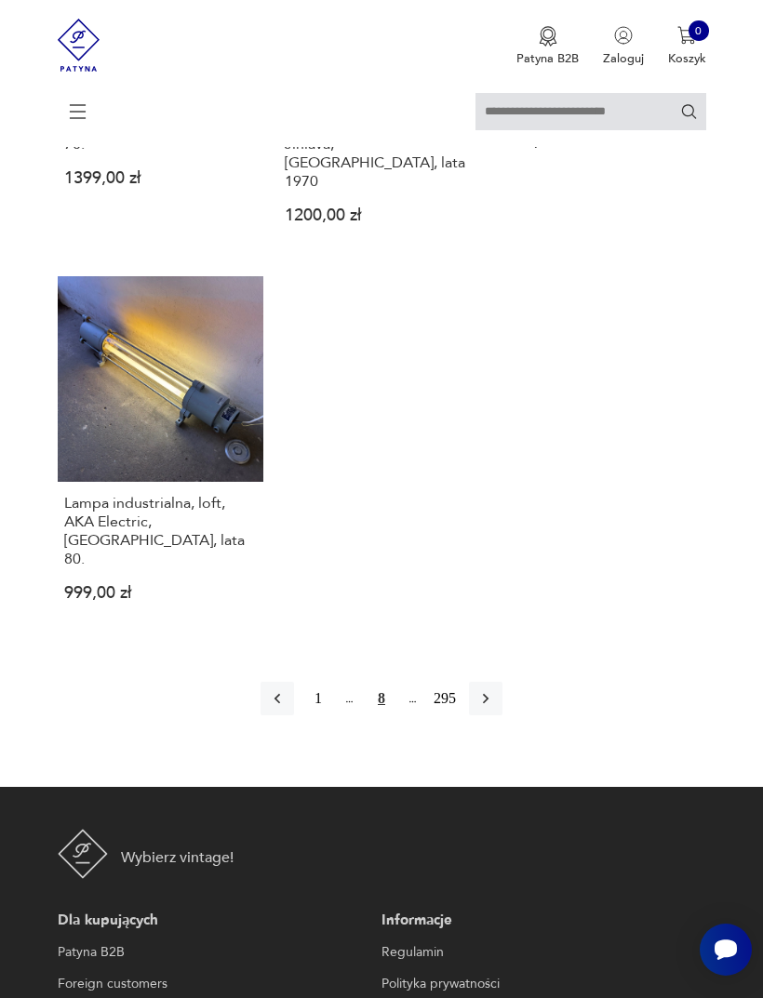
click at [495, 708] on icon "button" at bounding box center [485, 698] width 19 height 19
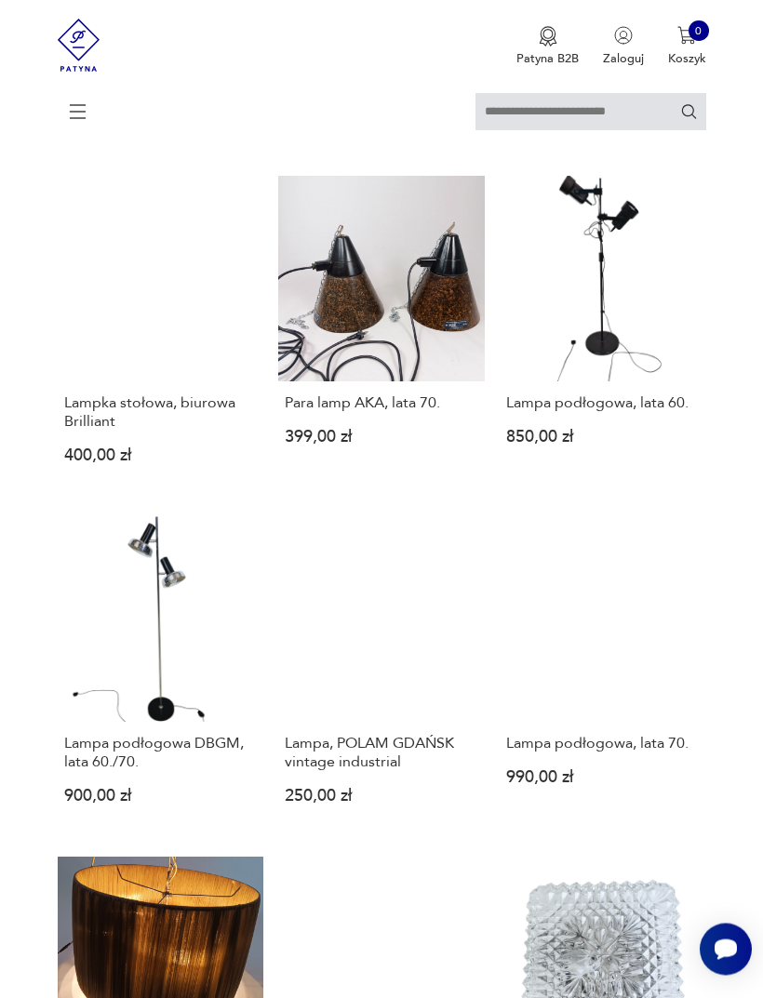
scroll to position [360, 0]
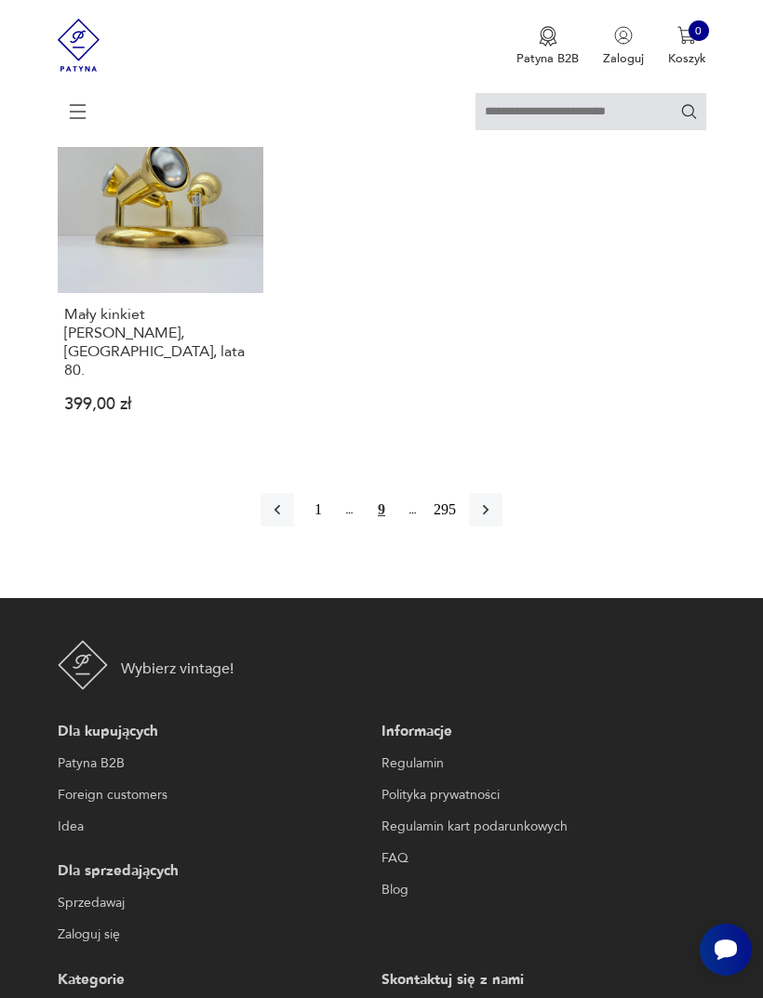
click at [495, 519] on icon "button" at bounding box center [485, 509] width 19 height 19
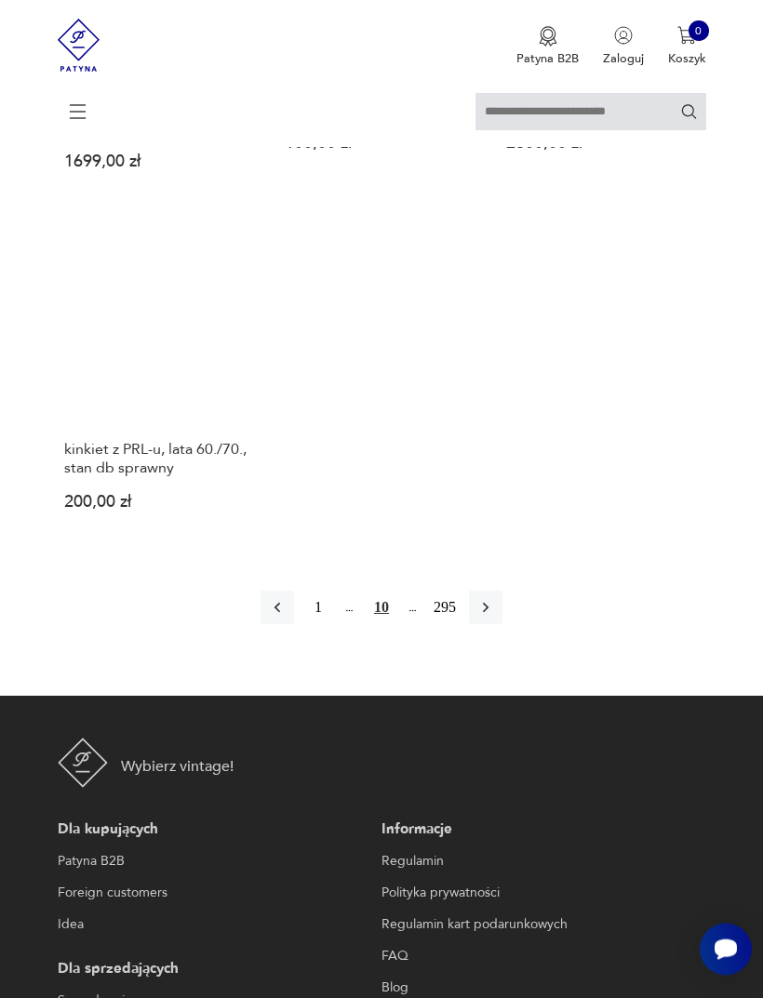
scroll to position [2342, 0]
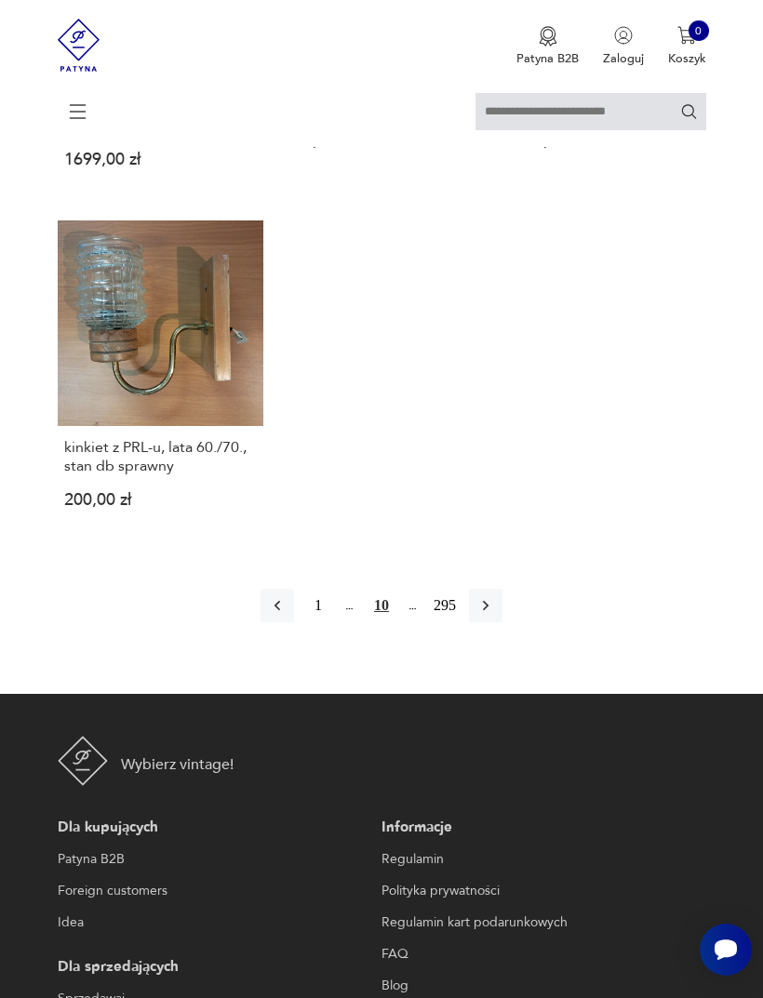
click at [494, 615] on icon "button" at bounding box center [485, 605] width 19 height 19
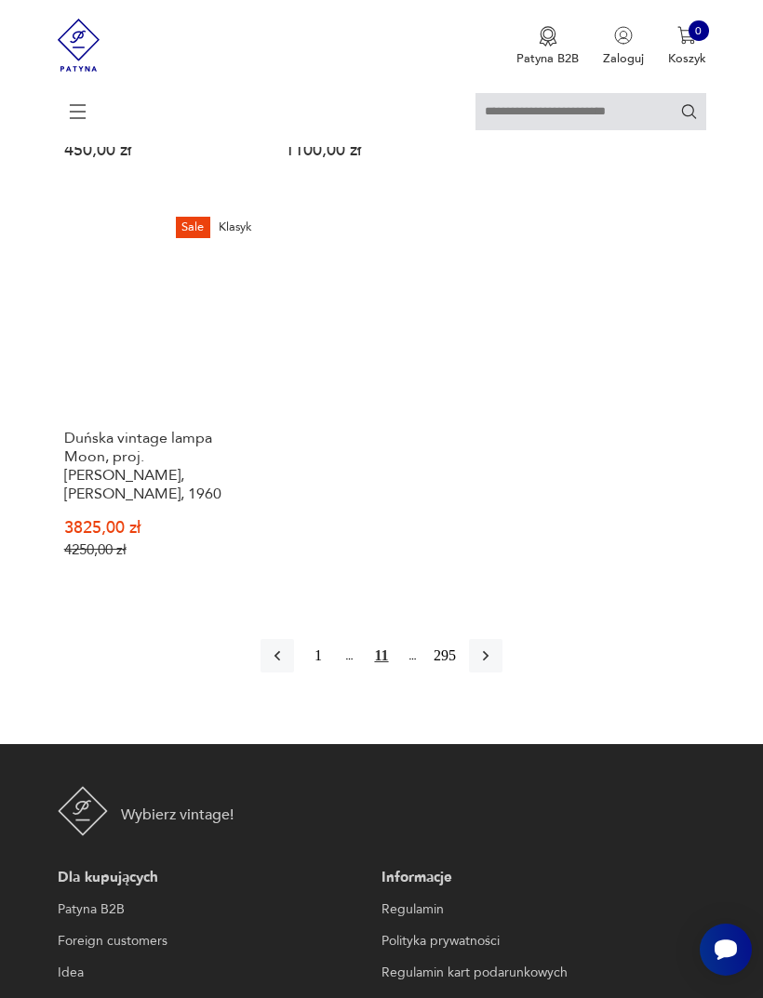
scroll to position [2430, 0]
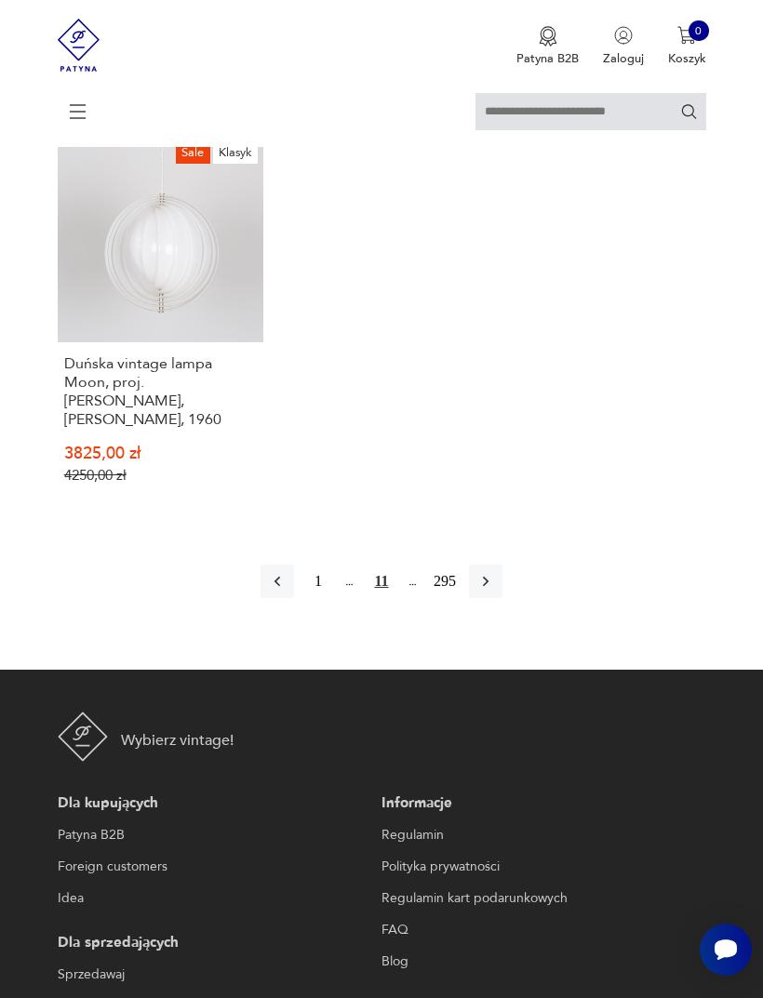
click at [495, 591] on icon "button" at bounding box center [485, 581] width 19 height 19
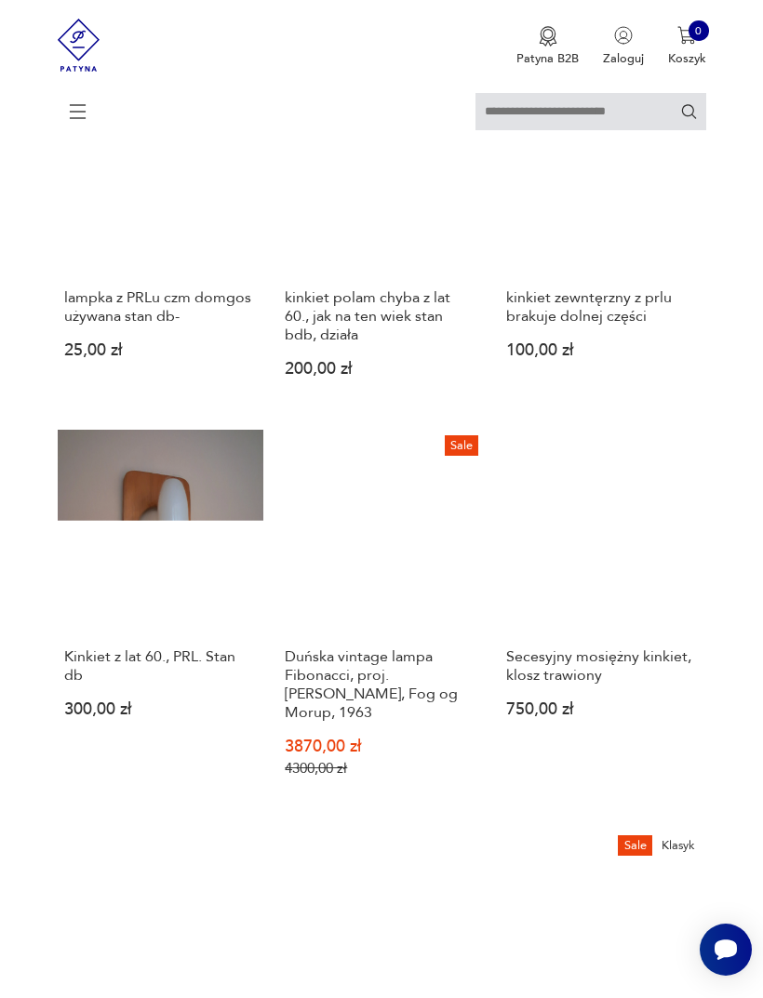
scroll to position [360, 0]
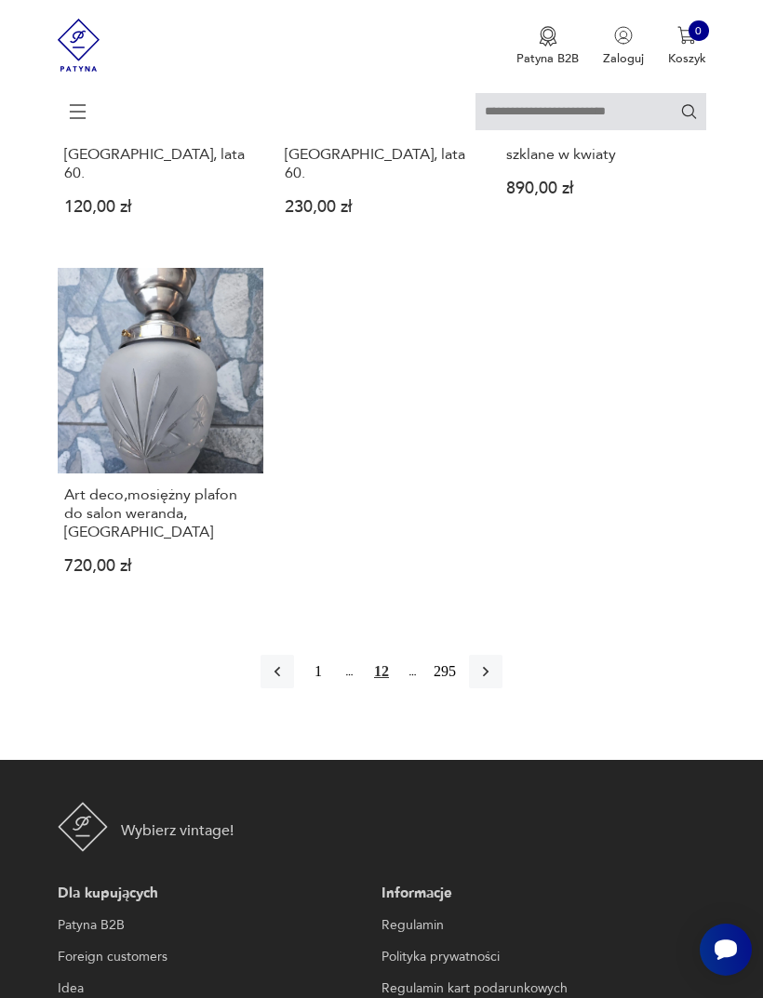
click at [495, 681] on icon "button" at bounding box center [485, 671] width 19 height 19
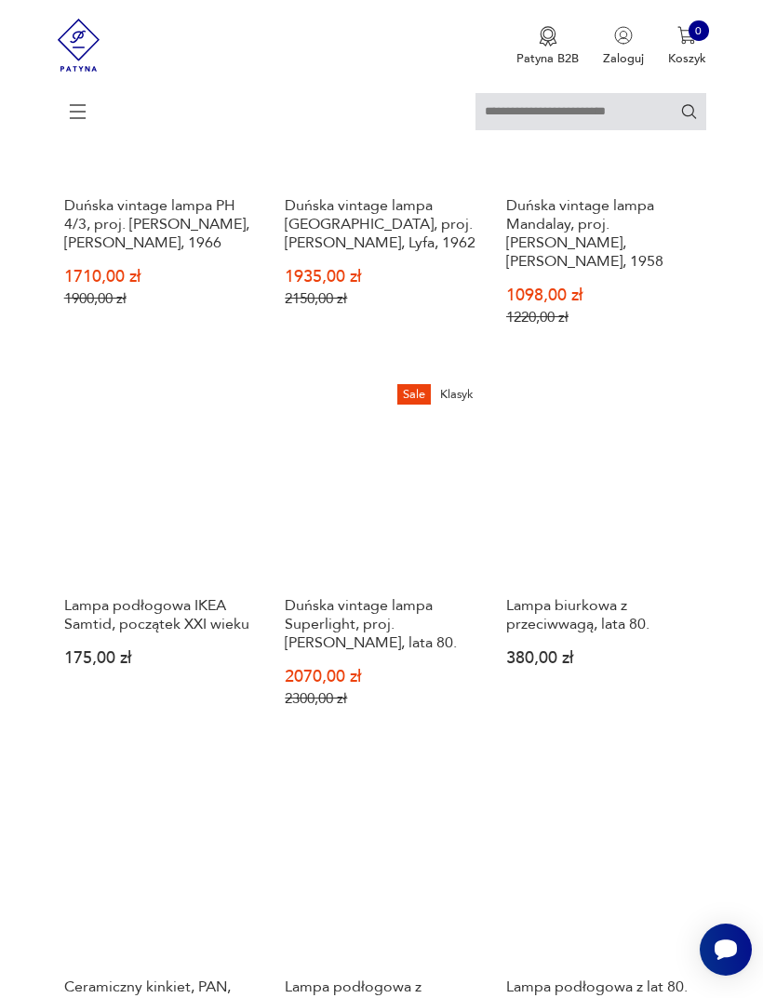
scroll to position [360, 0]
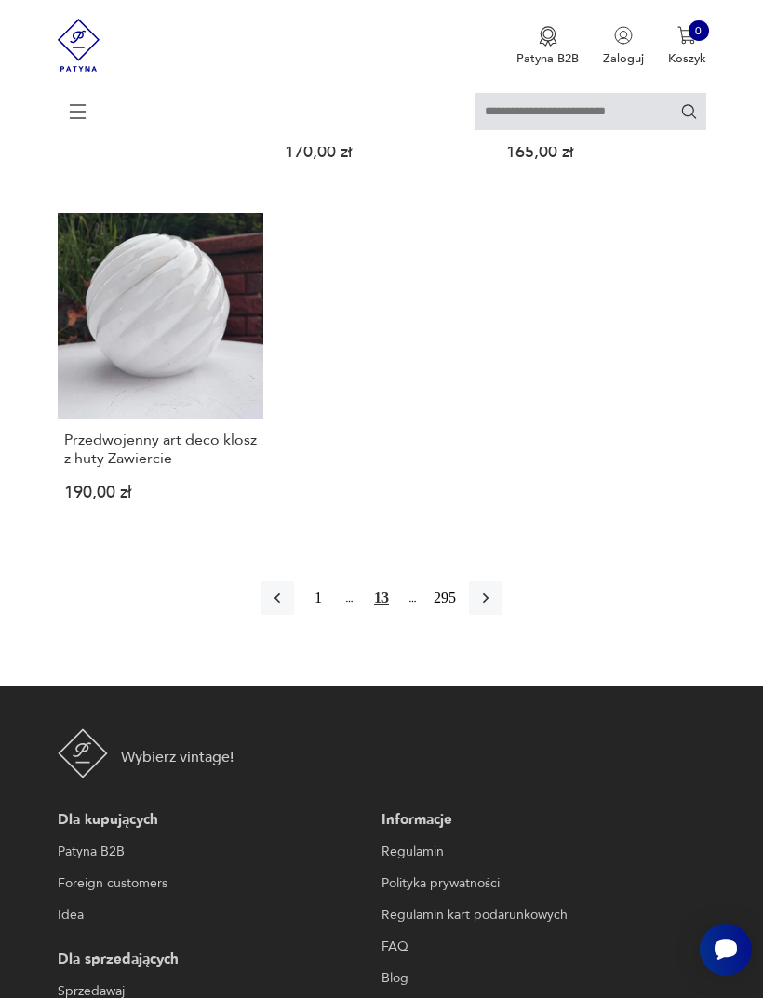
click at [495, 607] on icon "button" at bounding box center [485, 598] width 19 height 19
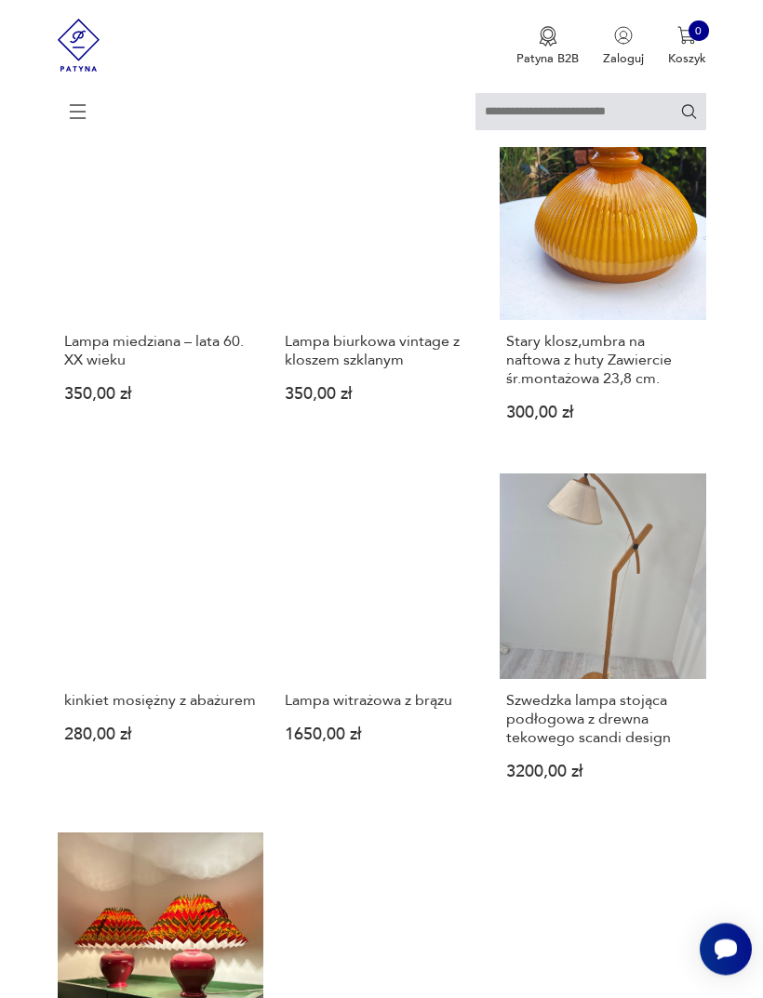
scroll to position [360, 0]
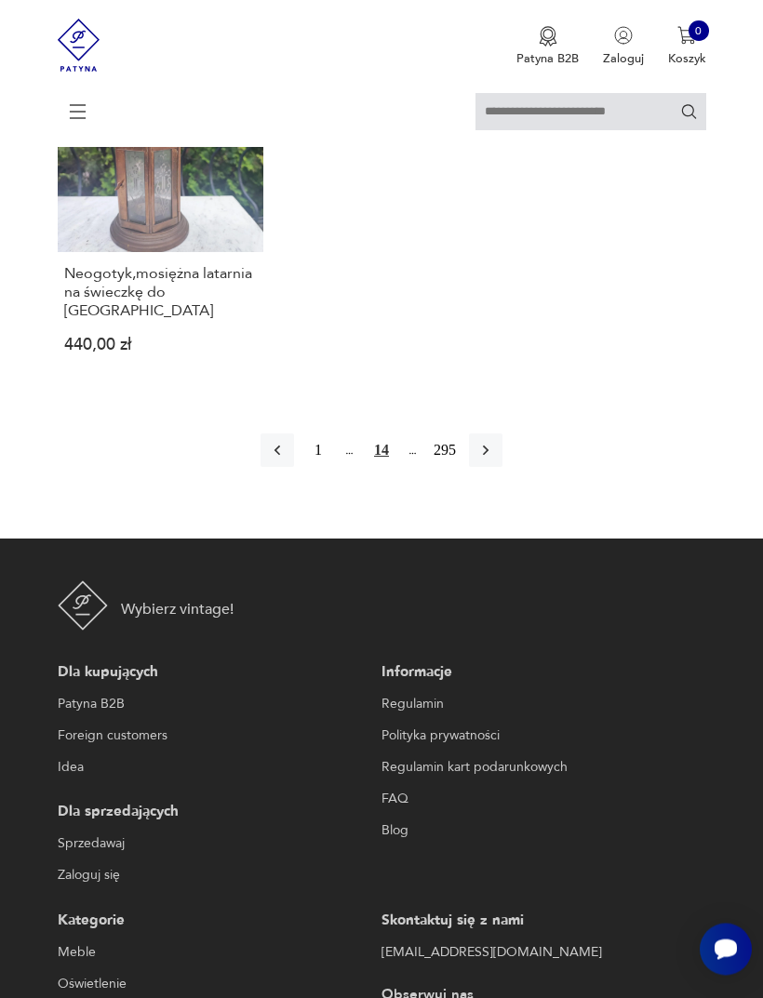
click at [481, 468] on button "button" at bounding box center [485, 450] width 33 height 33
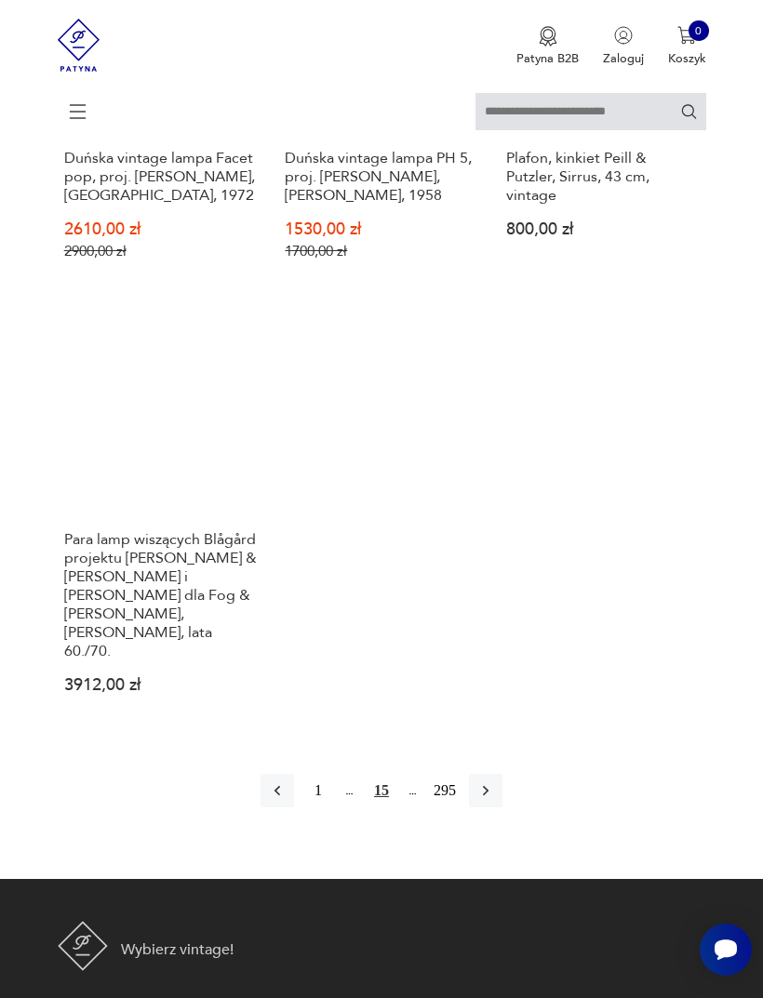
scroll to position [2365, 0]
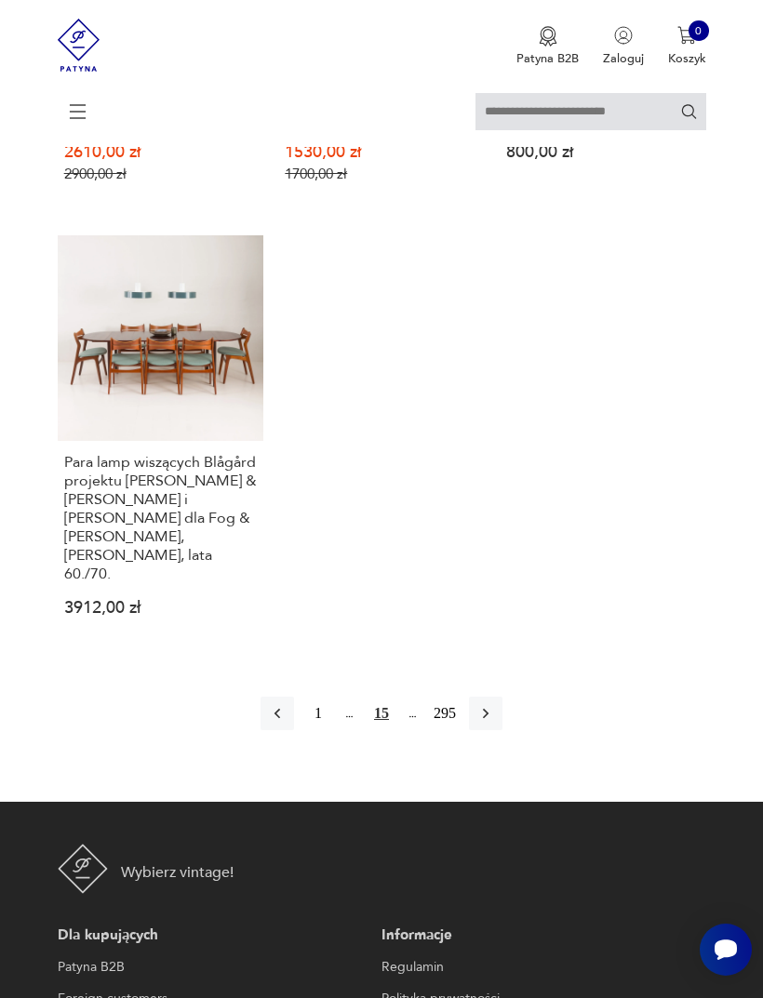
click at [488, 719] on icon "button" at bounding box center [486, 714] width 6 height 10
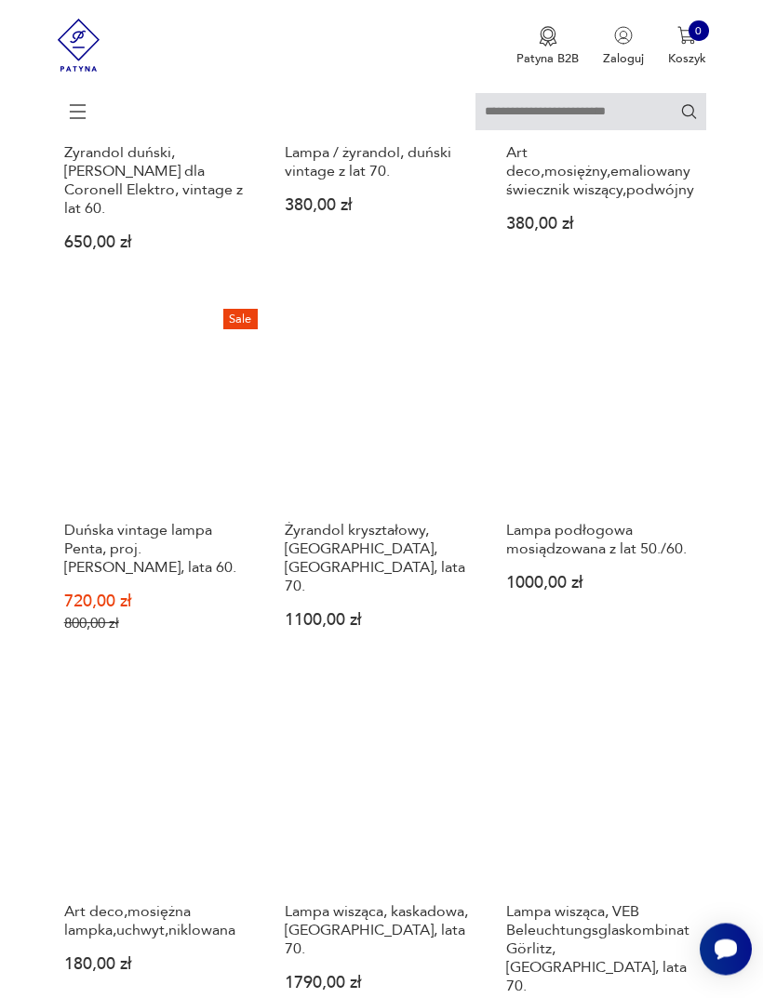
scroll to position [360, 0]
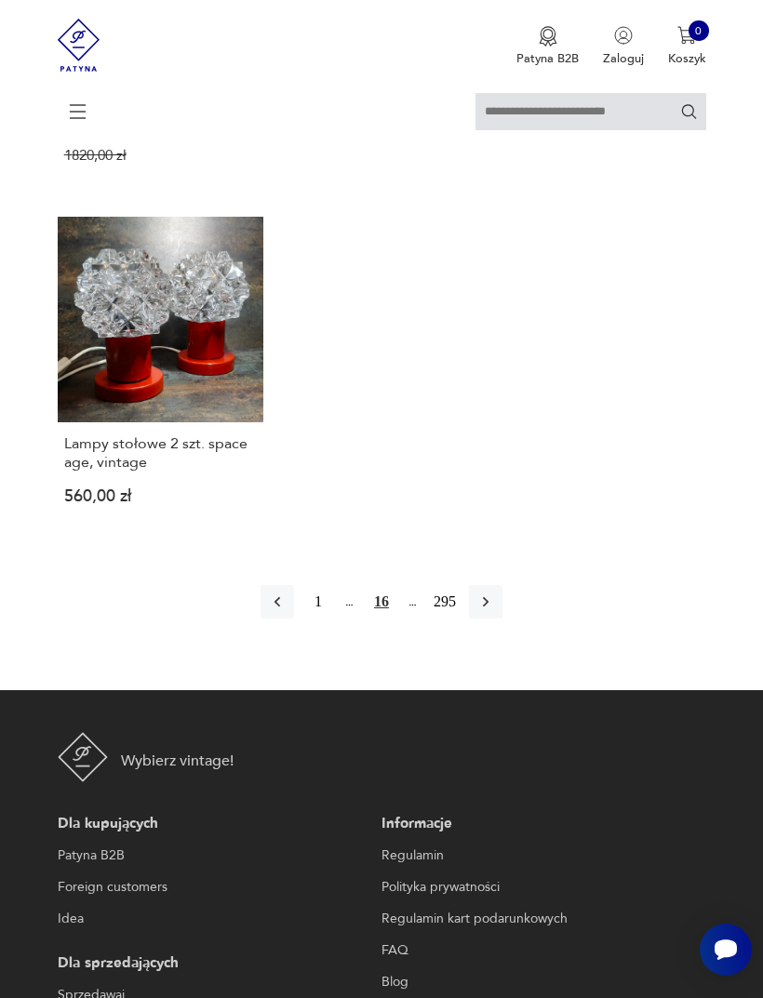
click at [488, 611] on icon "button" at bounding box center [485, 602] width 19 height 19
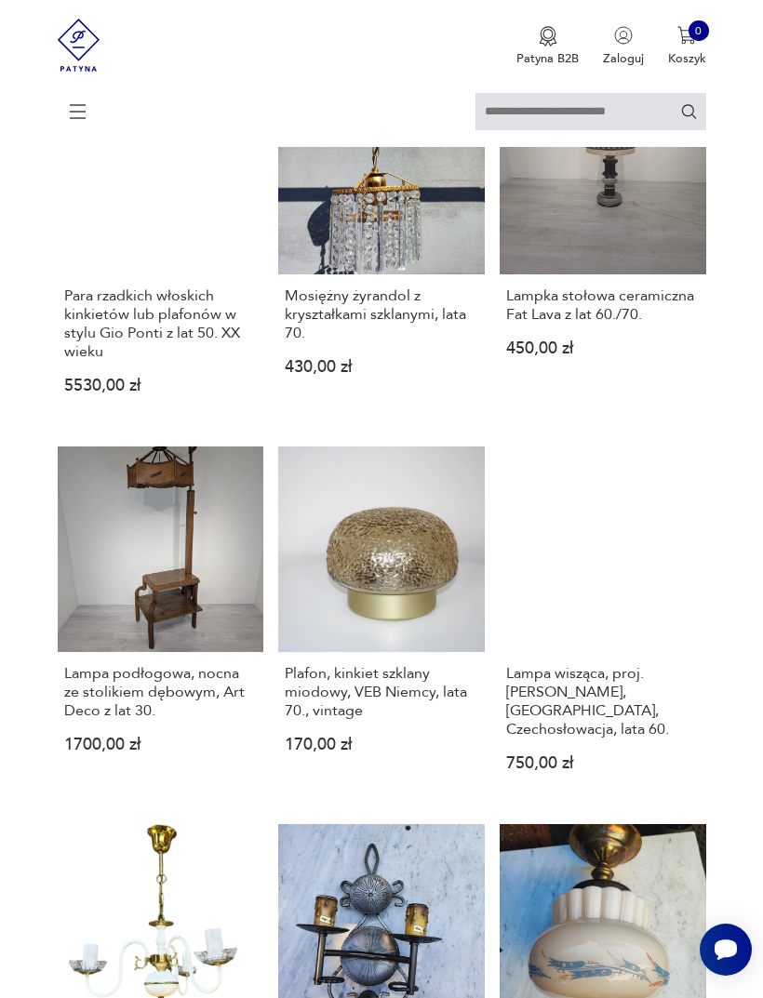
scroll to position [360, 0]
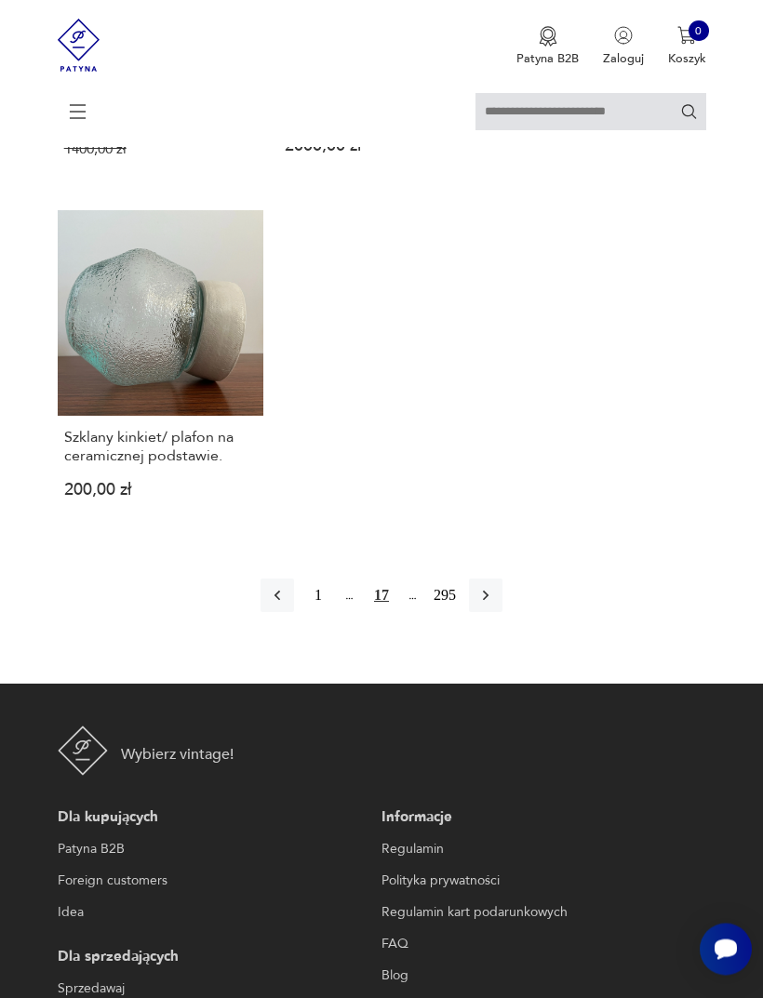
click at [482, 613] on button "button" at bounding box center [485, 596] width 33 height 33
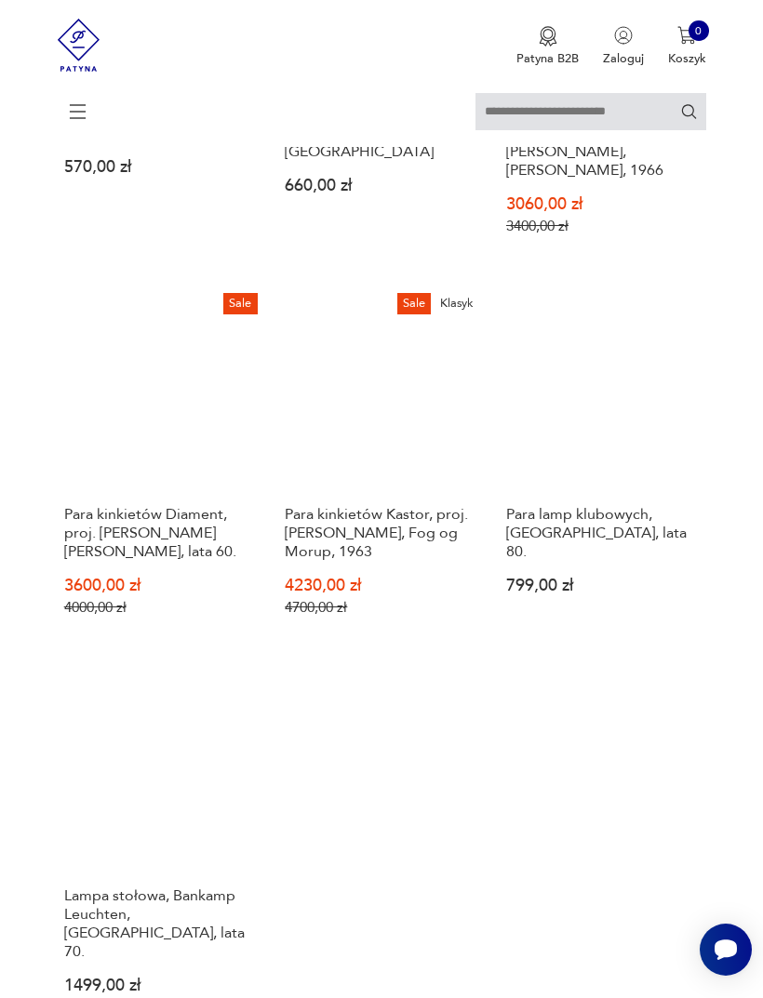
scroll to position [1941, 0]
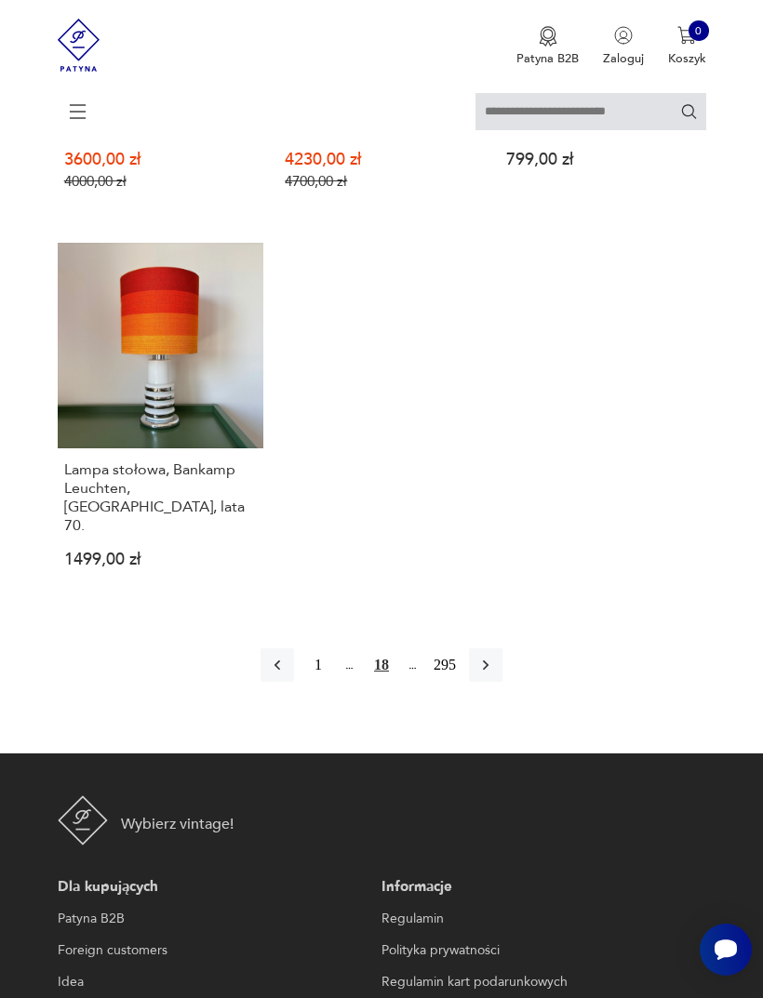
click at [495, 674] on icon "button" at bounding box center [485, 665] width 19 height 19
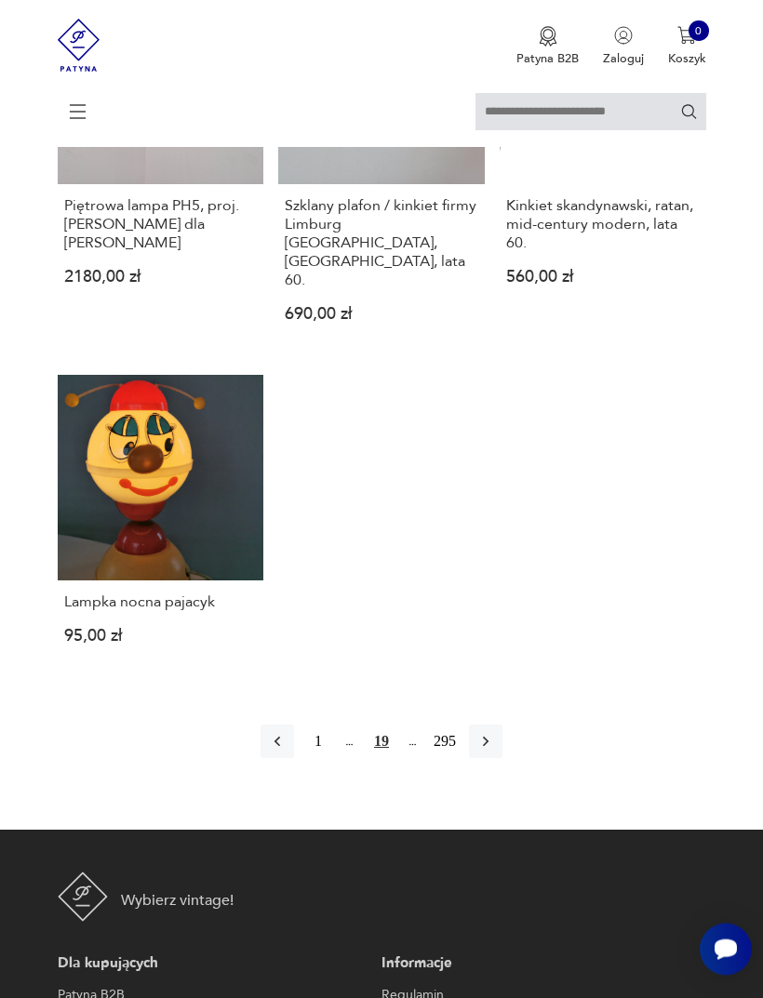
click at [495, 752] on icon "button" at bounding box center [485, 742] width 19 height 19
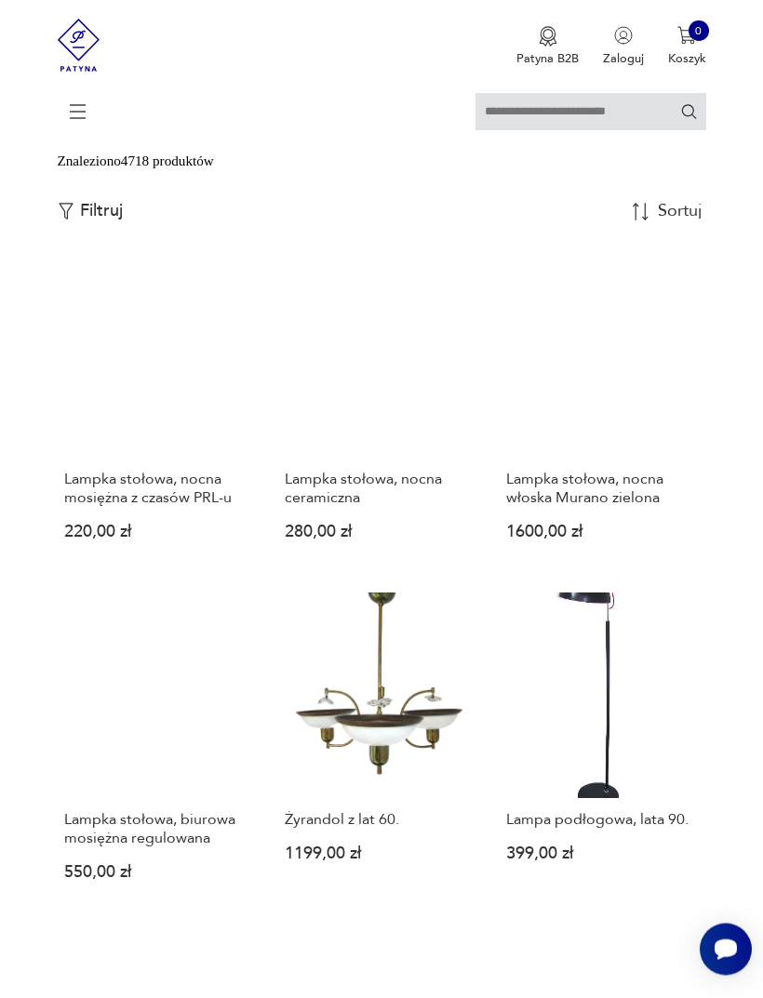
scroll to position [424, 0]
